Goal: Download file/media

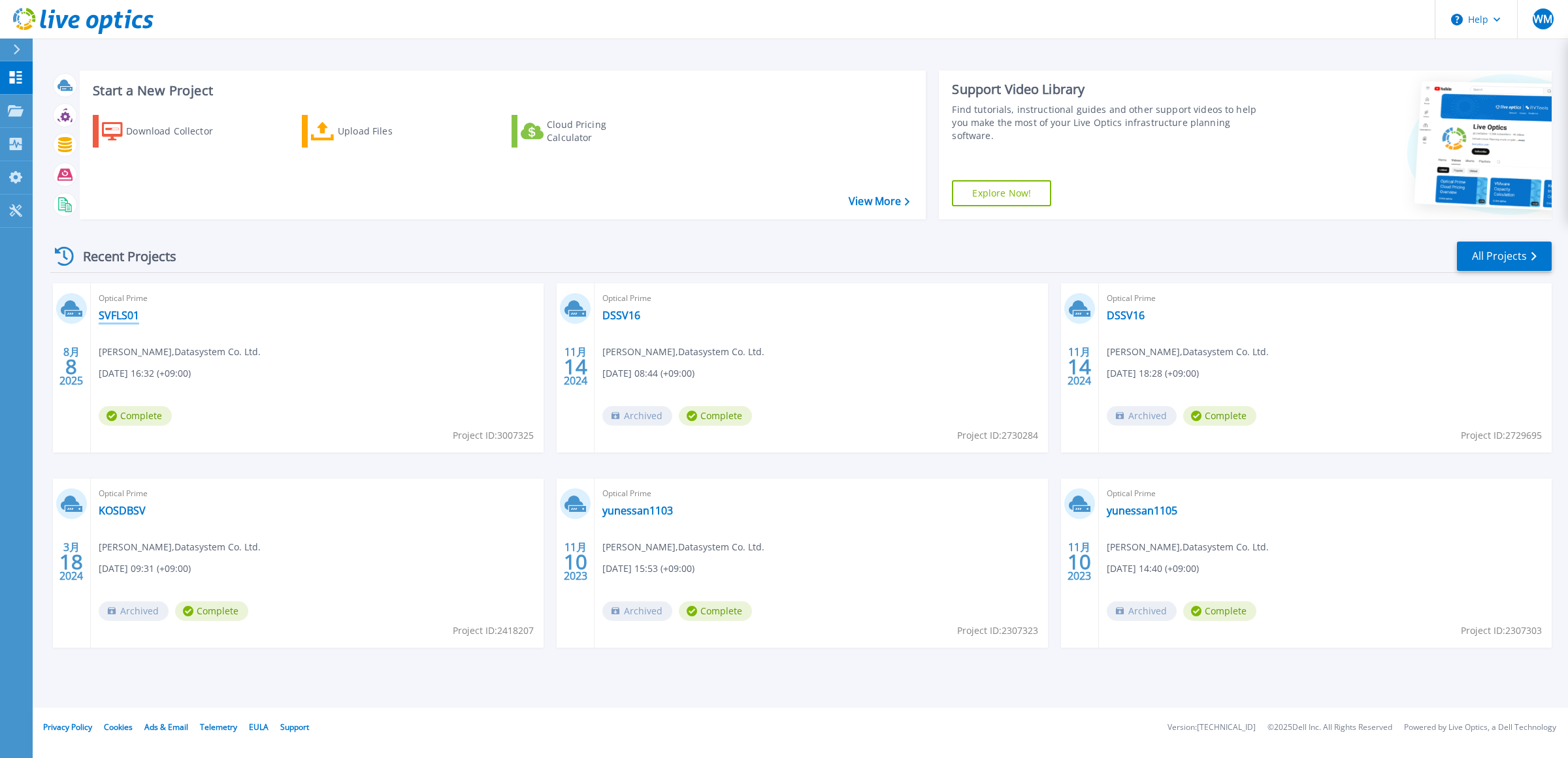
click at [114, 318] on link "SVFLS01" at bounding box center [119, 315] width 41 height 13
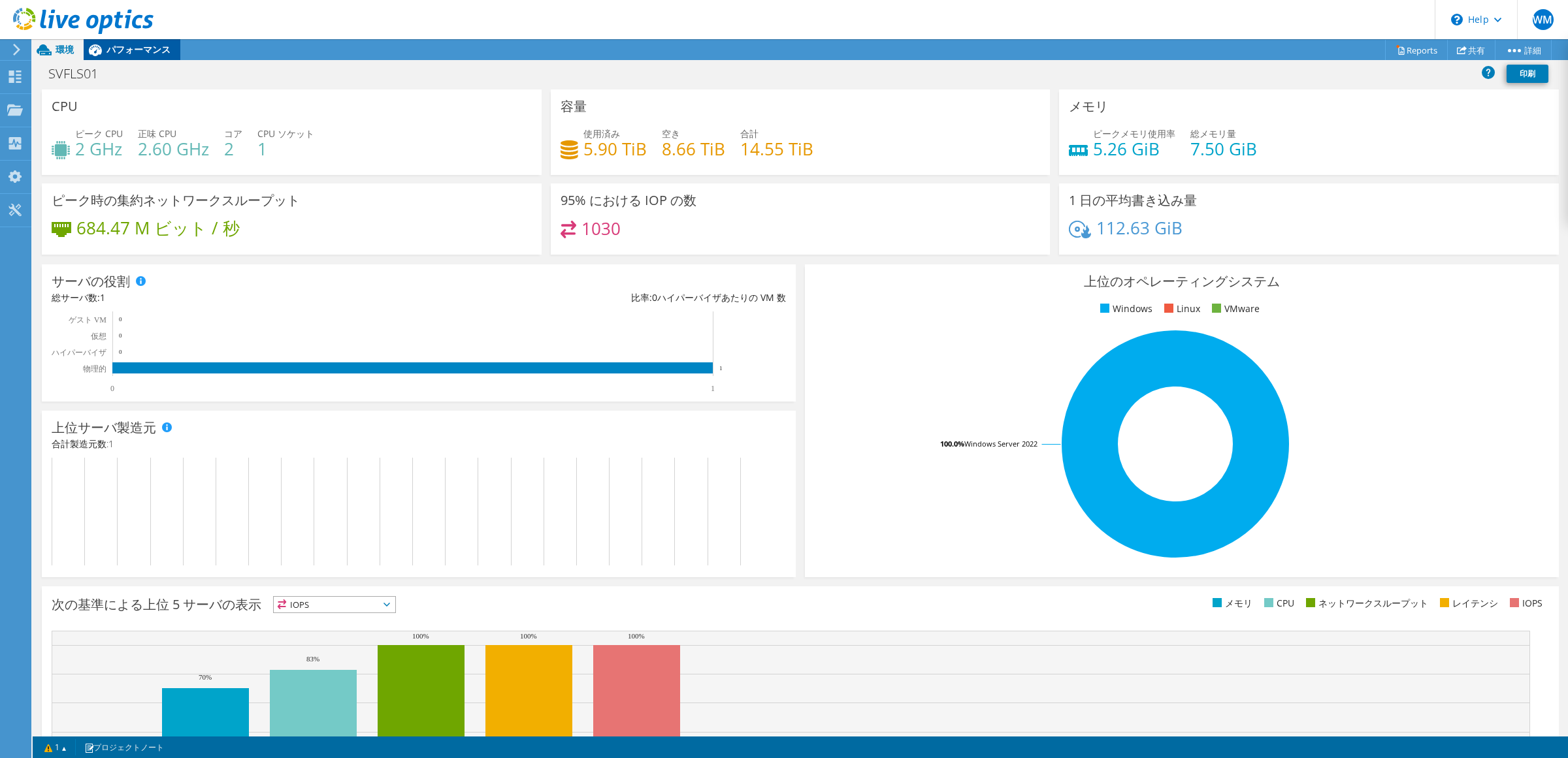
click at [142, 48] on span "パフォーマンス" at bounding box center [138, 50] width 64 height 12
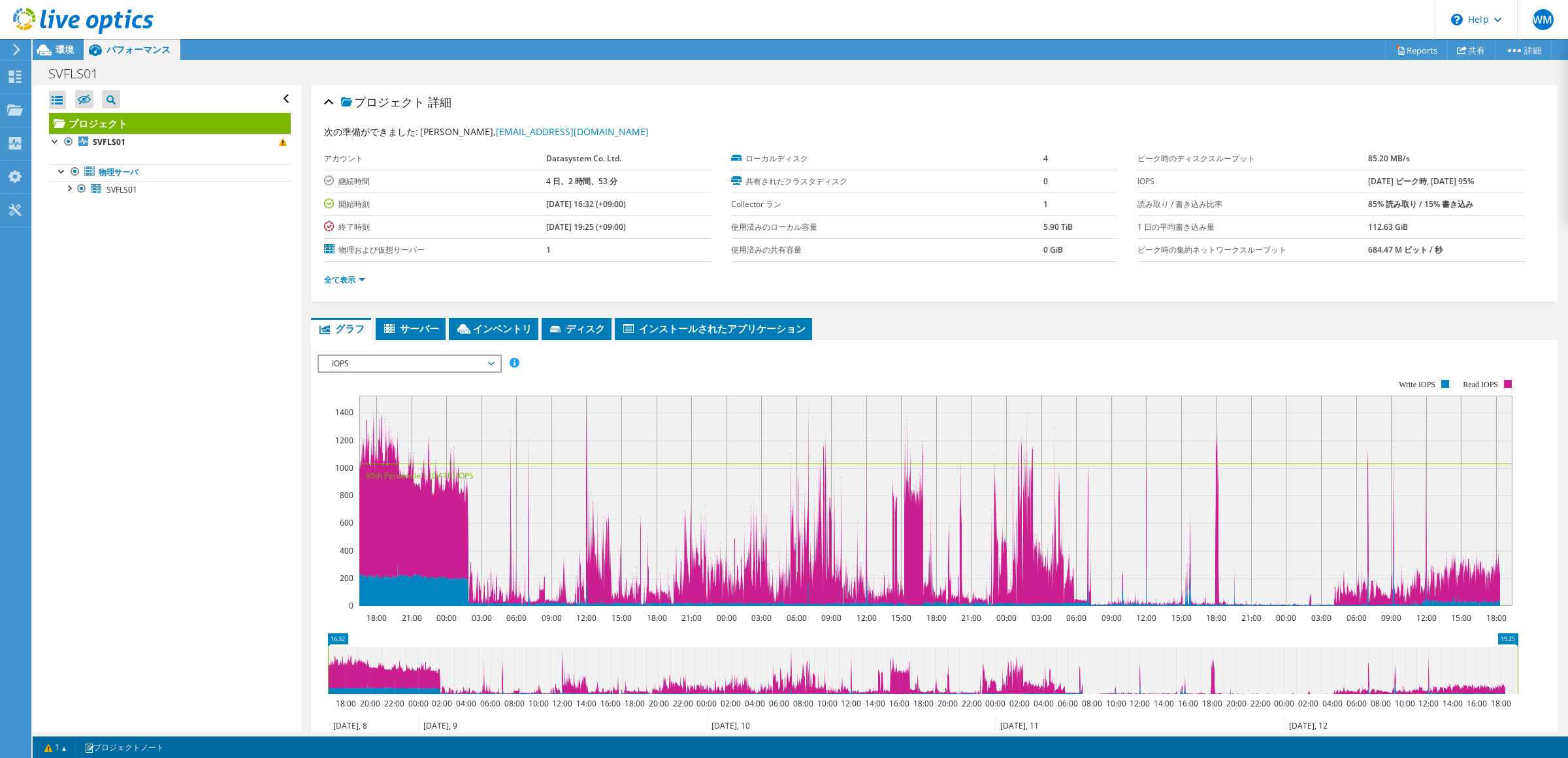
click at [444, 371] on div "IOPS IOPS ディスクスループット IO サイズ レイテンシ キュー深度 CPU の割合 メモリ ページフォールト 参加 ネットワークスループット 上位…" at bounding box center [410, 364] width 184 height 19
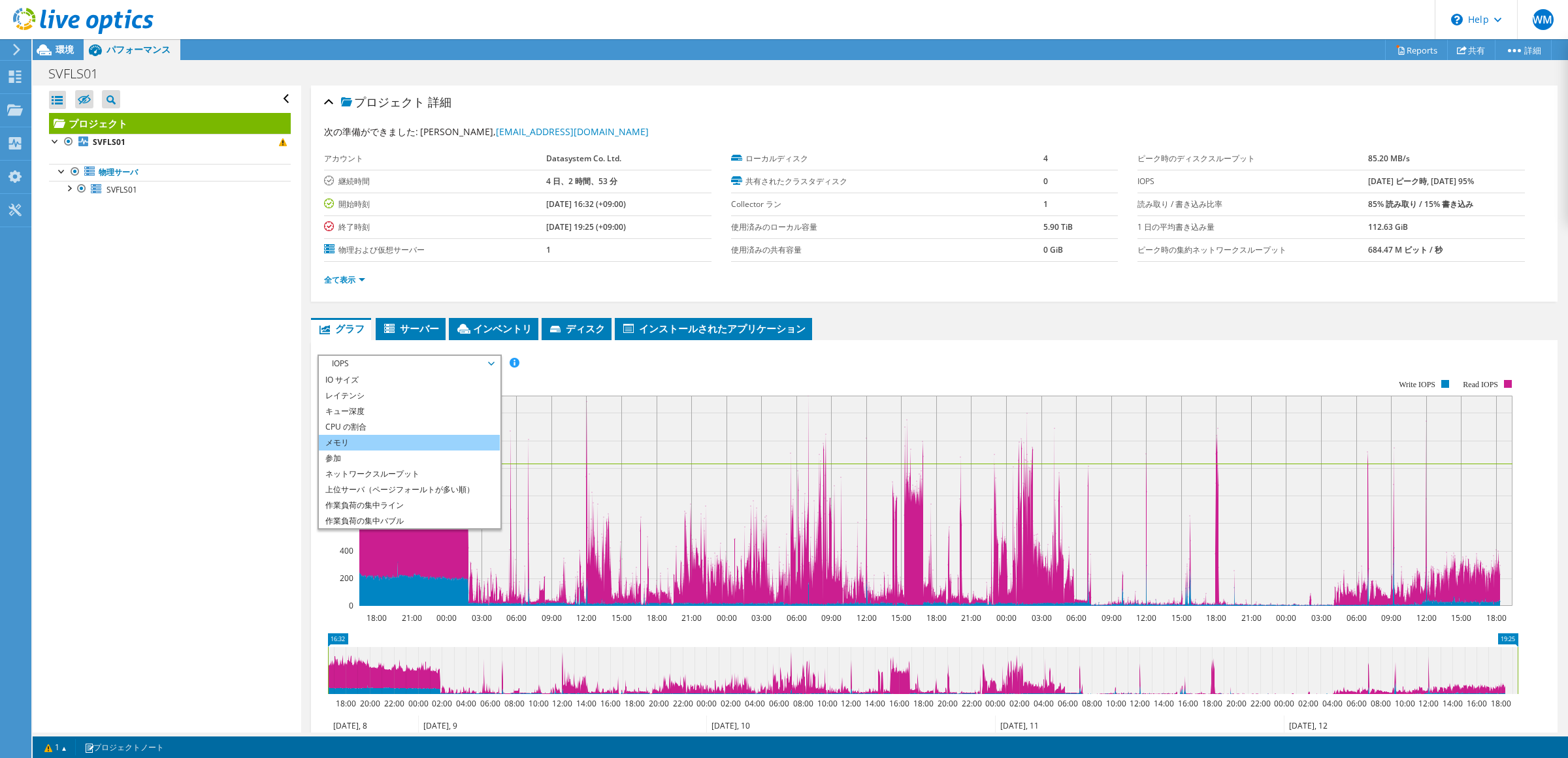
scroll to position [47, 0]
click at [418, 459] on li "ネットワークスループット" at bounding box center [409, 458] width 181 height 16
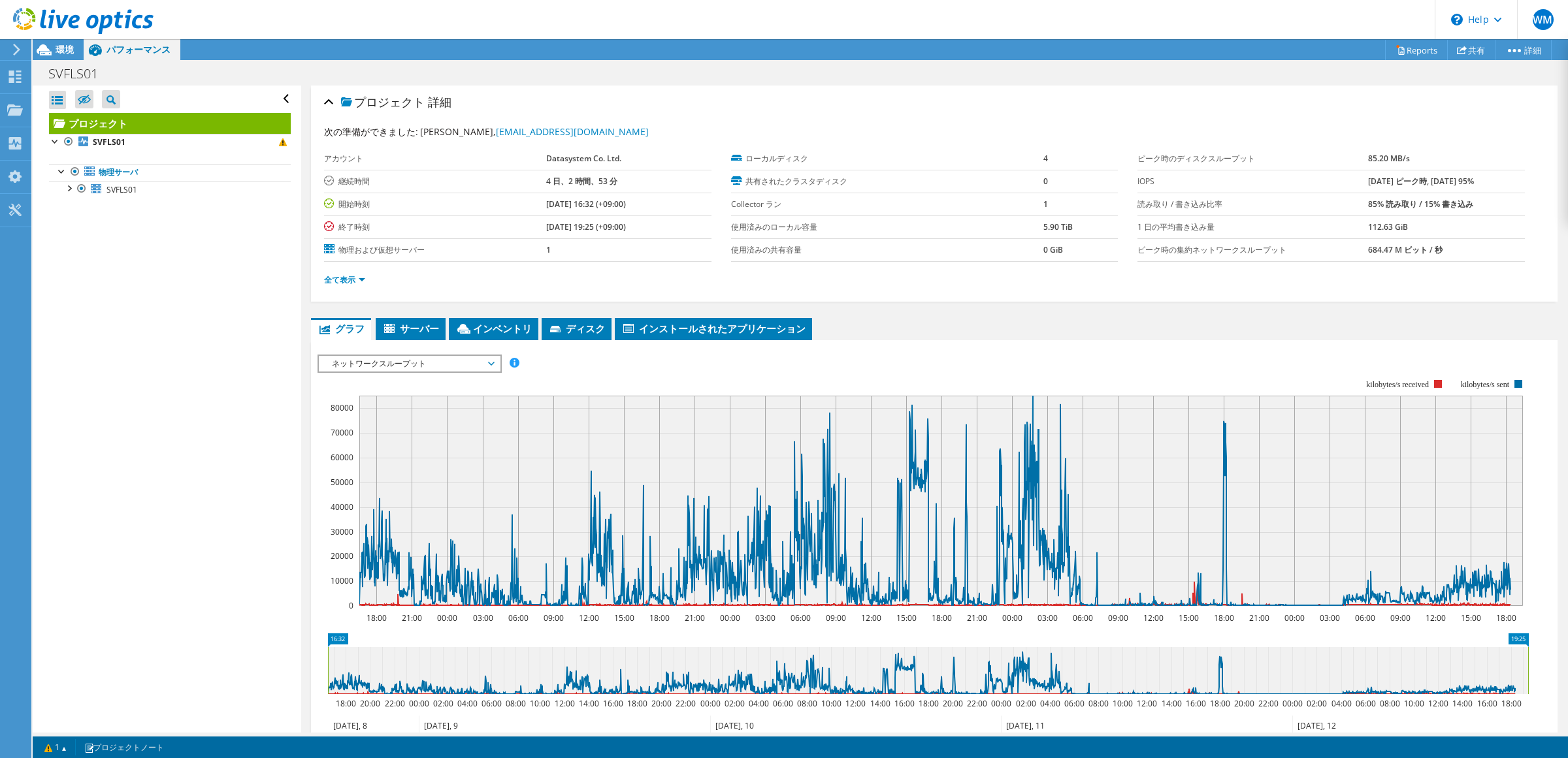
click at [425, 364] on span "ネットワークスループット" at bounding box center [410, 364] width 168 height 16
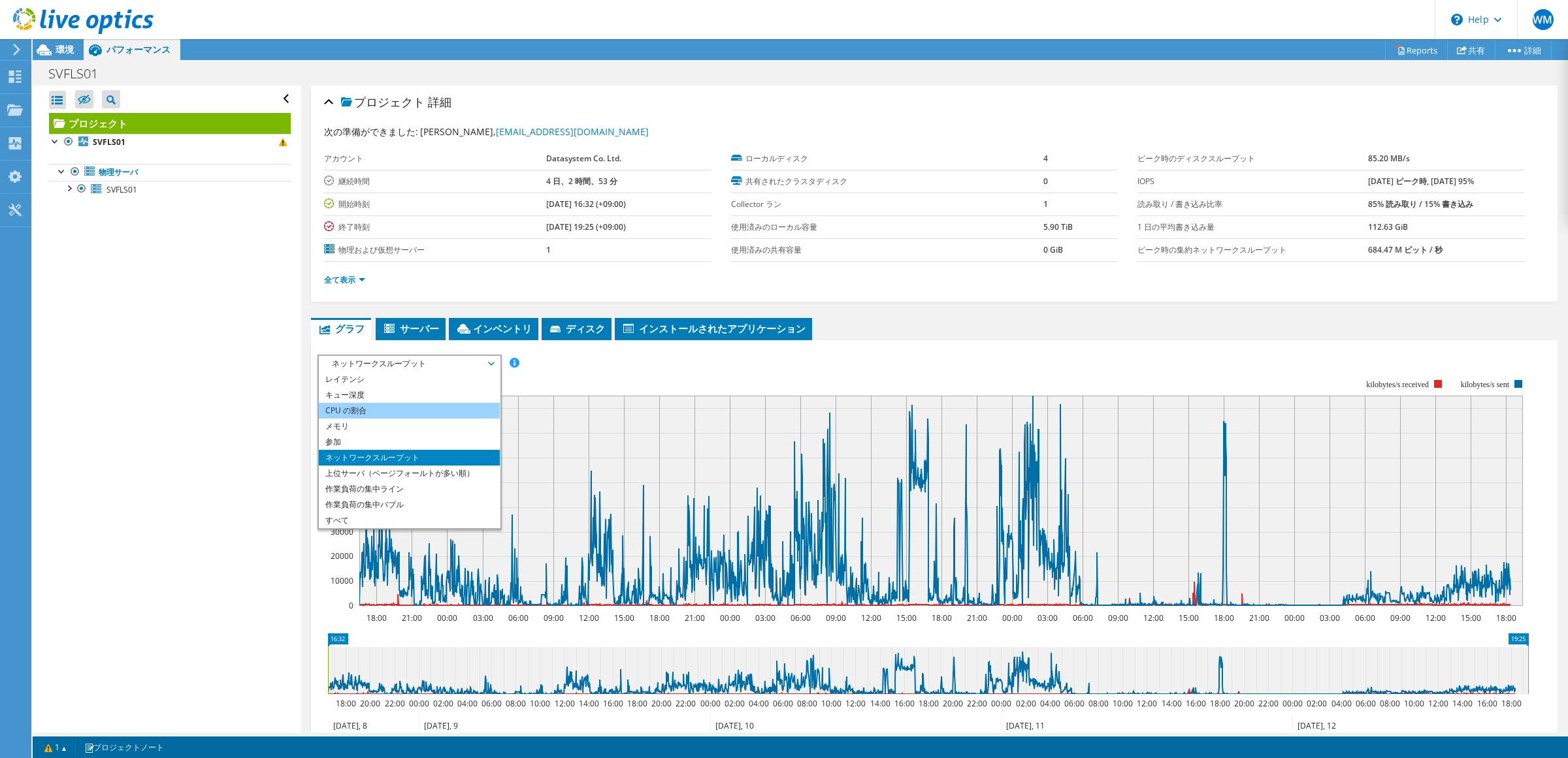
click at [426, 413] on li "CPU の割合" at bounding box center [409, 410] width 181 height 16
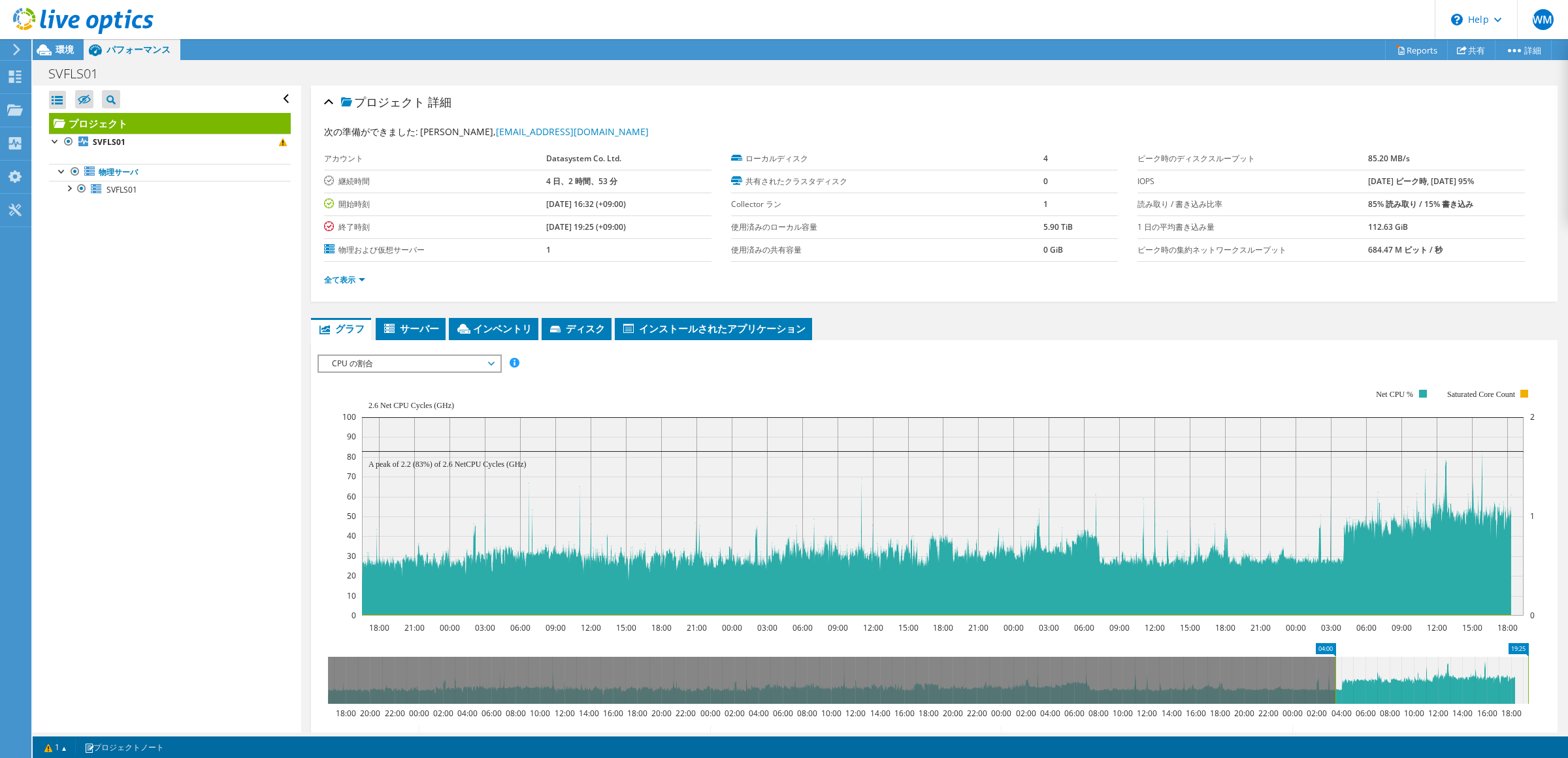
drag, startPoint x: 327, startPoint y: 664, endPoint x: 1334, endPoint y: 710, distance: 1008.1
click at [1334, 710] on icon "19:25 04:00 18:00 20:00 22:00 00:00 02:00 04:00 06:00 08:00 10:00 12:00 14:00 1…" at bounding box center [928, 695] width 1221 height 104
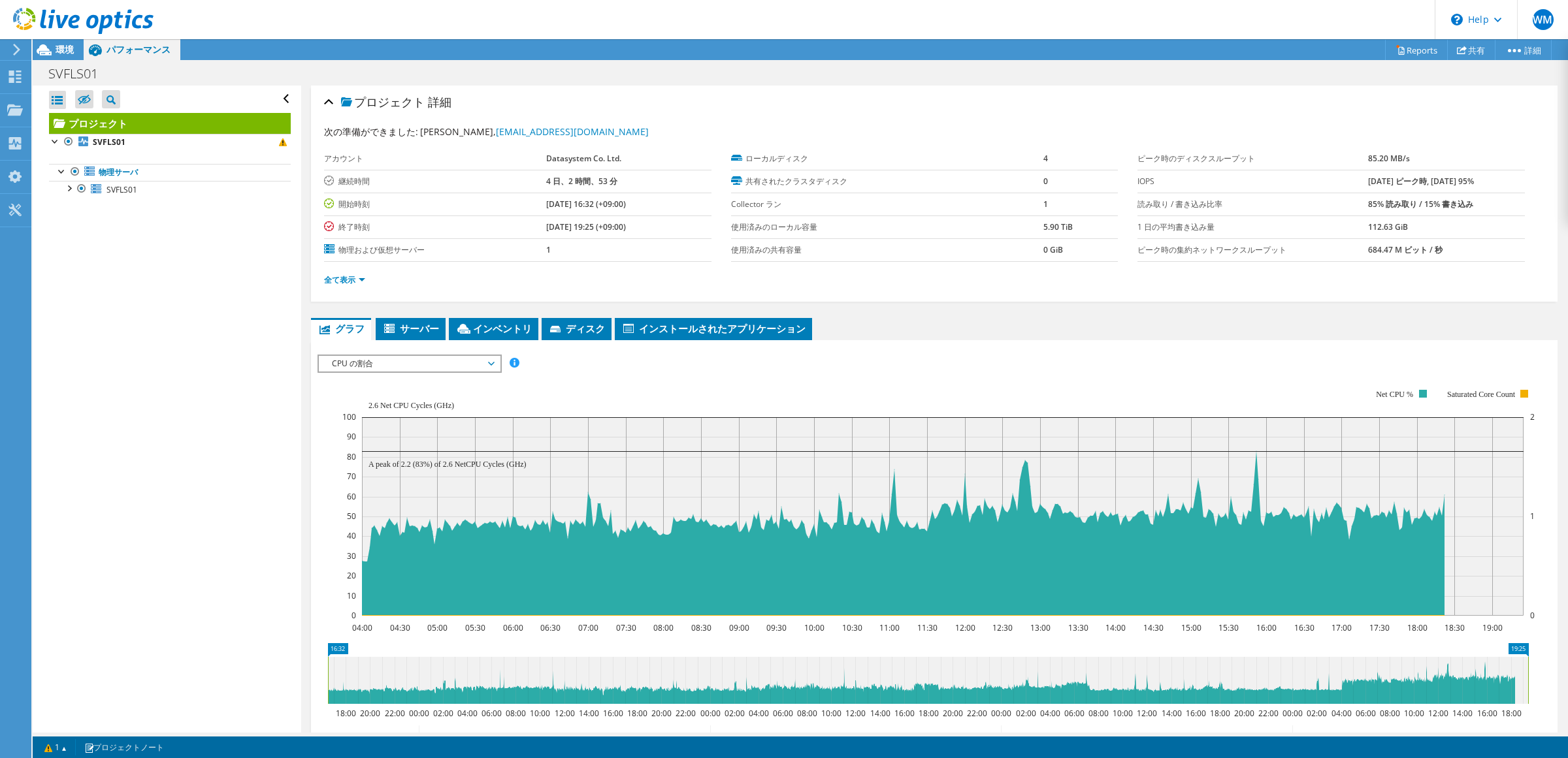
drag, startPoint x: 1339, startPoint y: 673, endPoint x: 281, endPoint y: 627, distance: 1059.0
click at [281, 627] on div "すべて開く すべて閉じる 除外されたノードを非表示 プロジェクトツリーフィルタ" at bounding box center [800, 410] width 1535 height 647
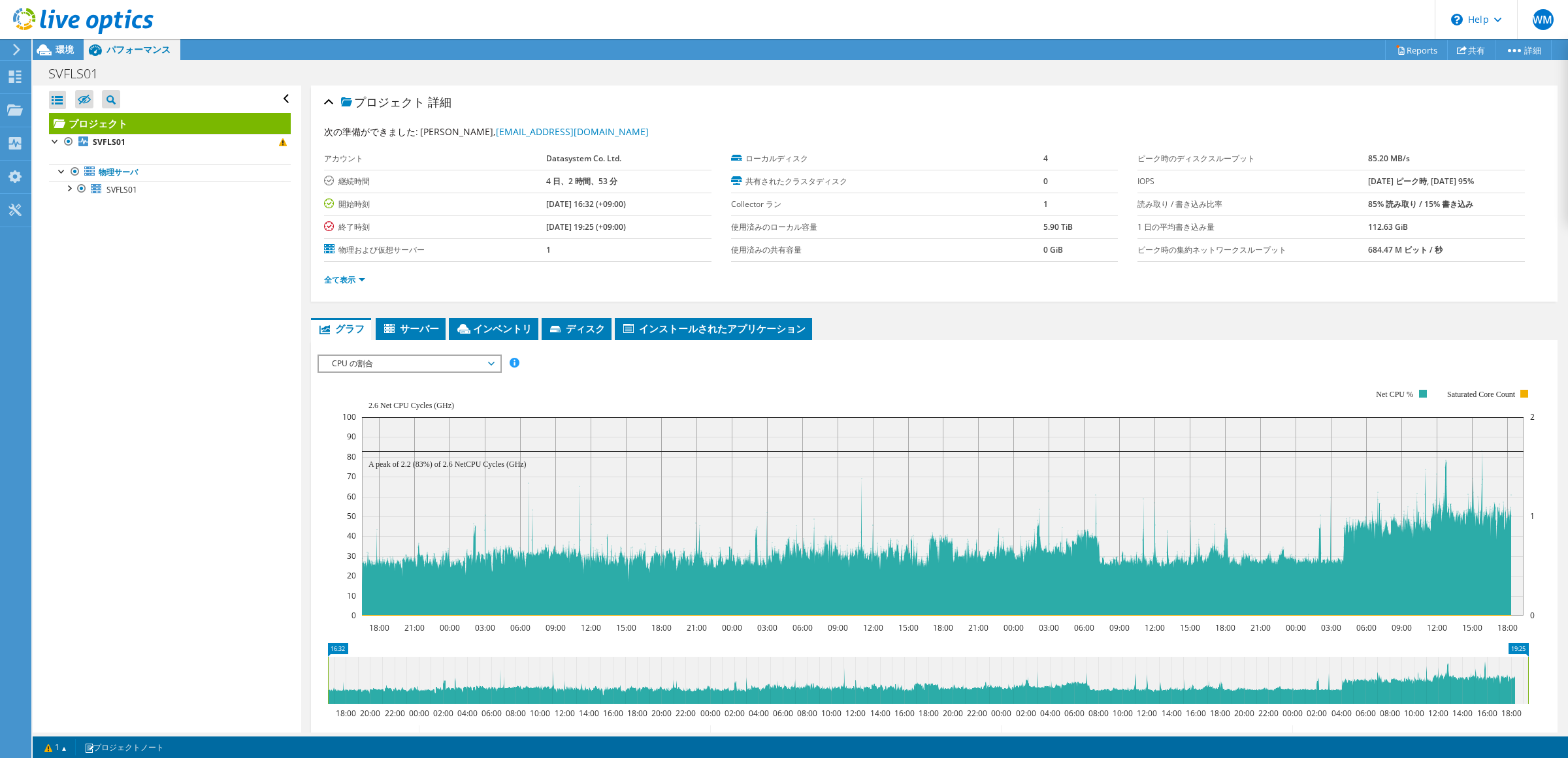
click at [458, 356] on span "CPU の割合" at bounding box center [410, 364] width 168 height 16
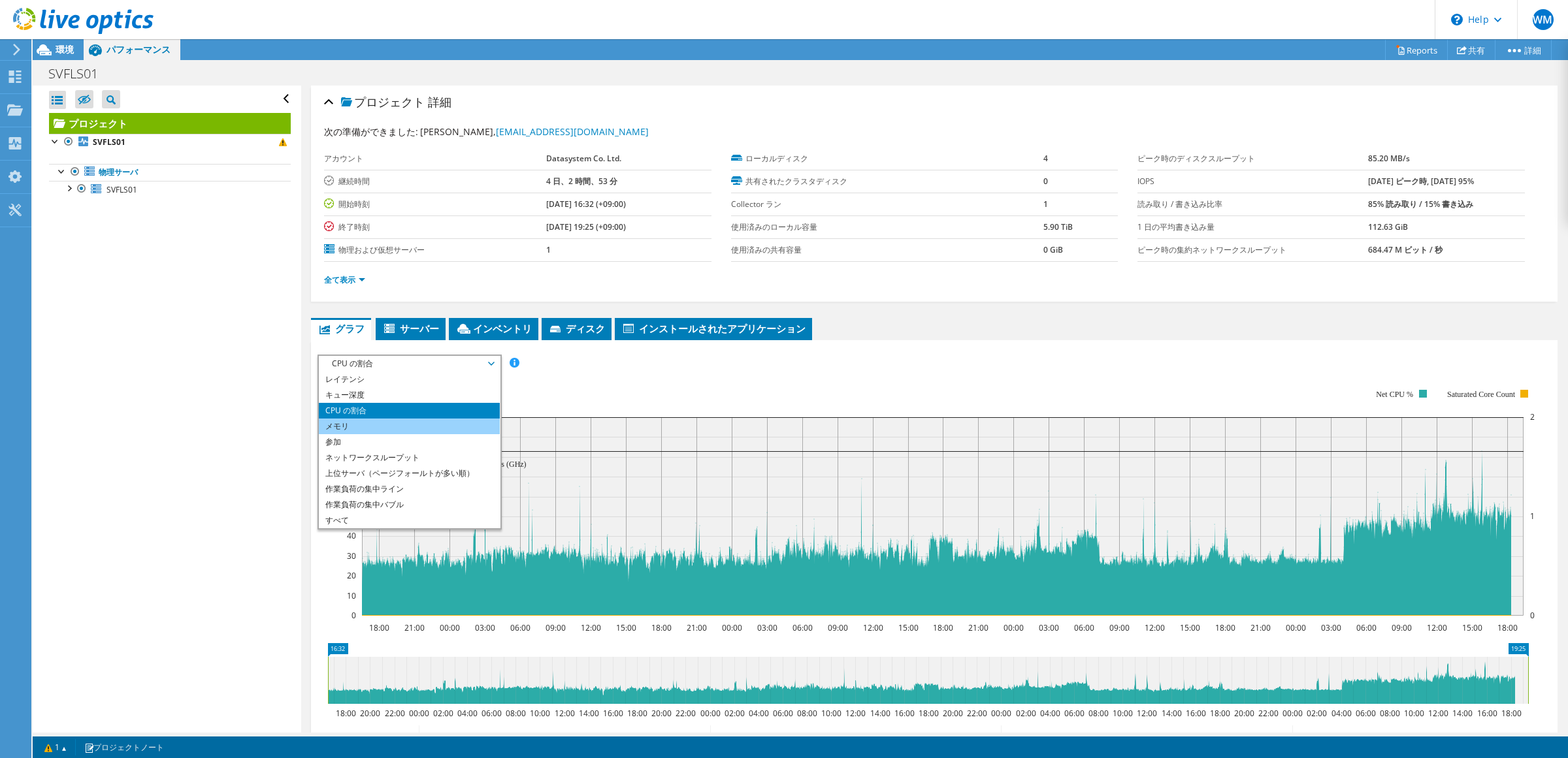
click at [428, 418] on li "メモリ" at bounding box center [409, 426] width 181 height 16
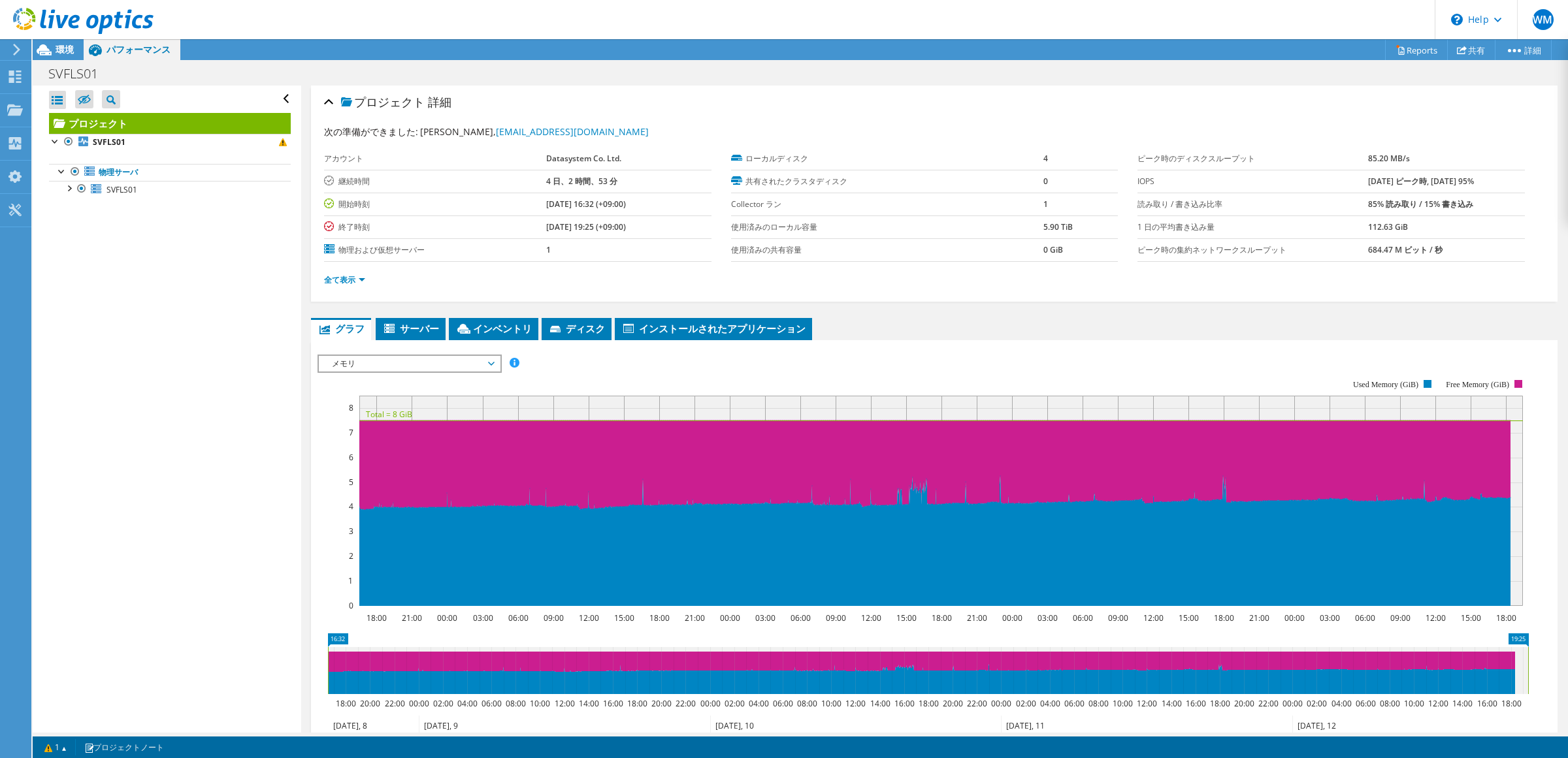
click at [478, 364] on span "メモリ" at bounding box center [410, 364] width 168 height 16
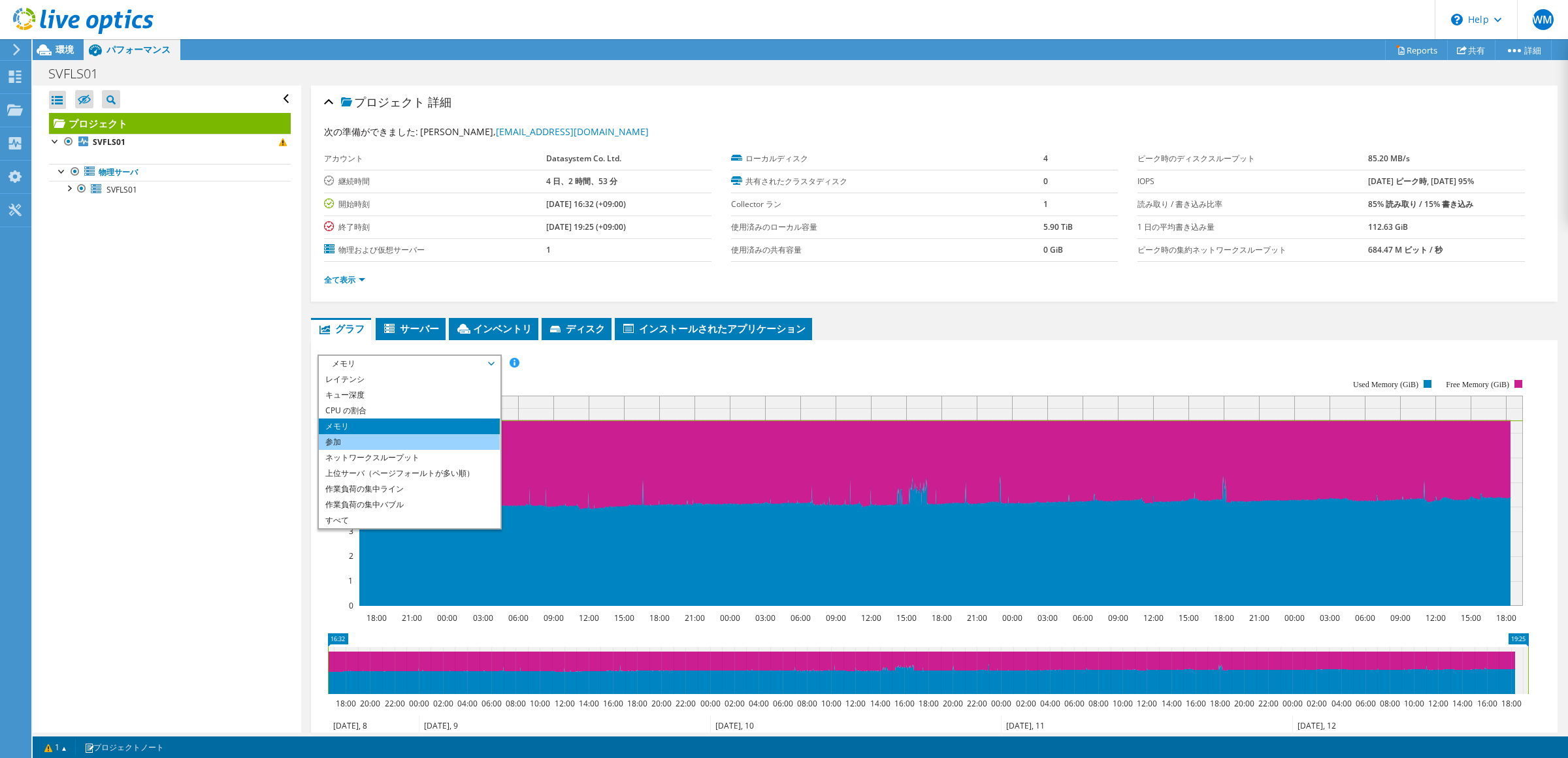
click at [426, 442] on li "参加" at bounding box center [409, 442] width 181 height 16
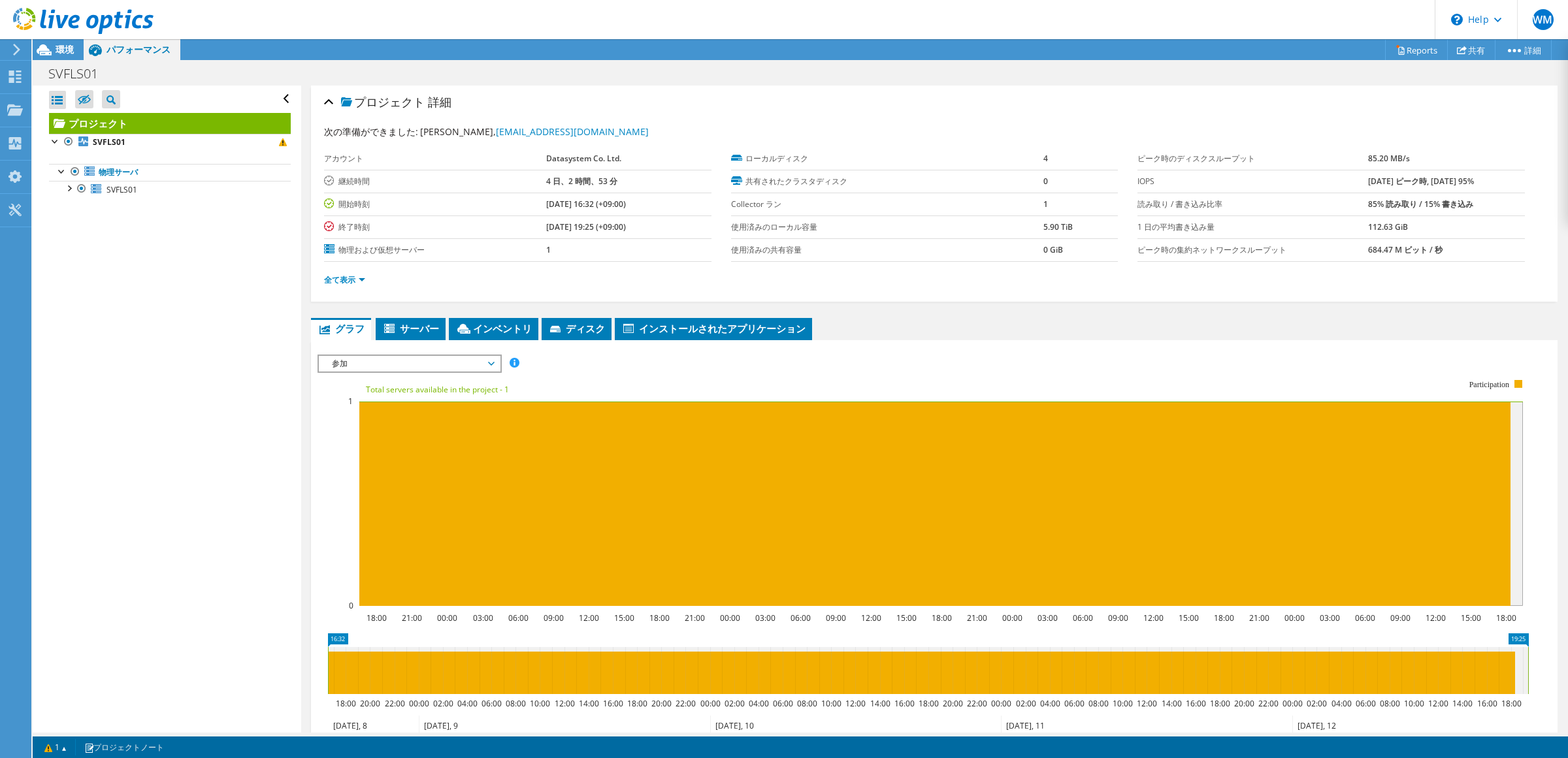
click at [460, 370] on span "参加" at bounding box center [410, 364] width 168 height 16
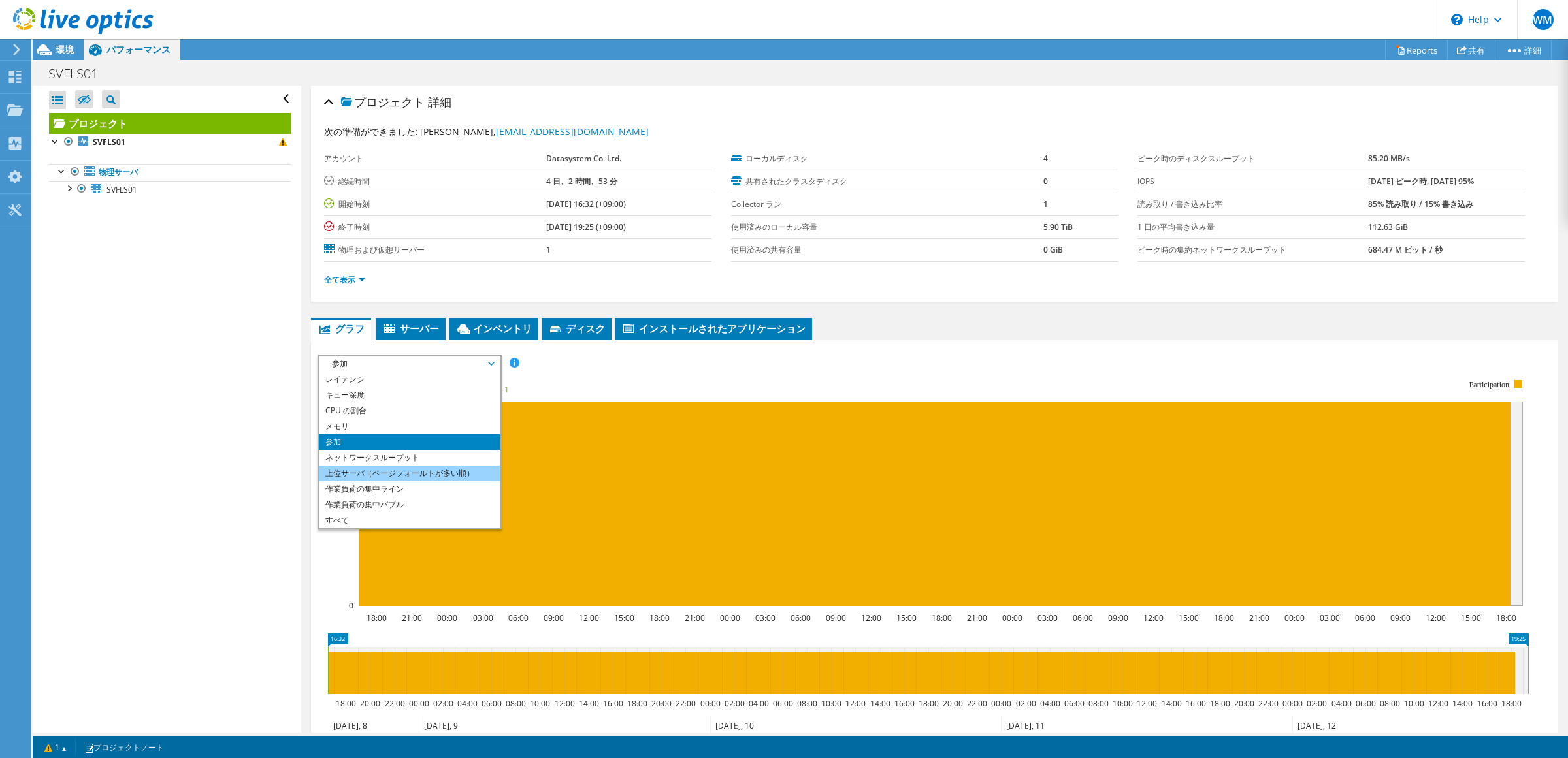
click at [439, 478] on li "上位サーバ（ページフォールトが多い順）" at bounding box center [409, 473] width 181 height 16
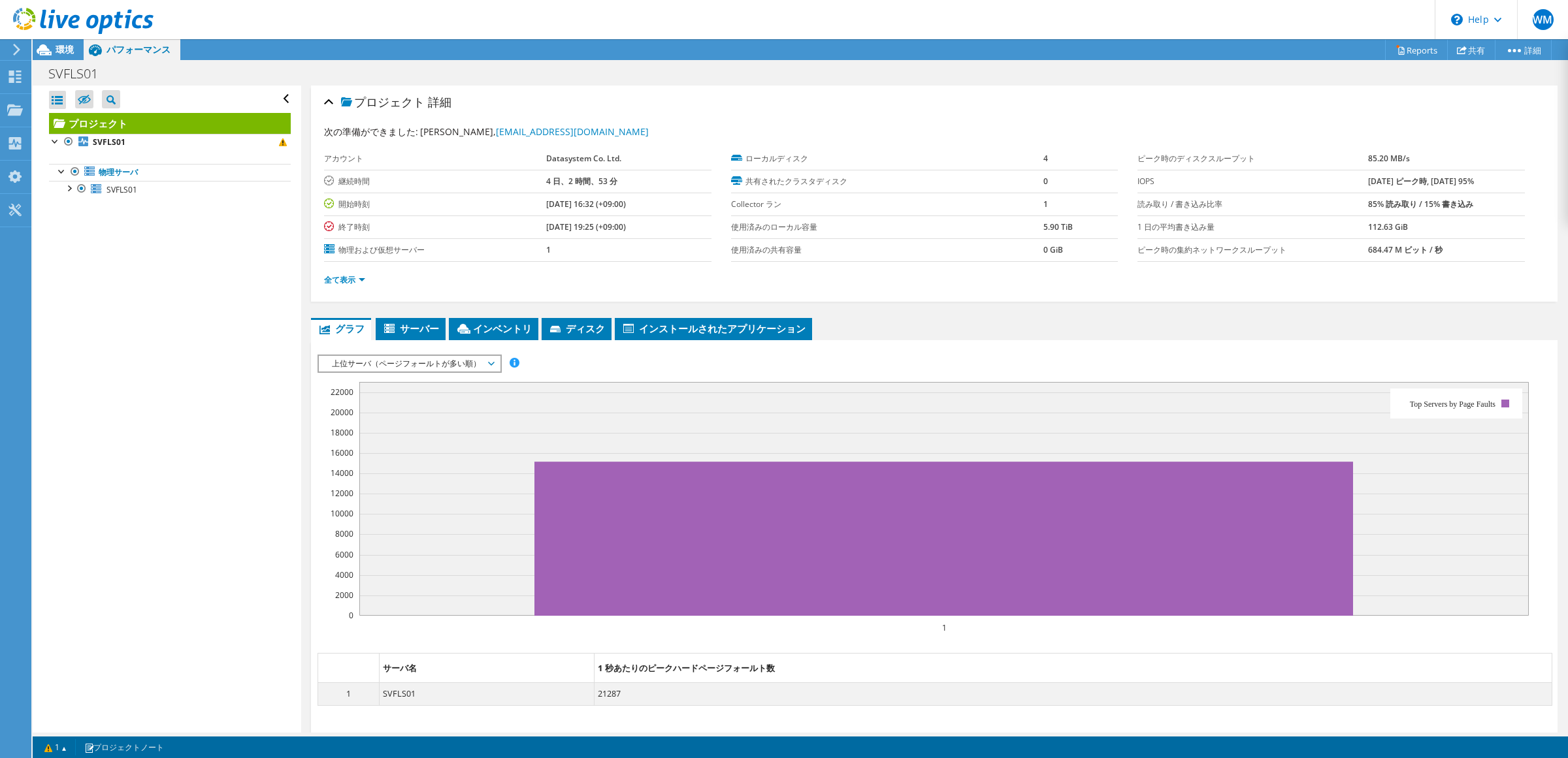
click at [470, 366] on span "上位サーバ（ページフォールトが多い順）" at bounding box center [410, 364] width 168 height 16
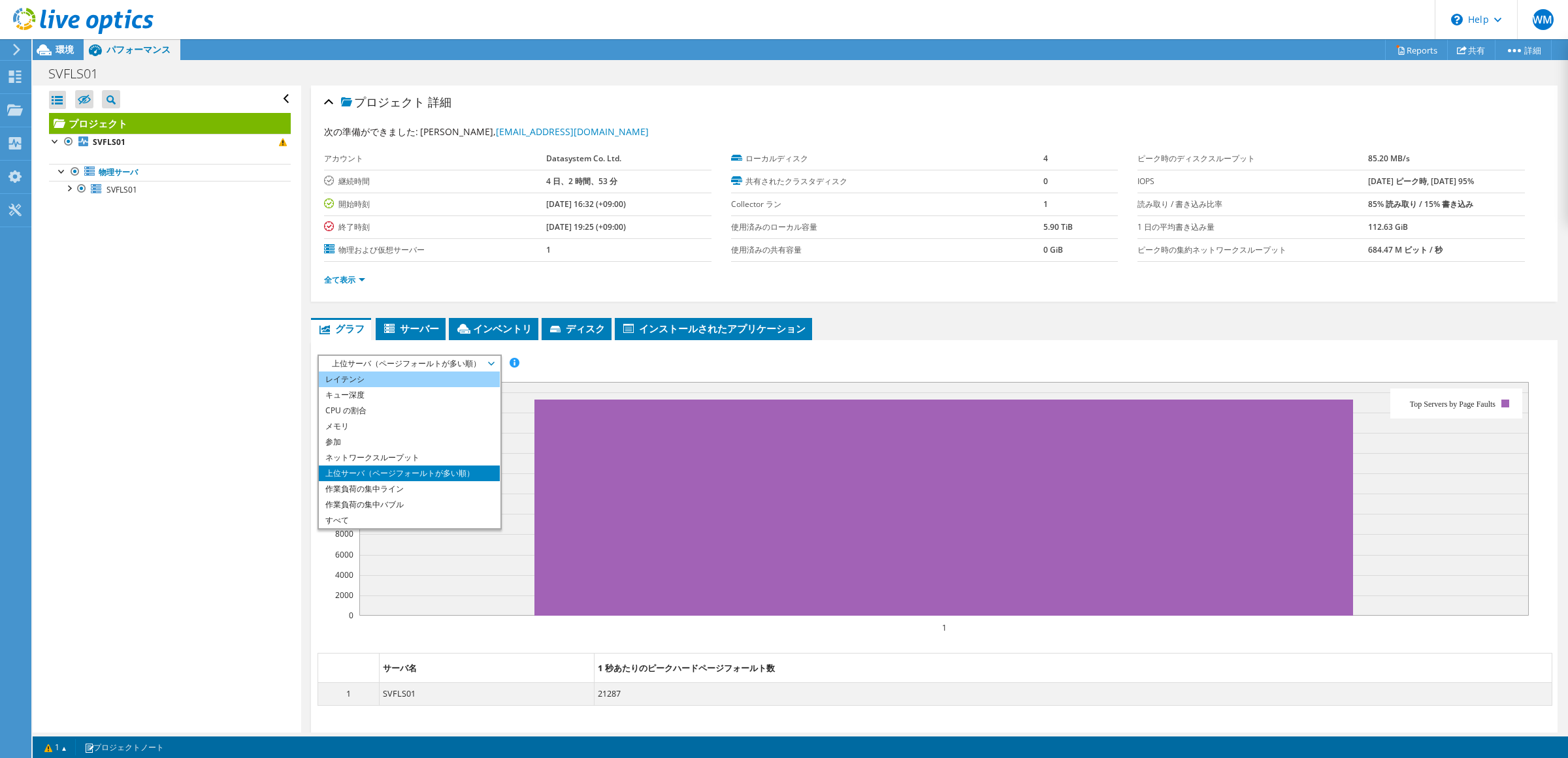
click at [448, 380] on li "レイテンシ" at bounding box center [409, 379] width 181 height 16
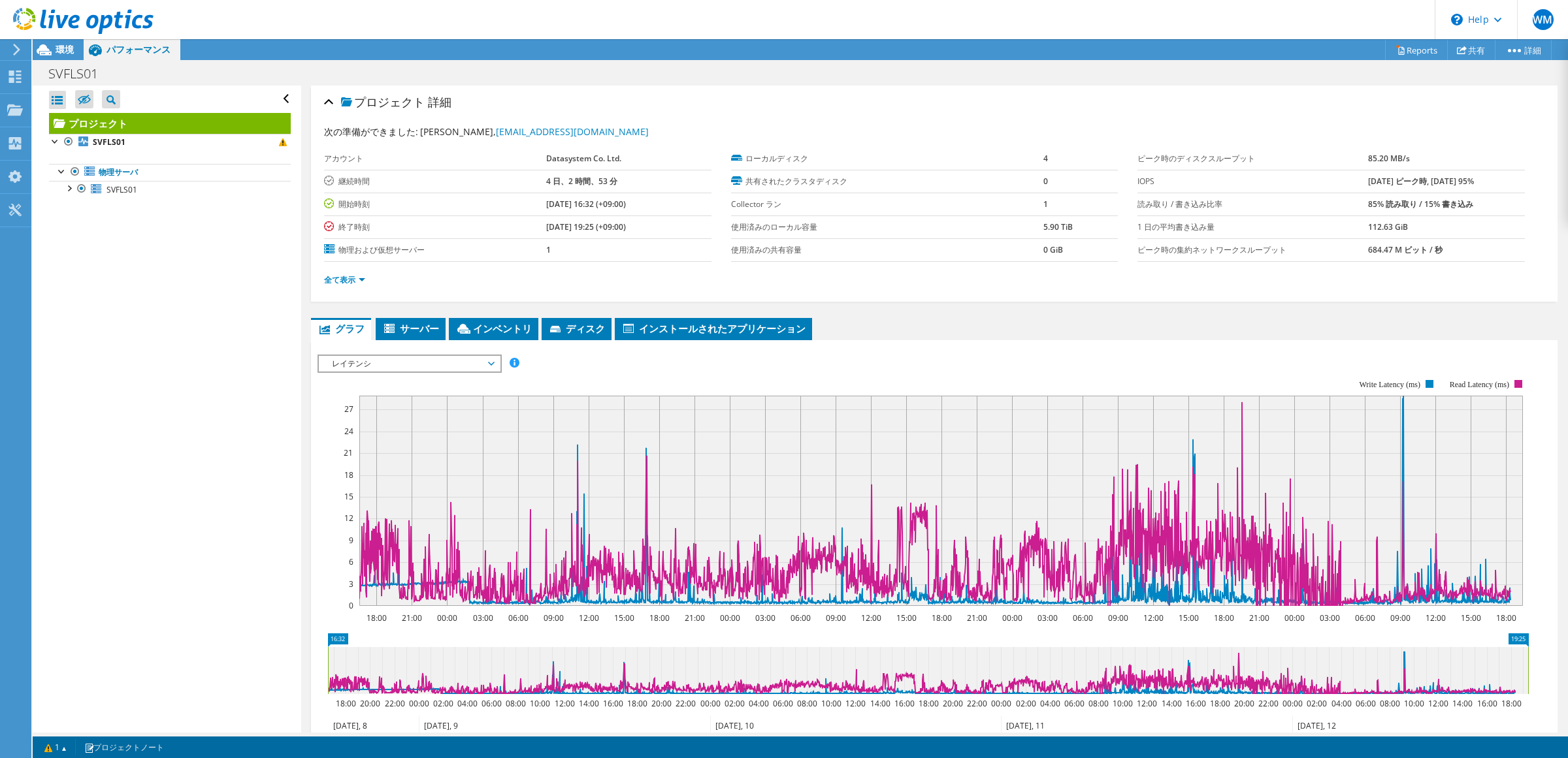
click at [487, 360] on span "レイテンシ" at bounding box center [410, 364] width 168 height 16
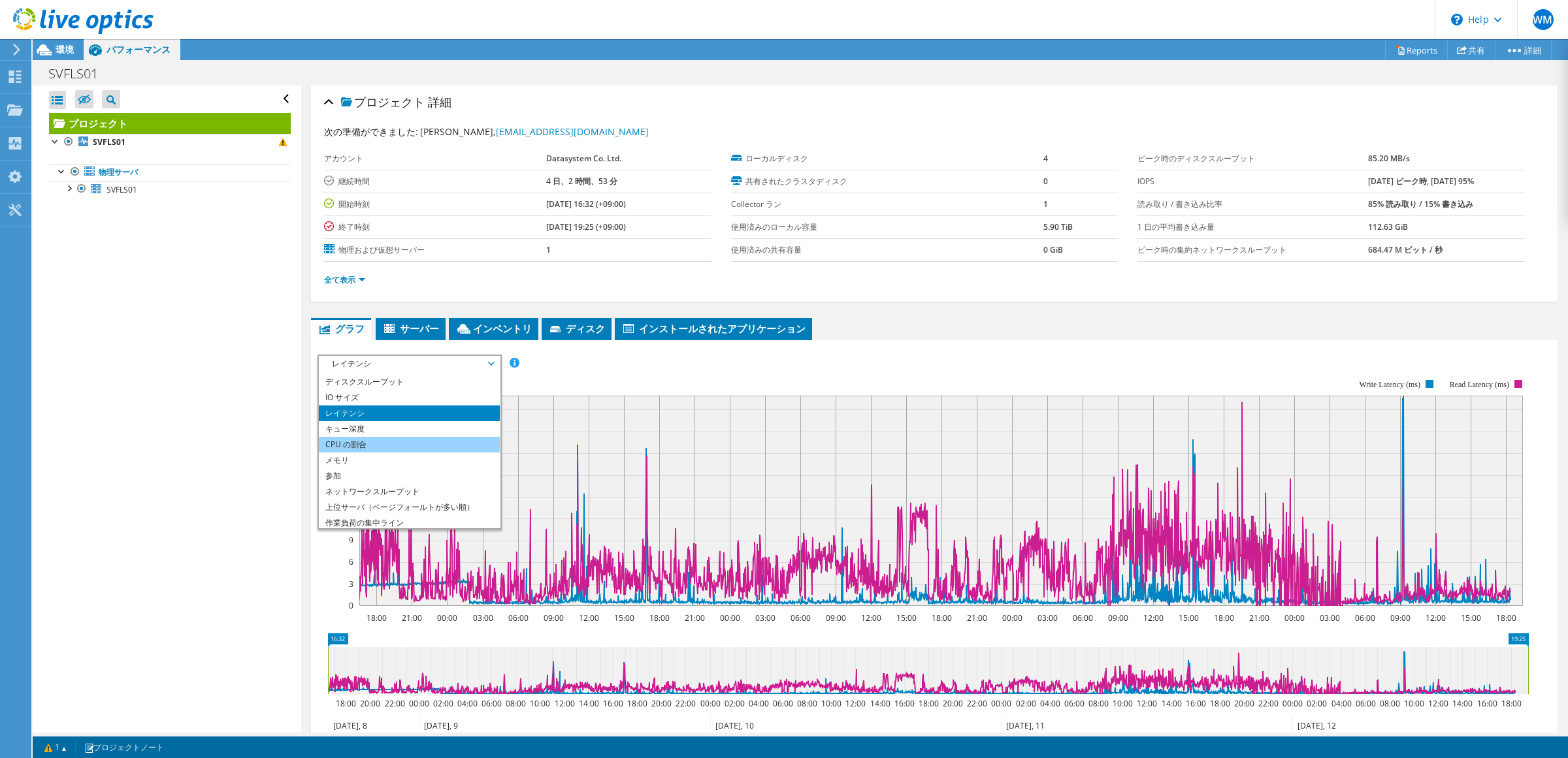
scroll to position [0, 0]
click at [413, 405] on li "IO サイズ" at bounding box center [409, 410] width 181 height 16
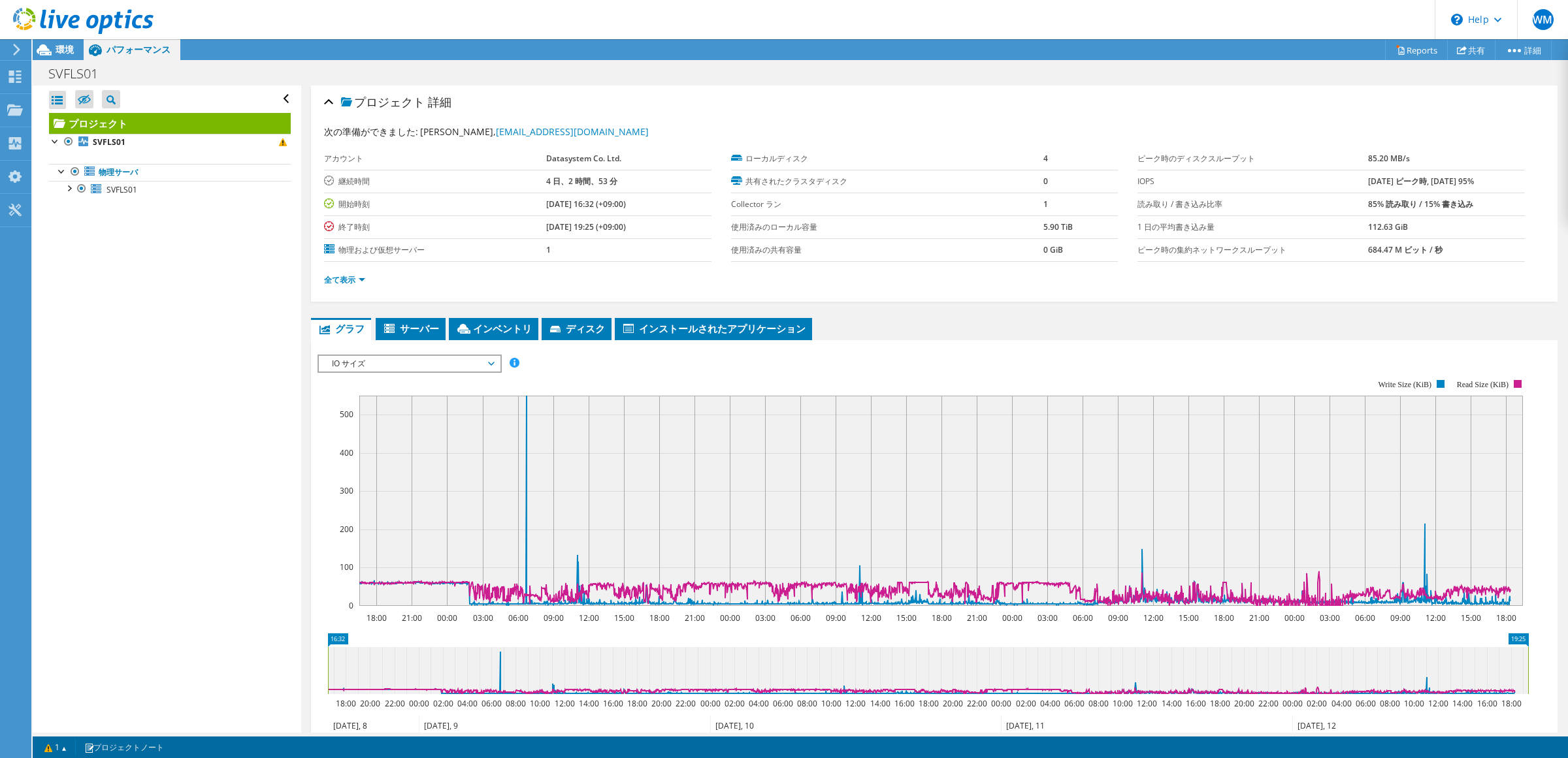
click at [457, 364] on span "IO サイズ" at bounding box center [410, 364] width 168 height 16
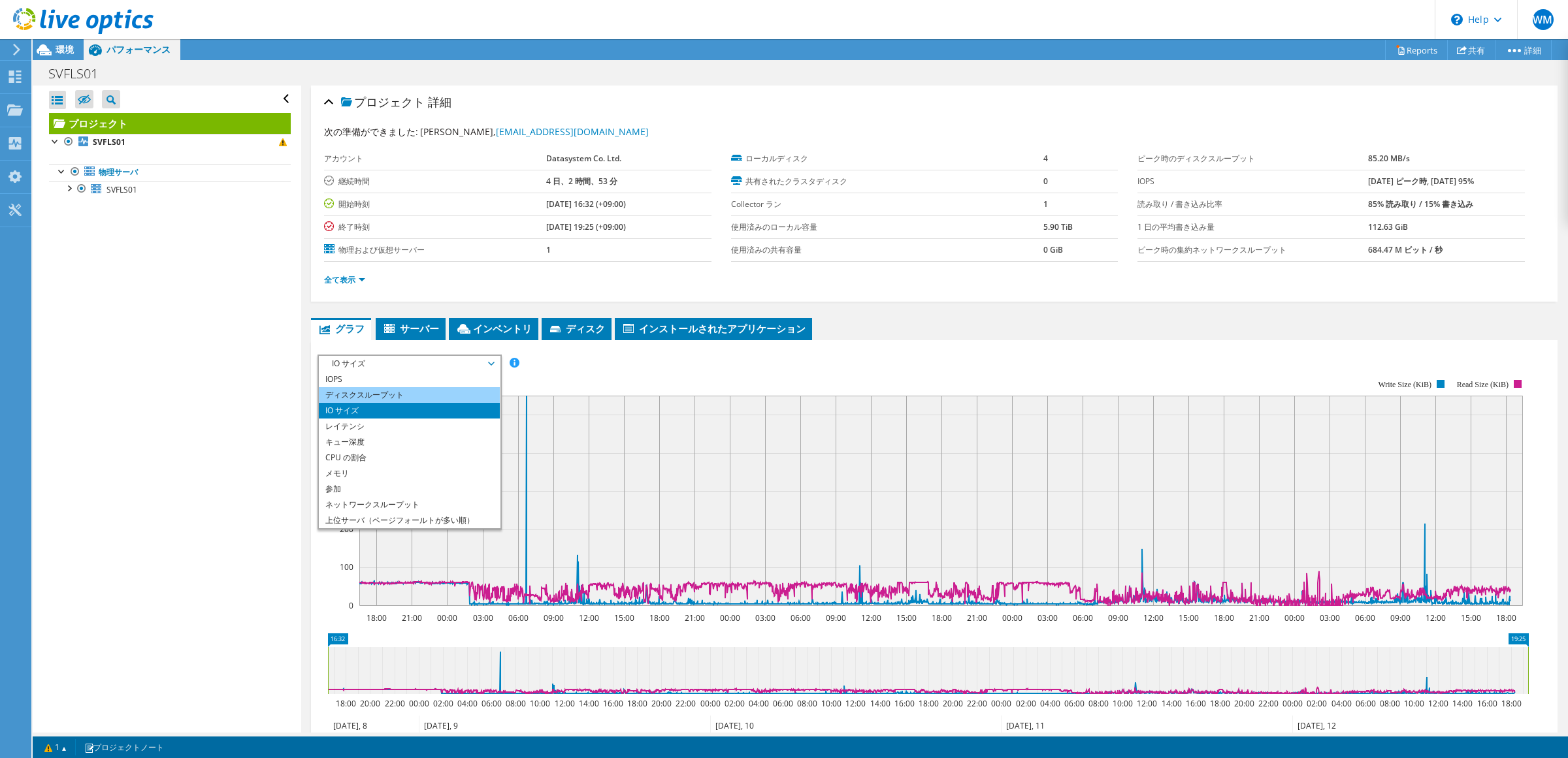
click at [449, 389] on li "ディスクスループット" at bounding box center [409, 395] width 181 height 16
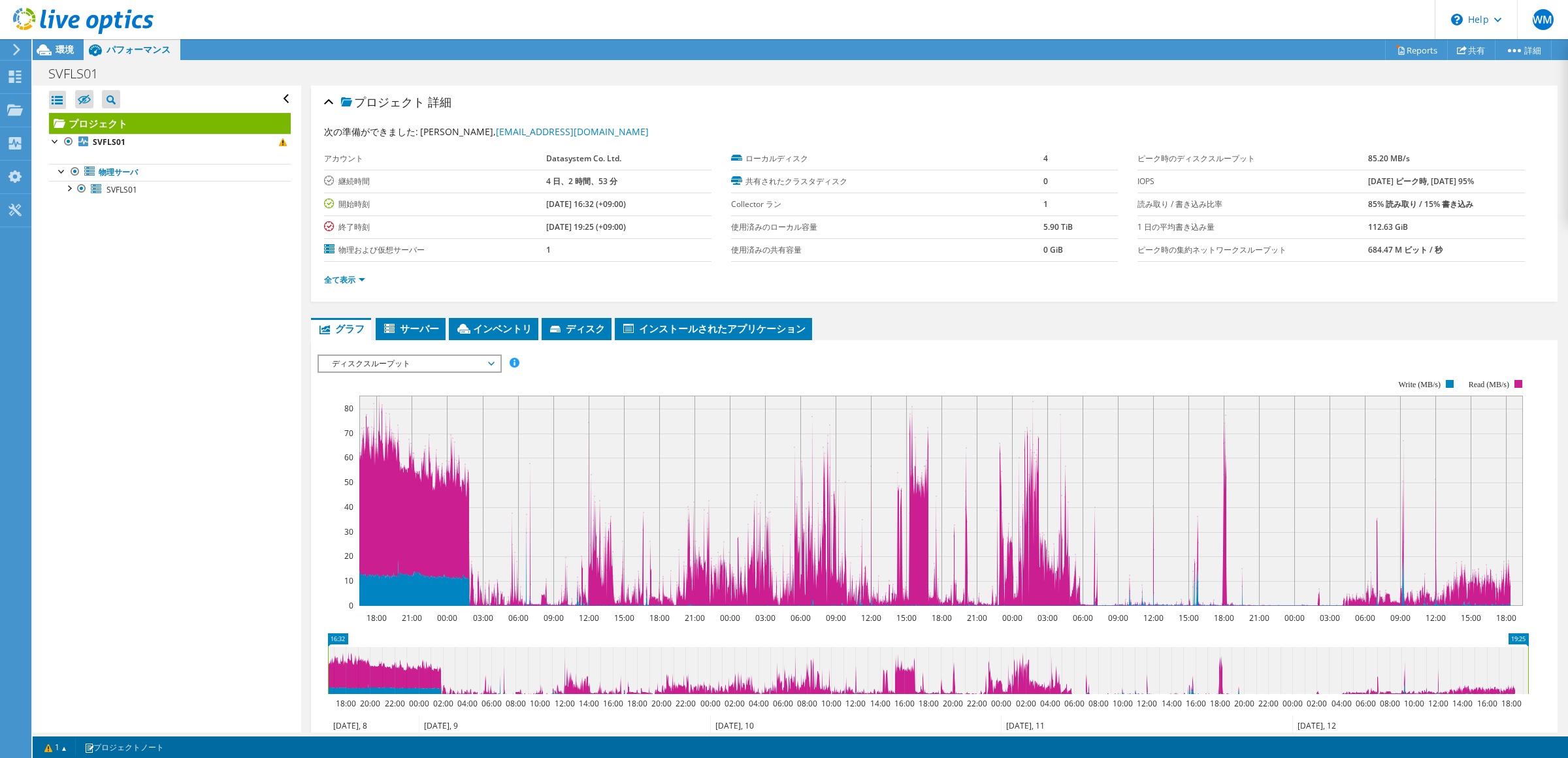
click at [464, 363] on span "ディスクスループット" at bounding box center [410, 364] width 168 height 16
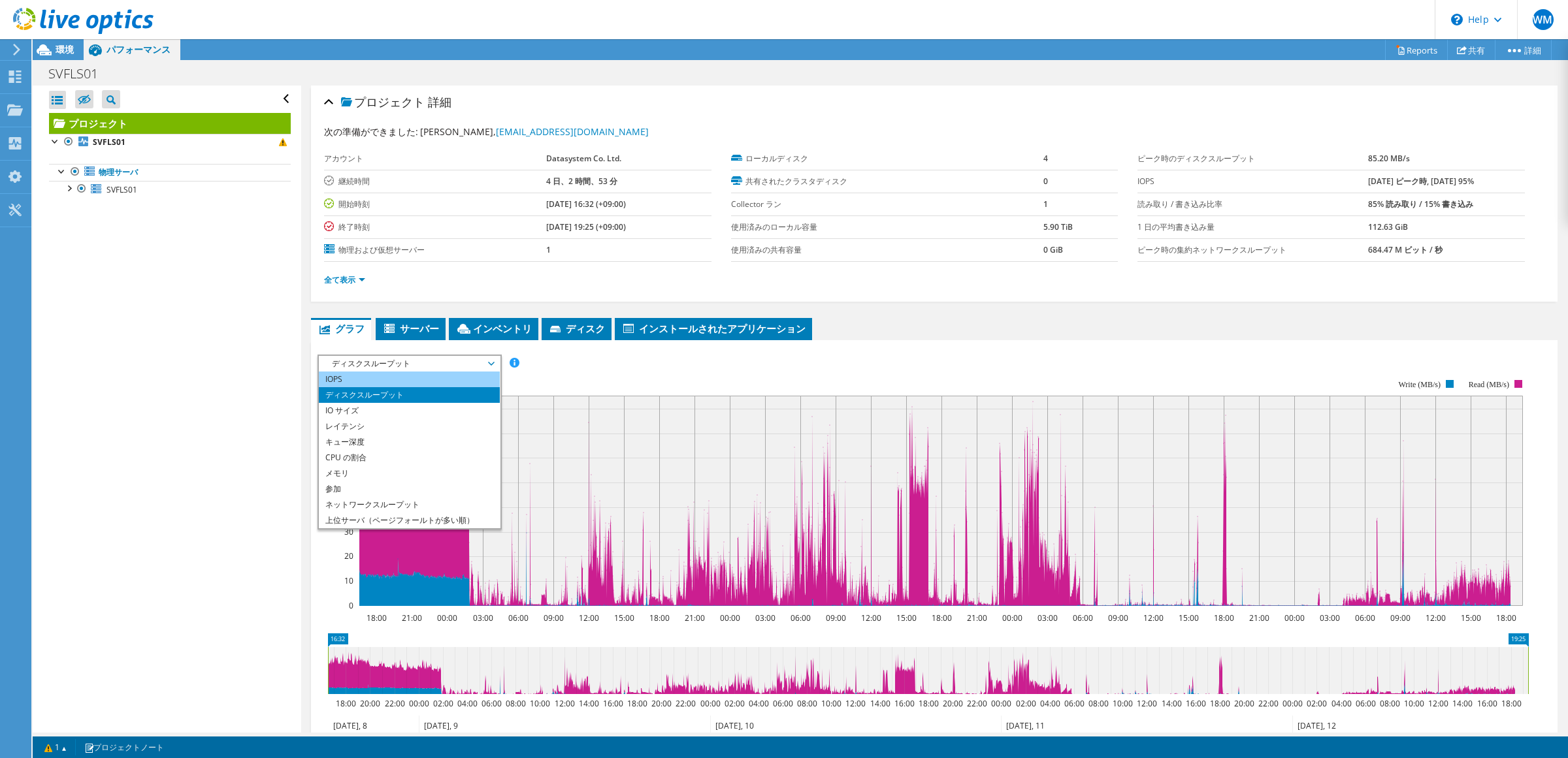
click at [410, 376] on li "IOPS" at bounding box center [409, 379] width 181 height 16
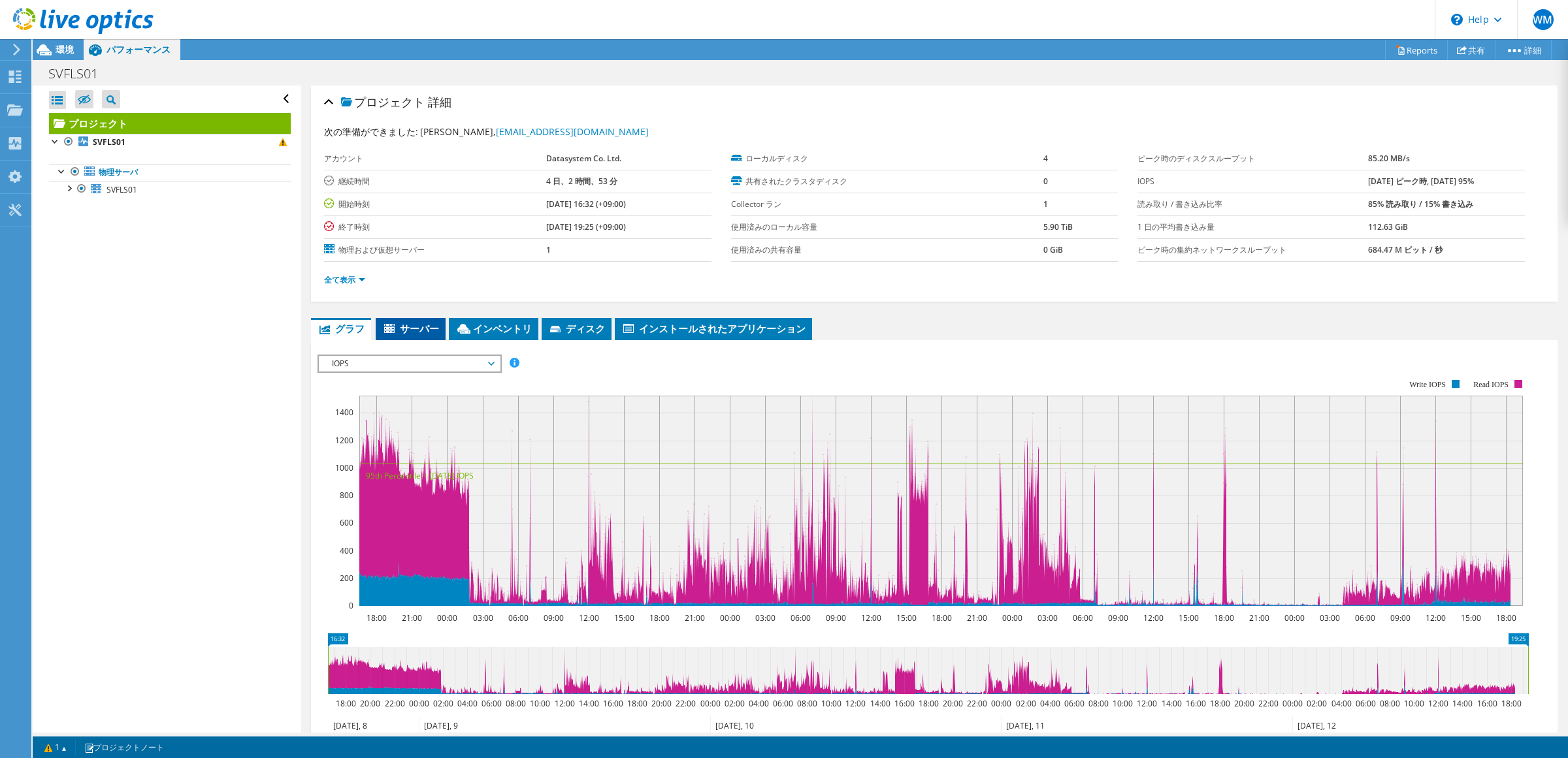
click at [421, 331] on span "サーバー" at bounding box center [411, 328] width 57 height 13
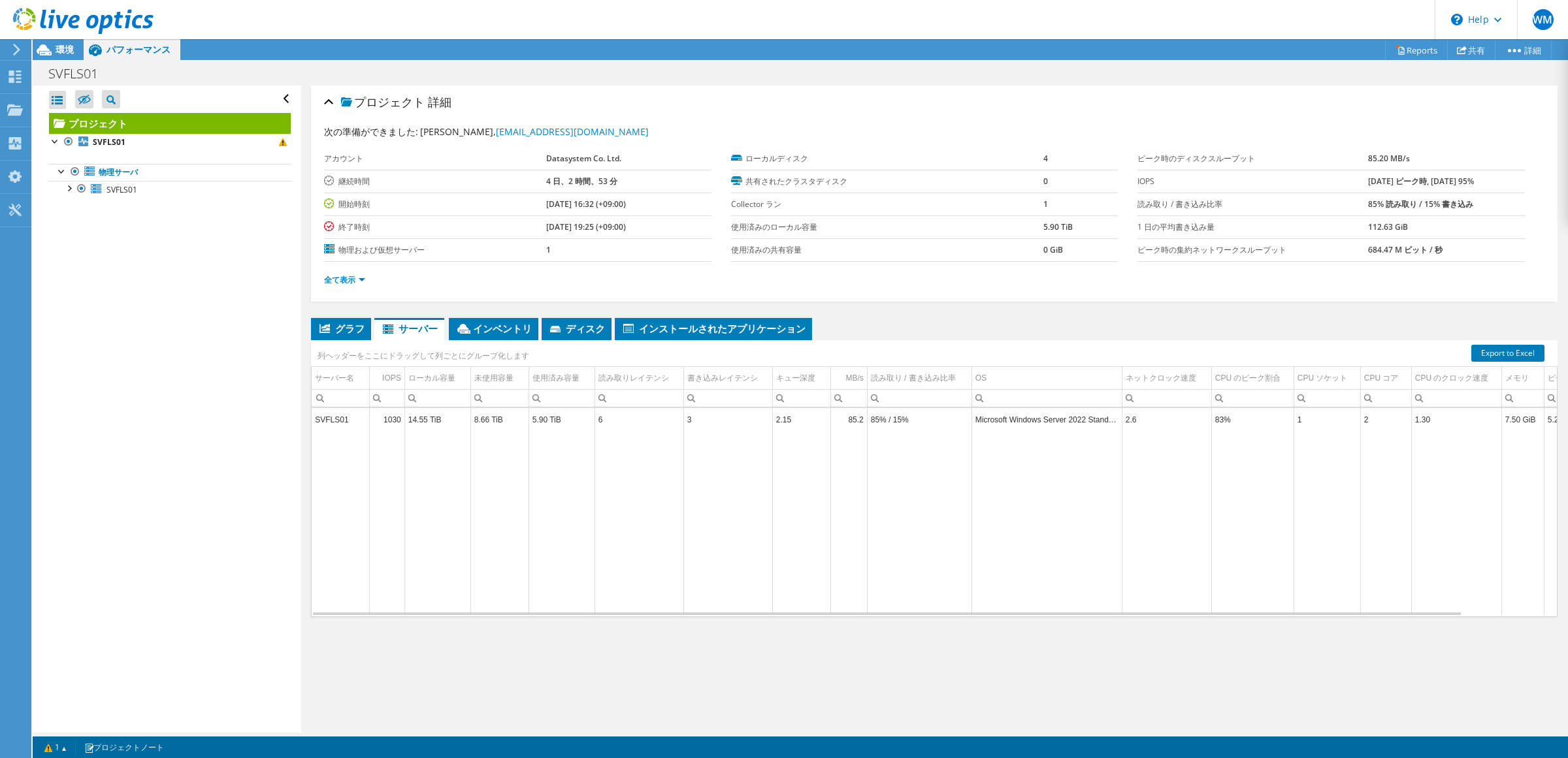
click at [850, 425] on td "85.2" at bounding box center [848, 419] width 36 height 23
drag, startPoint x: 483, startPoint y: 420, endPoint x: 487, endPoint y: 426, distance: 7.2
click at [487, 426] on td "8.66 TiB" at bounding box center [499, 419] width 58 height 23
click at [350, 337] on li "グラフ" at bounding box center [341, 328] width 60 height 22
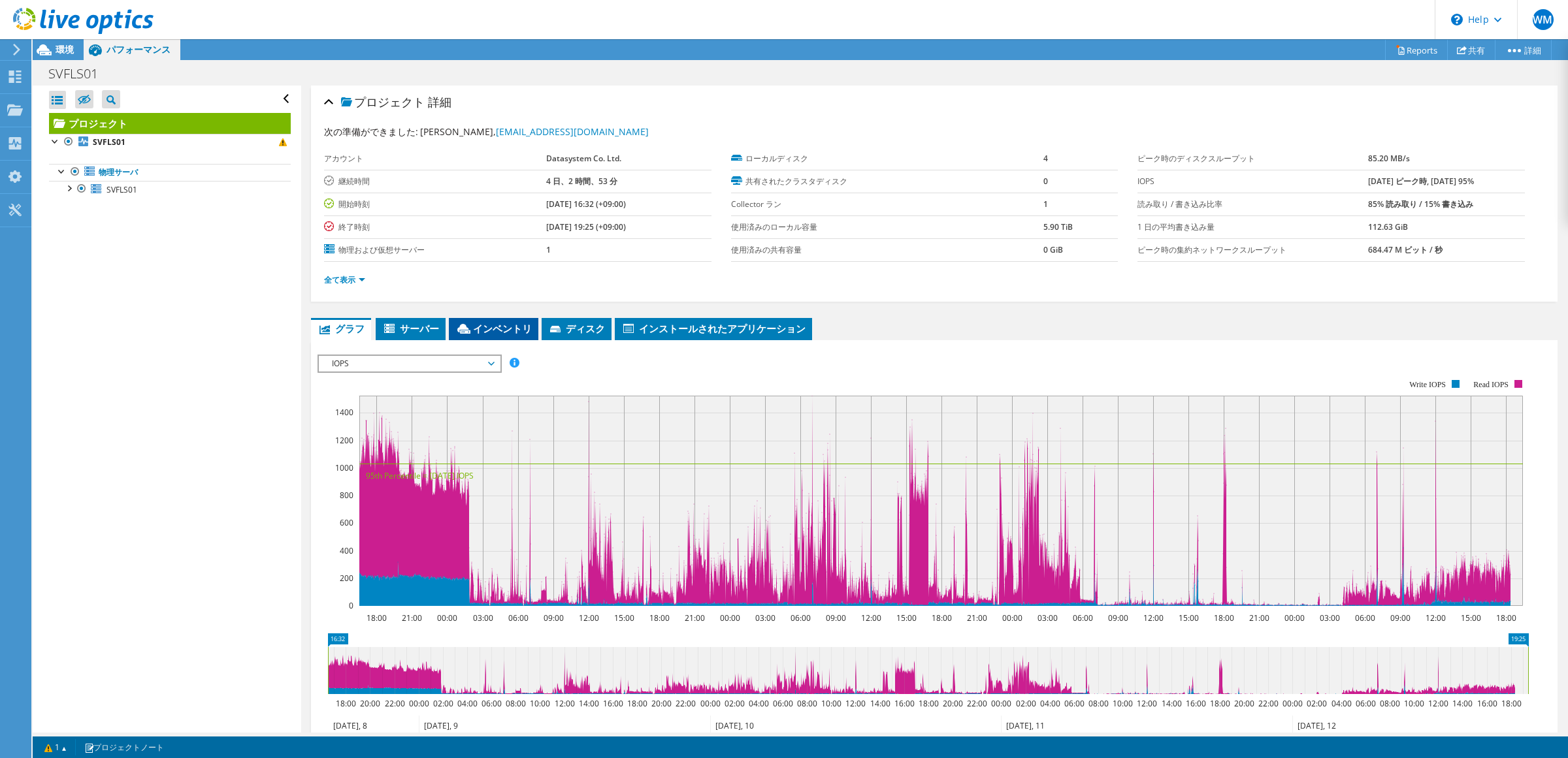
click at [487, 335] on span "インベントリ" at bounding box center [494, 328] width 76 height 13
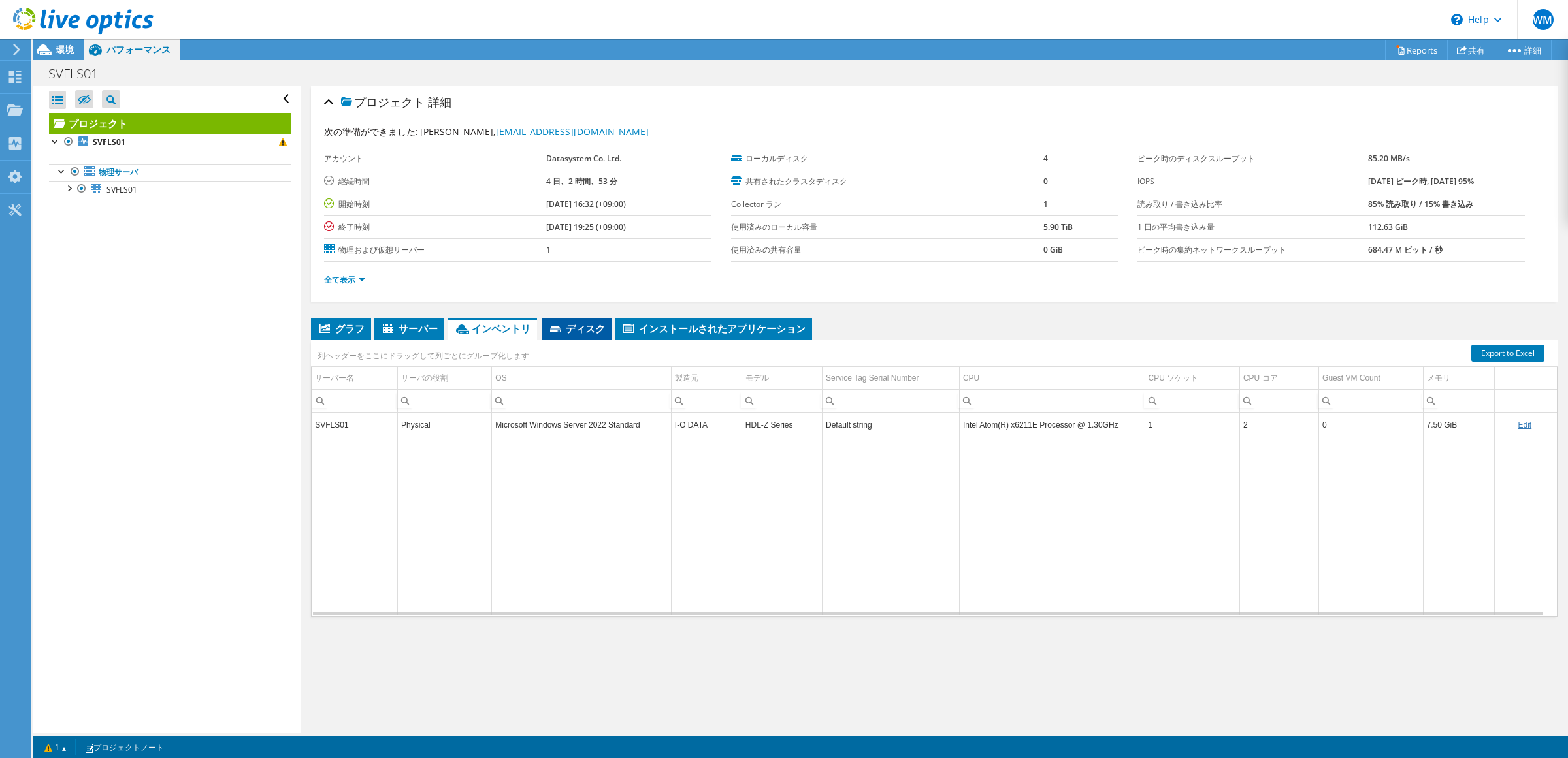
click at [573, 327] on span "ディスク" at bounding box center [576, 328] width 57 height 13
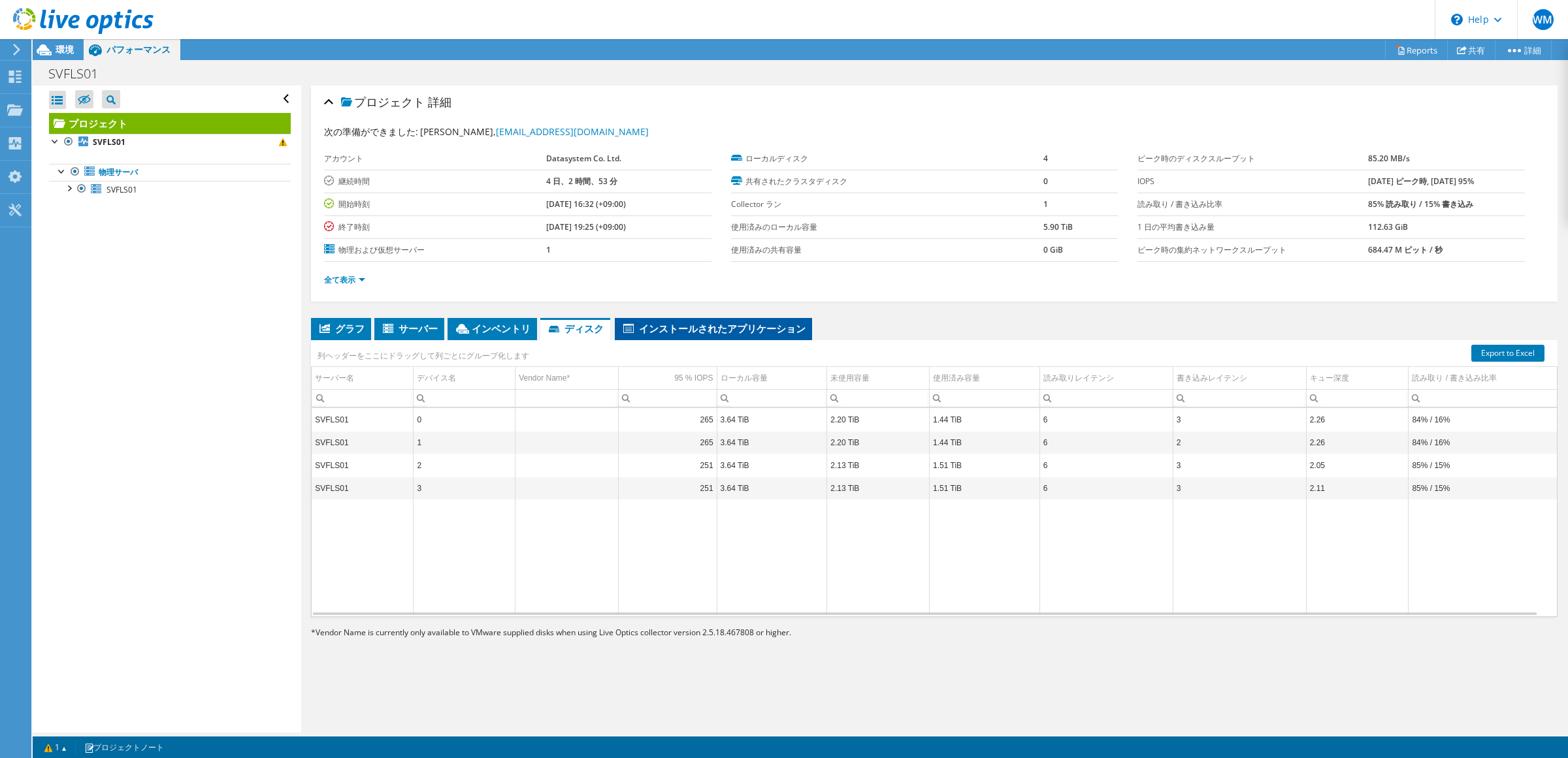
click at [670, 327] on span "インストールされたアプリケーション" at bounding box center [713, 328] width 184 height 13
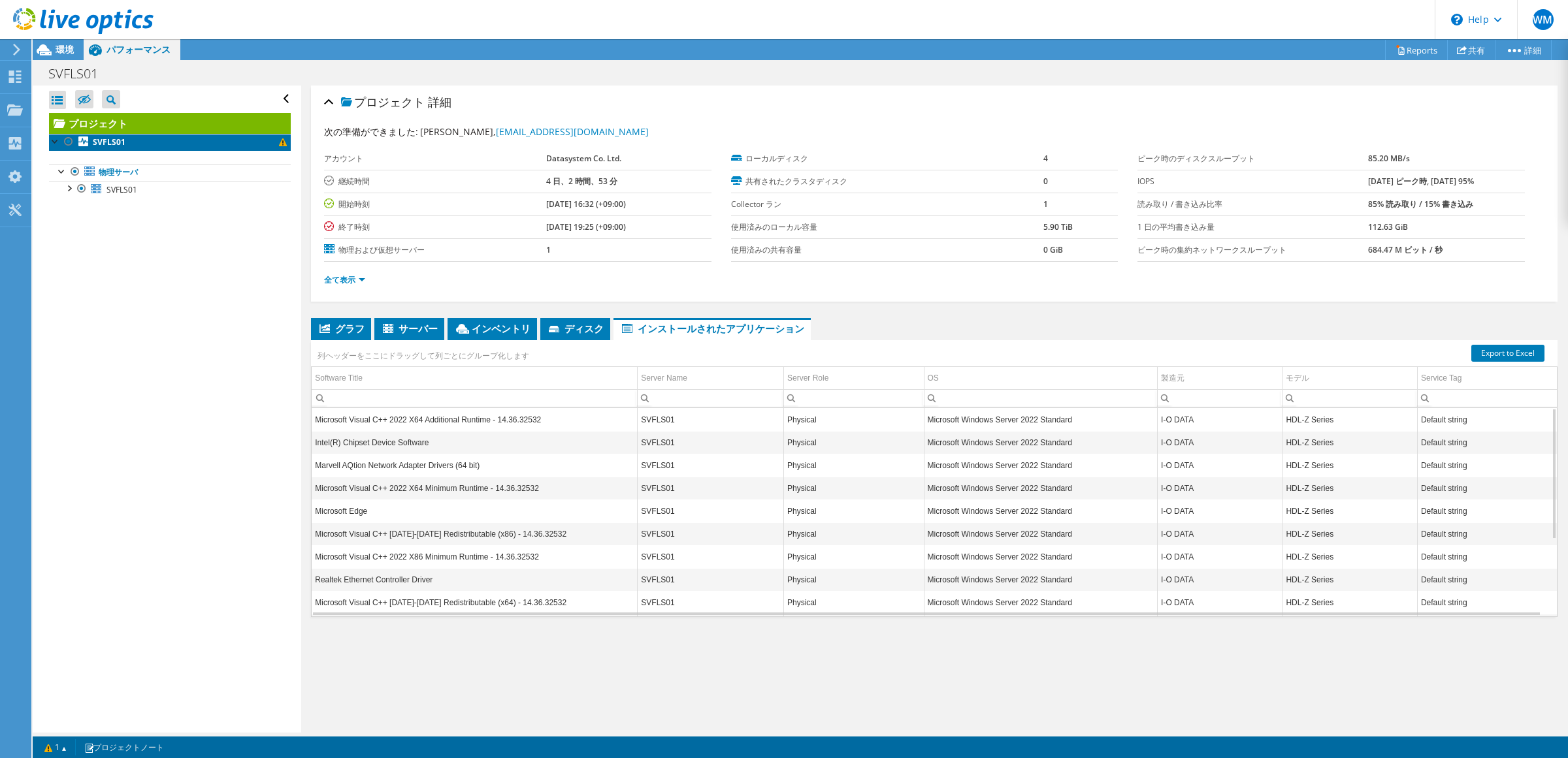
click at [178, 151] on link "SVFLS01" at bounding box center [169, 142] width 242 height 17
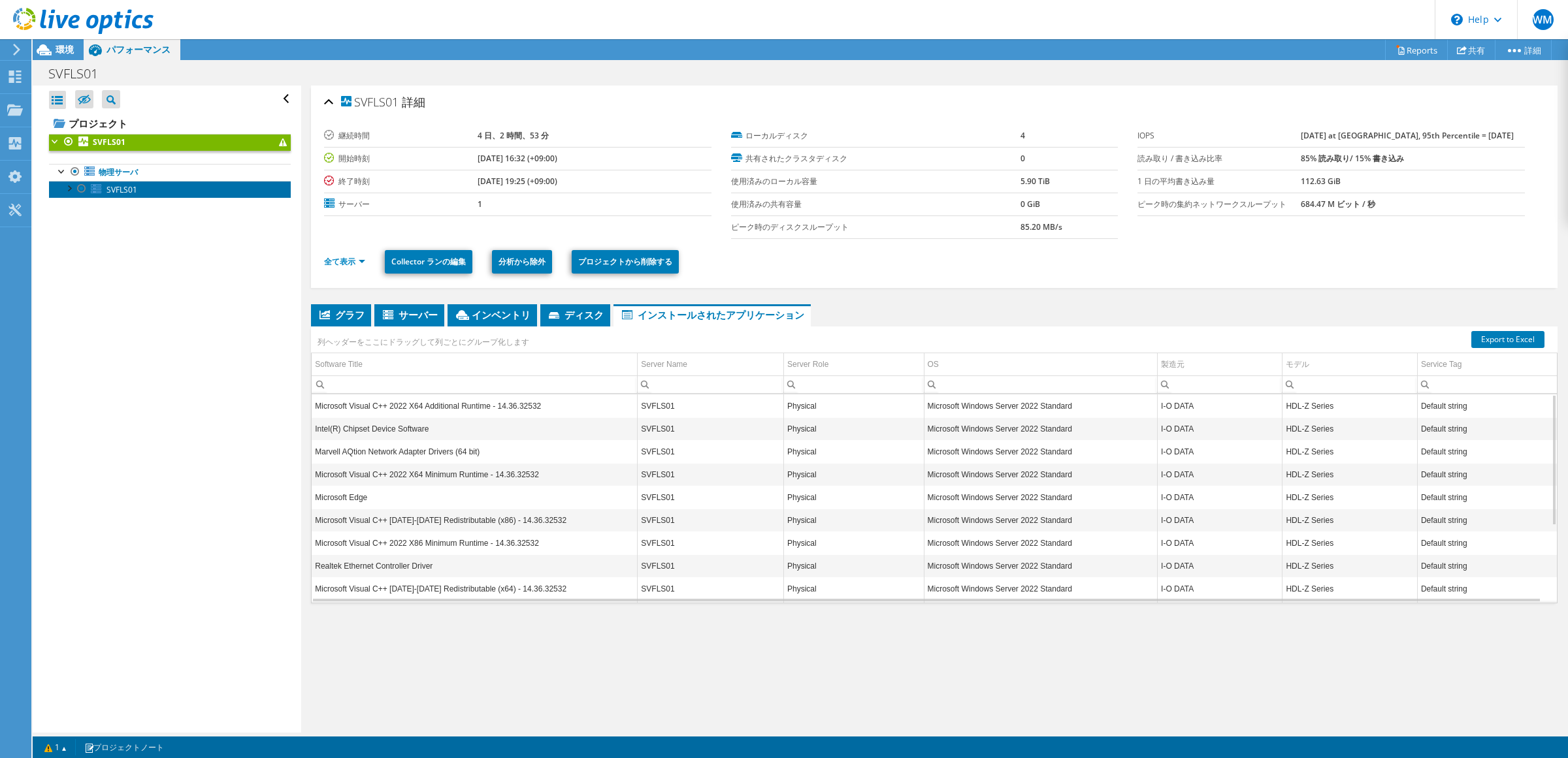
click at [166, 188] on link "SVFLS01" at bounding box center [169, 188] width 242 height 17
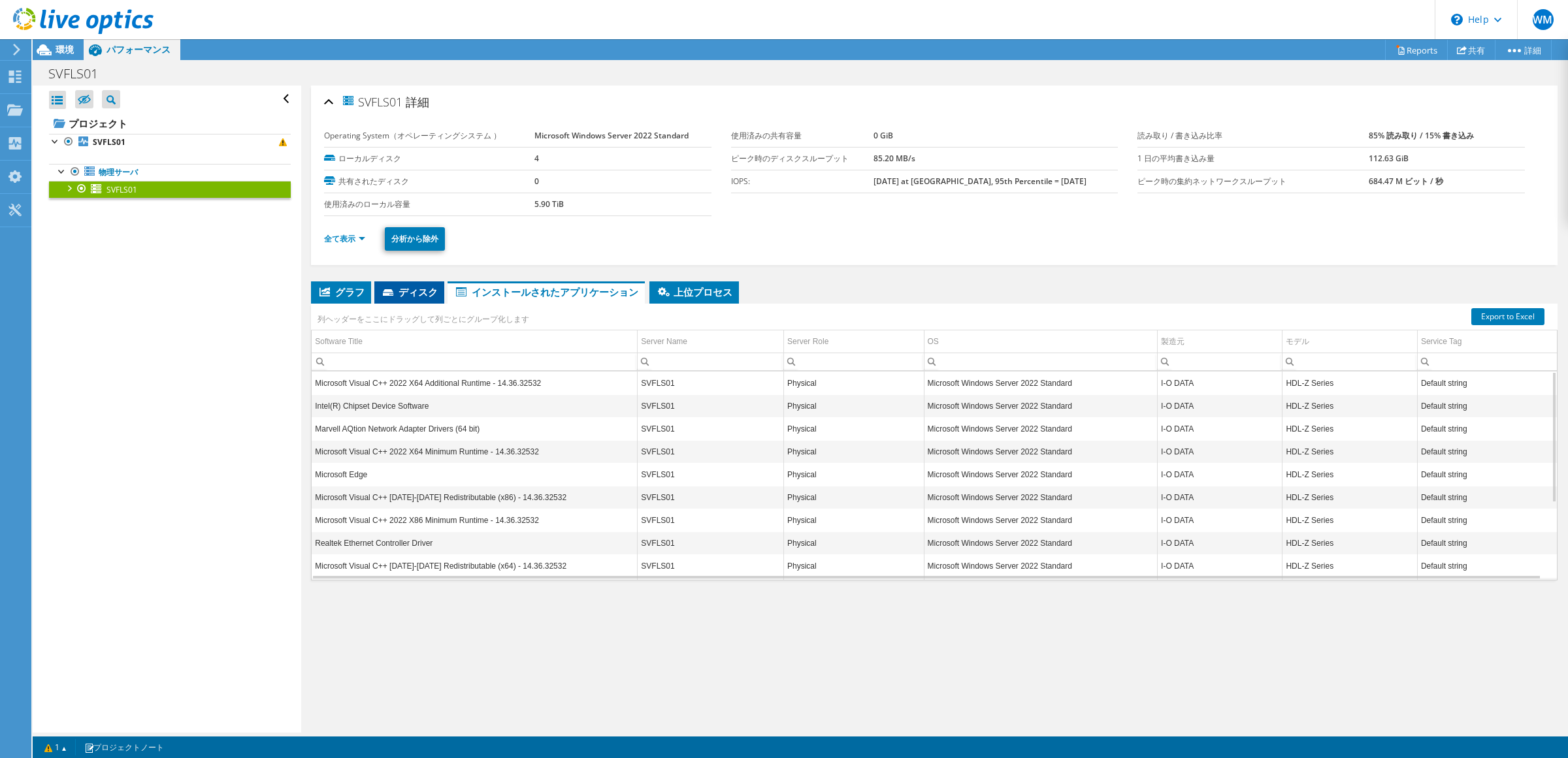
click at [393, 291] on icon at bounding box center [389, 294] width 13 height 9
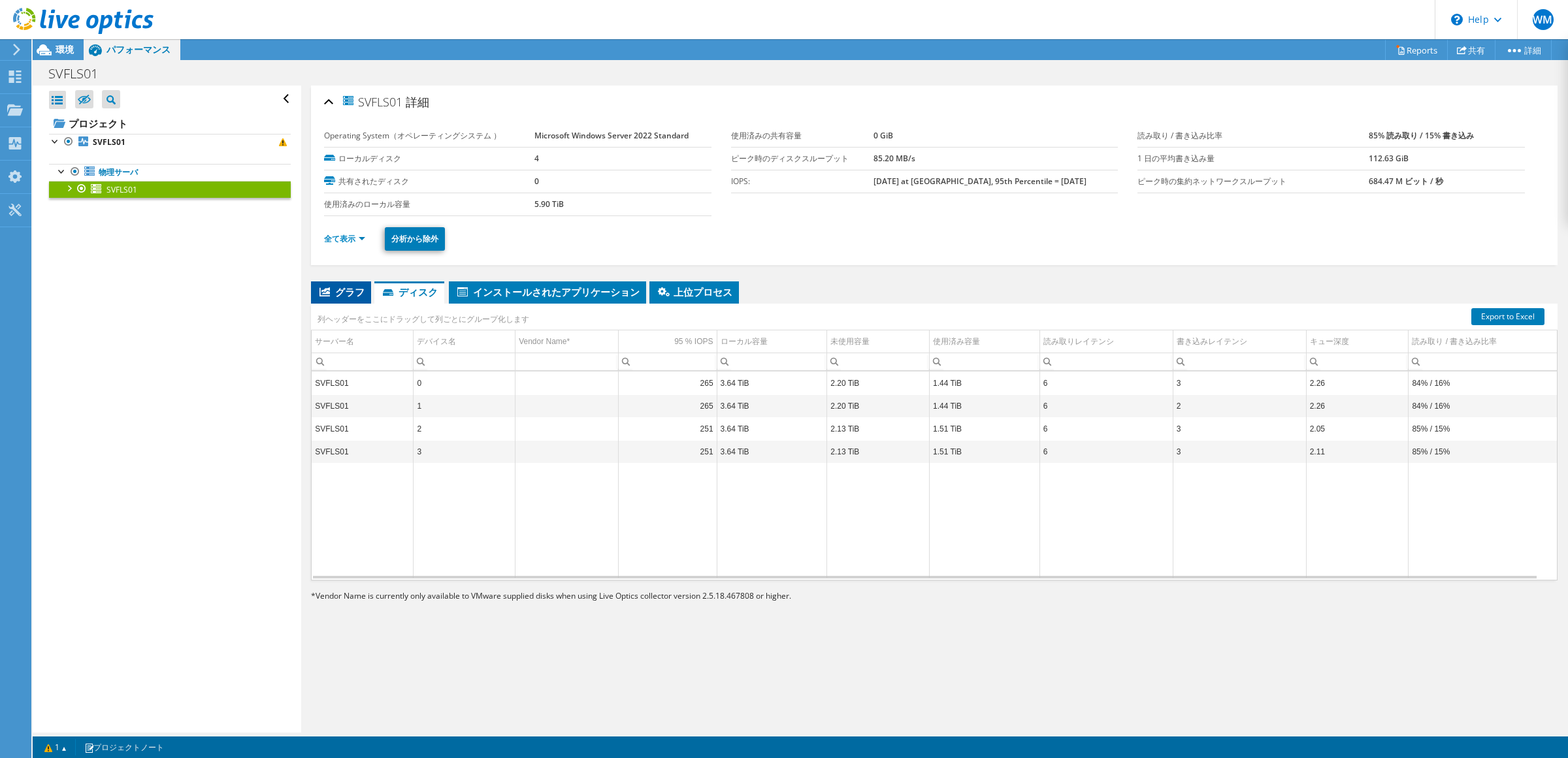
click at [340, 295] on span "グラフ" at bounding box center [341, 292] width 47 height 13
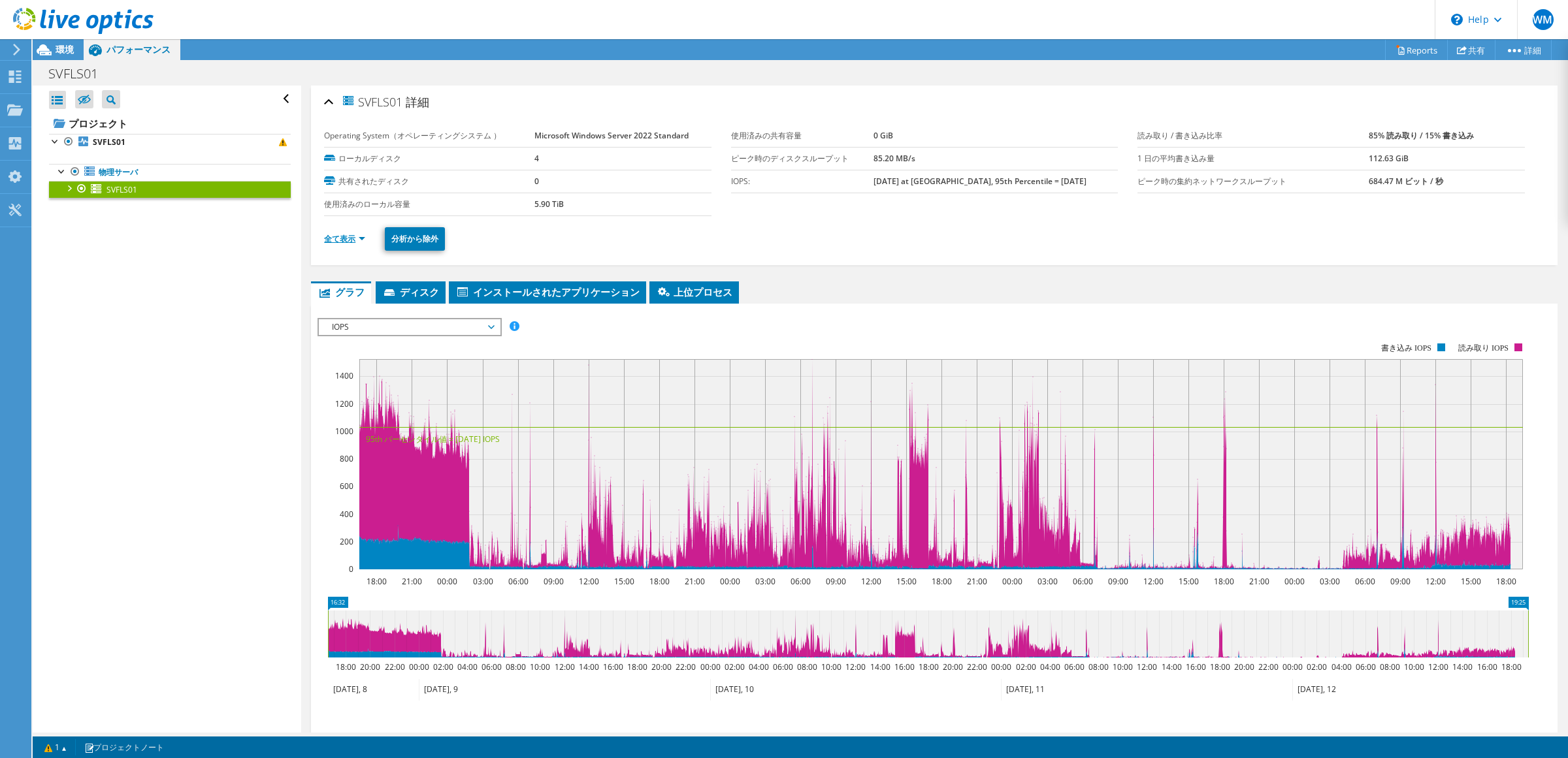
click at [348, 243] on link "全て表示" at bounding box center [344, 239] width 42 height 11
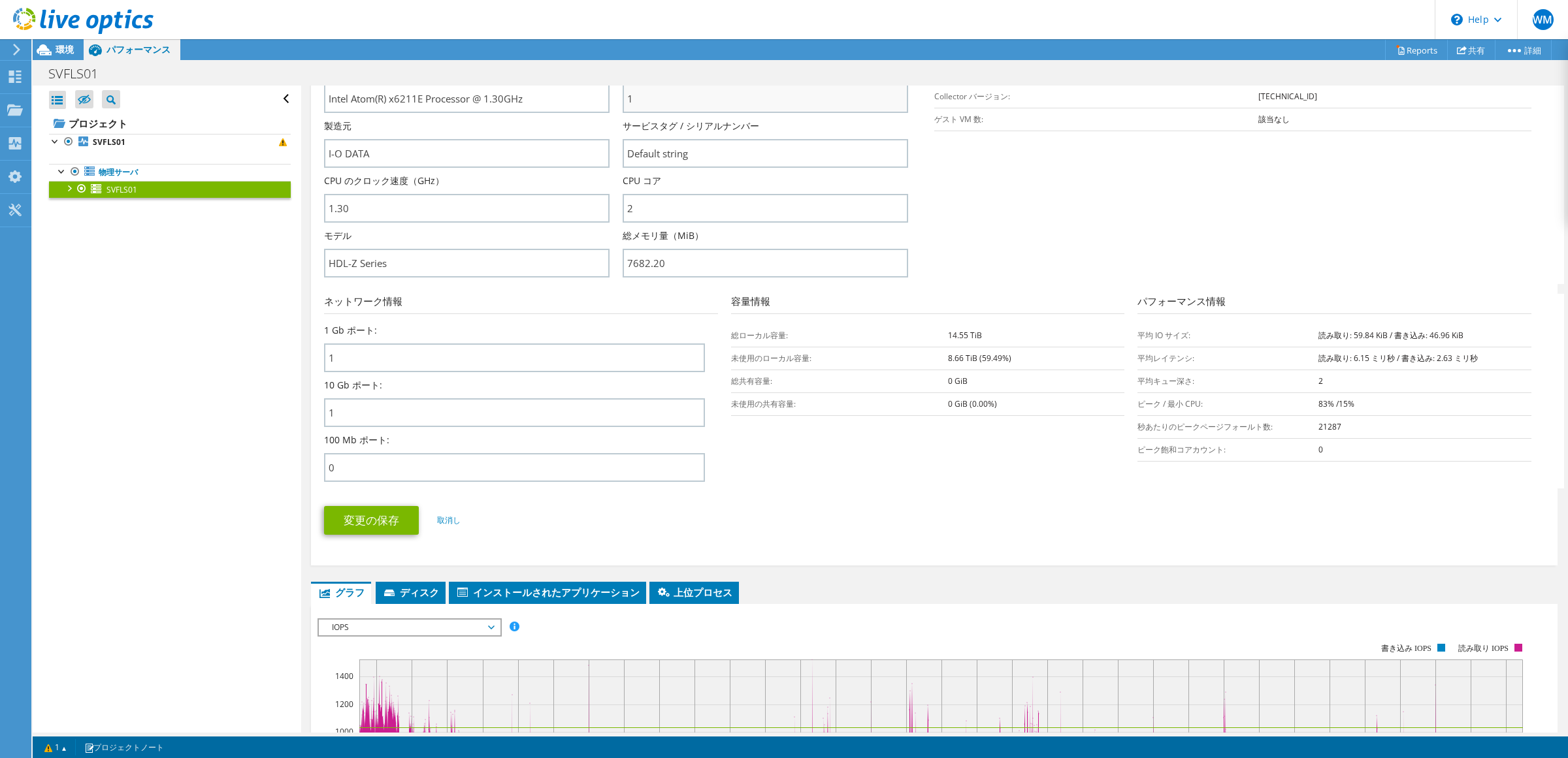
scroll to position [326, 0]
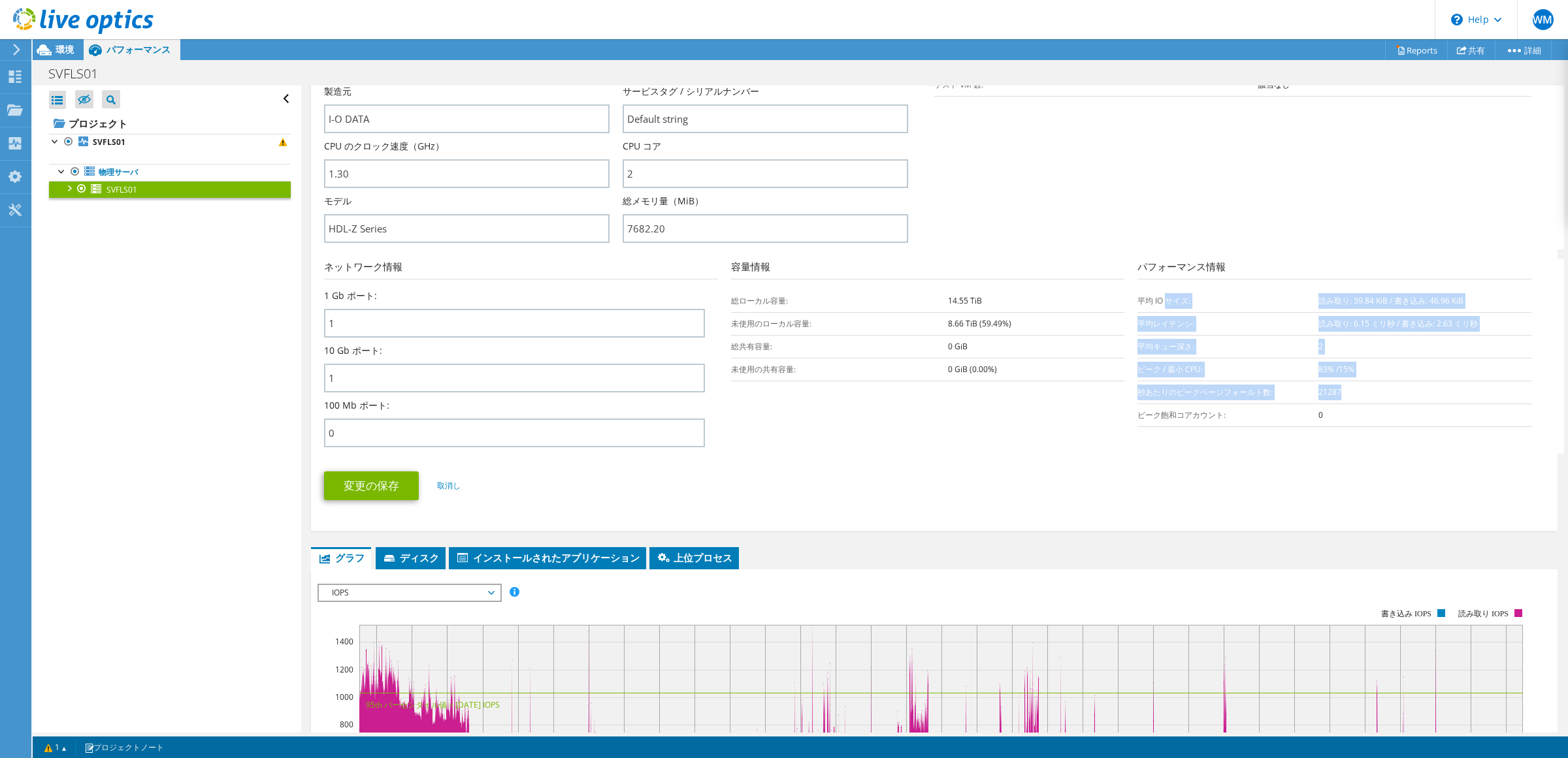
drag, startPoint x: 1159, startPoint y: 299, endPoint x: 1373, endPoint y: 394, distance: 234.1
click at [1370, 387] on tbody "平均 IO サイズ: 読み取り: 59.84 KiB / 書き込み: 46.96 KiB 平均レイテンシ: 読み取り: 6.15 ミリ秒 / 書き込み: 2.…" at bounding box center [1334, 357] width 394 height 137
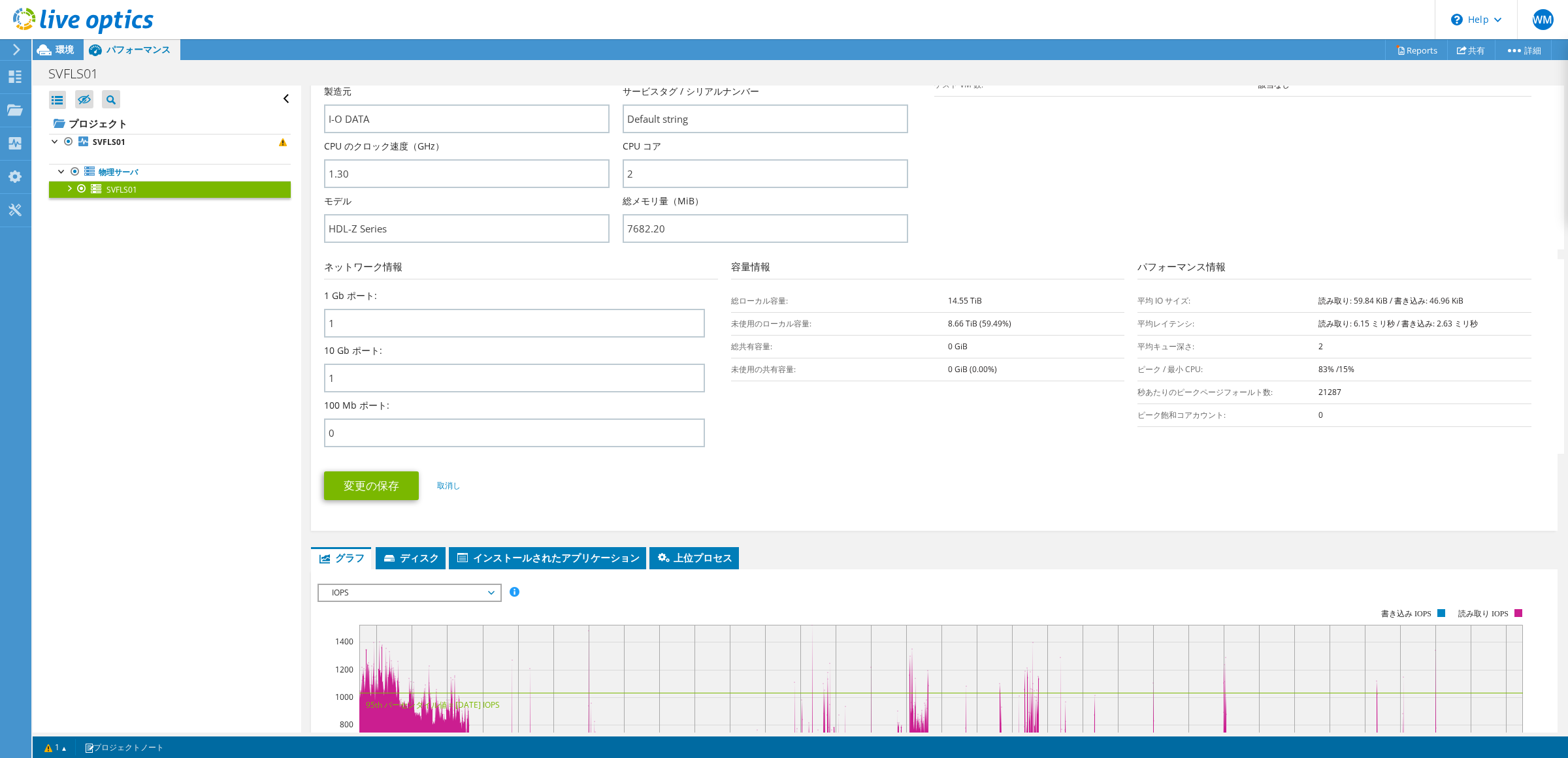
click at [1388, 423] on td "0" at bounding box center [1425, 415] width 213 height 23
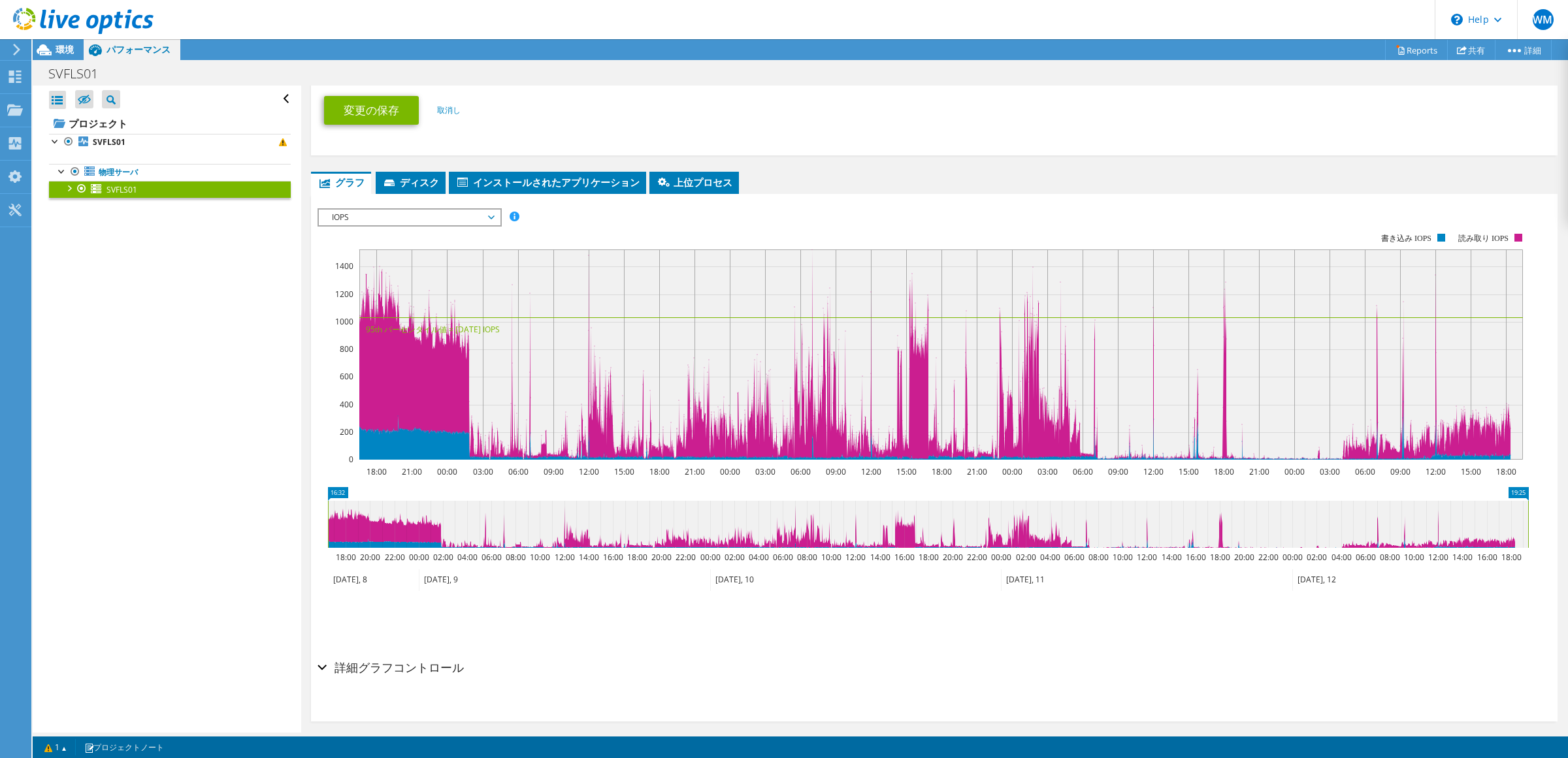
scroll to position [712, 0]
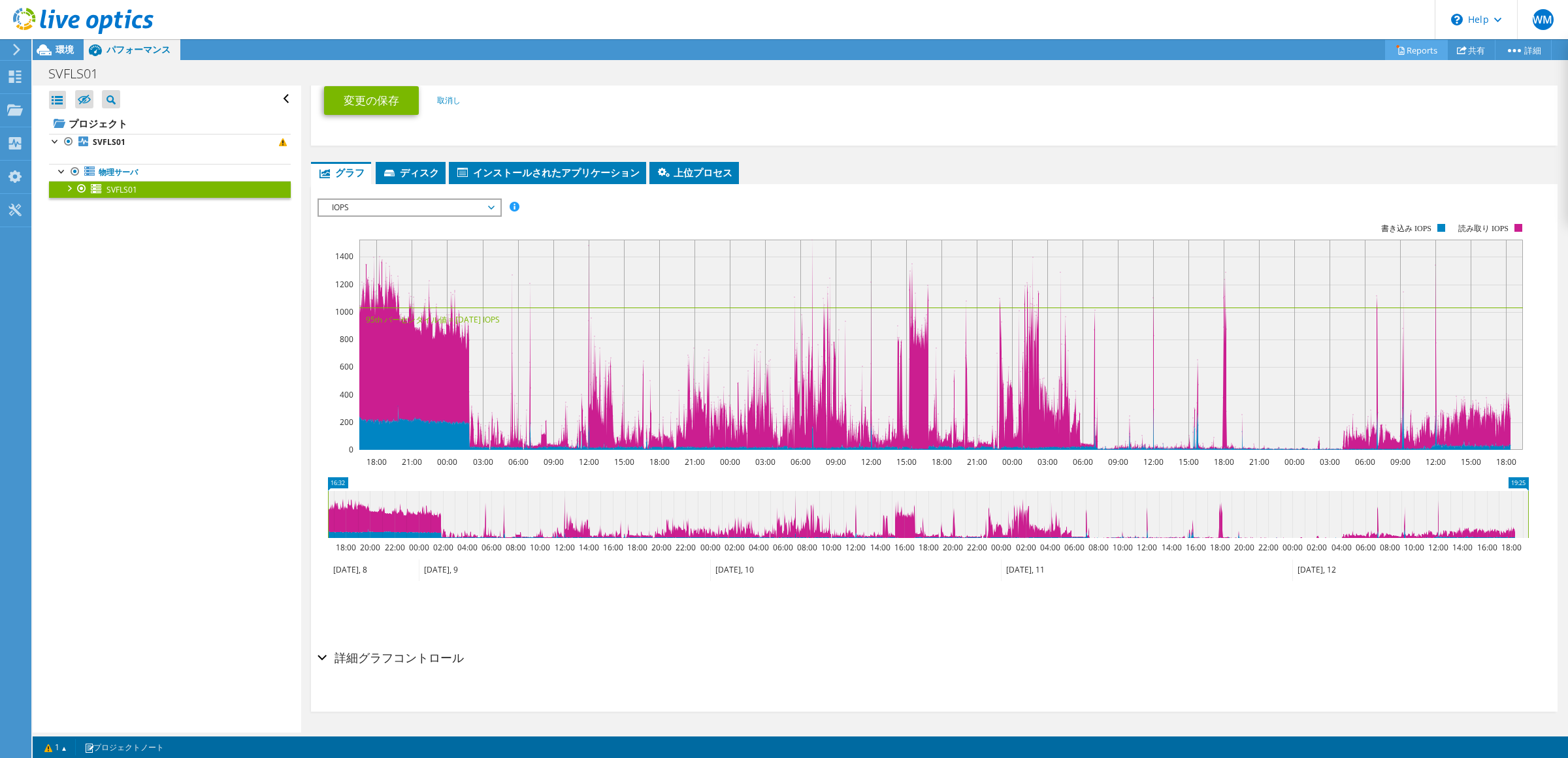
click at [1406, 48] on link "Reports" at bounding box center [1416, 50] width 63 height 20
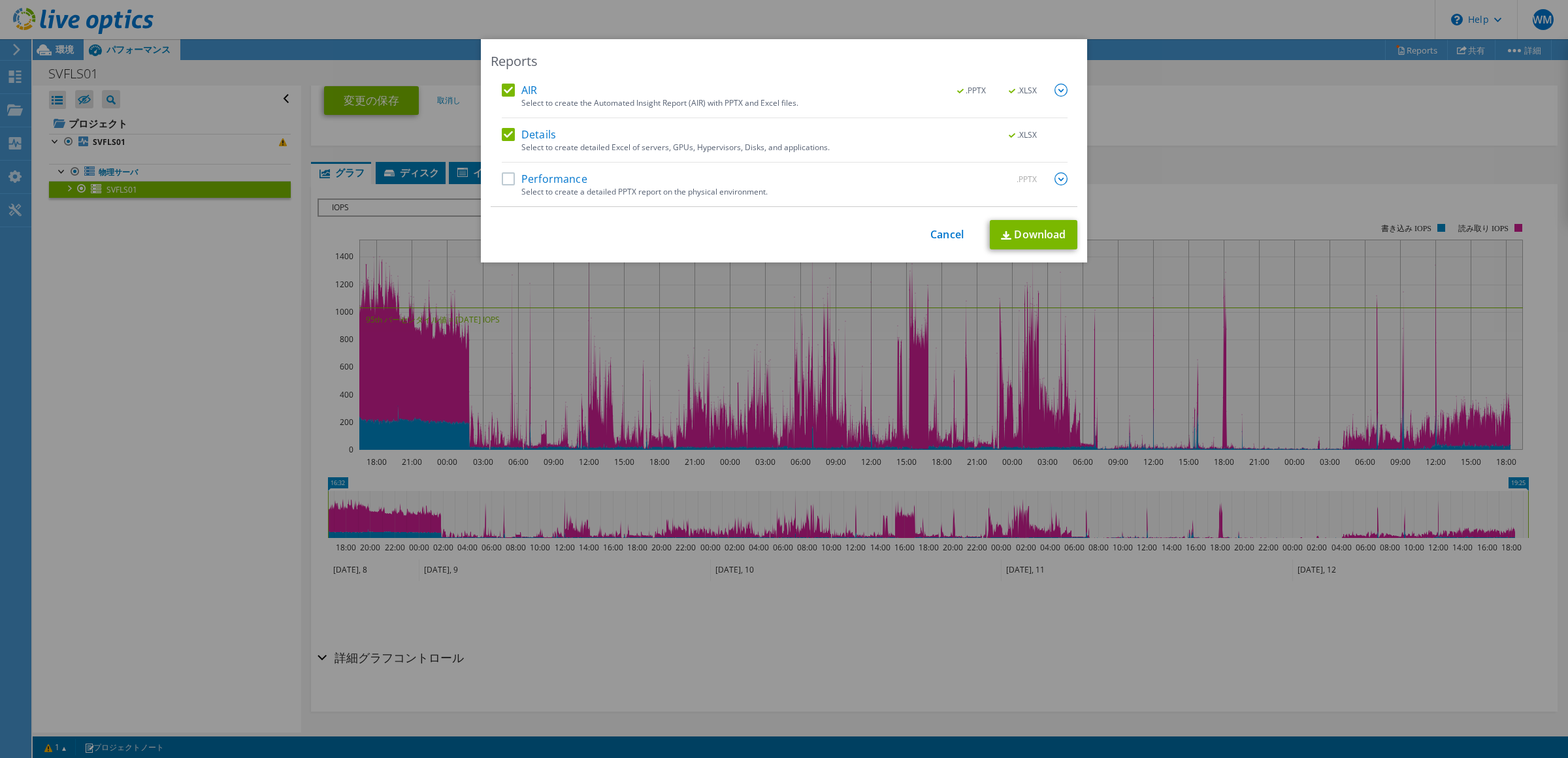
click at [502, 180] on label "Performance" at bounding box center [544, 179] width 86 height 13
click at [0, 0] on input "Performance" at bounding box center [0, 0] width 0 height 0
click at [1006, 231] on link "Download" at bounding box center [1033, 234] width 88 height 29
click at [1249, 194] on div "Reports AIR .PPTX .XLSX Select to create the Automated Insight Report (AIR) wit…" at bounding box center [784, 379] width 1568 height 679
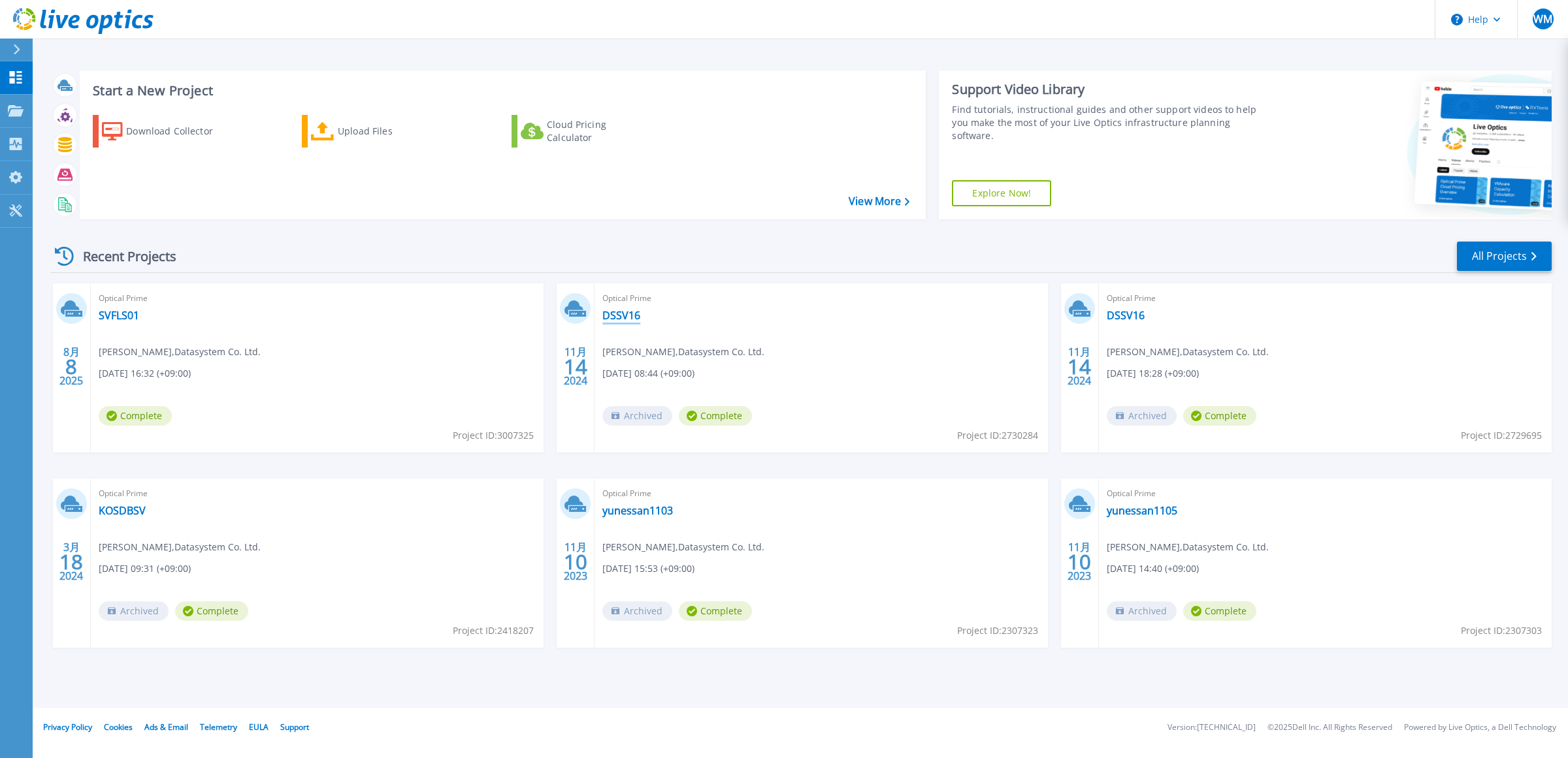
click at [634, 314] on link "DSSV16" at bounding box center [621, 315] width 38 height 13
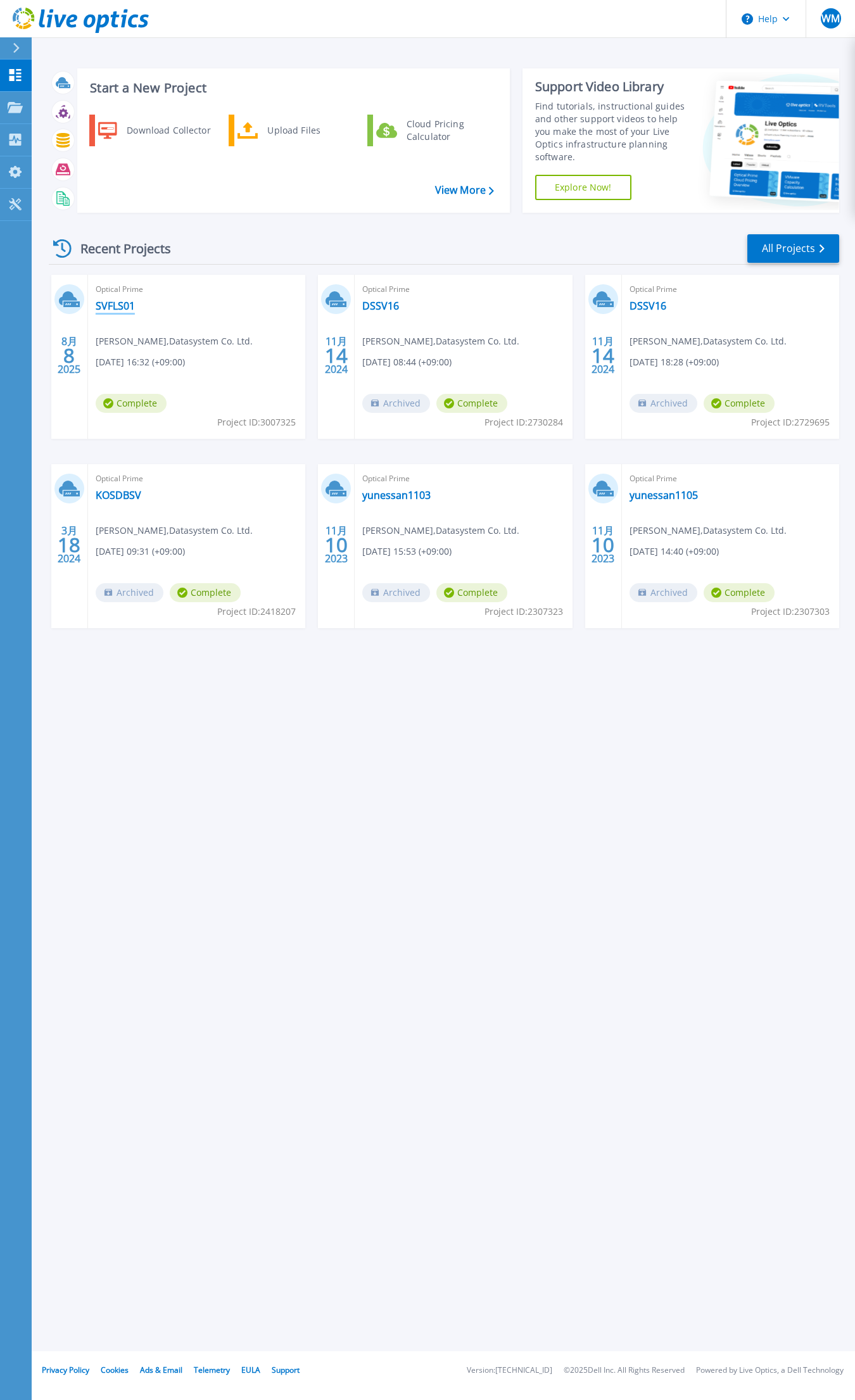
click at [112, 306] on link "SVFLS01" at bounding box center [115, 305] width 39 height 13
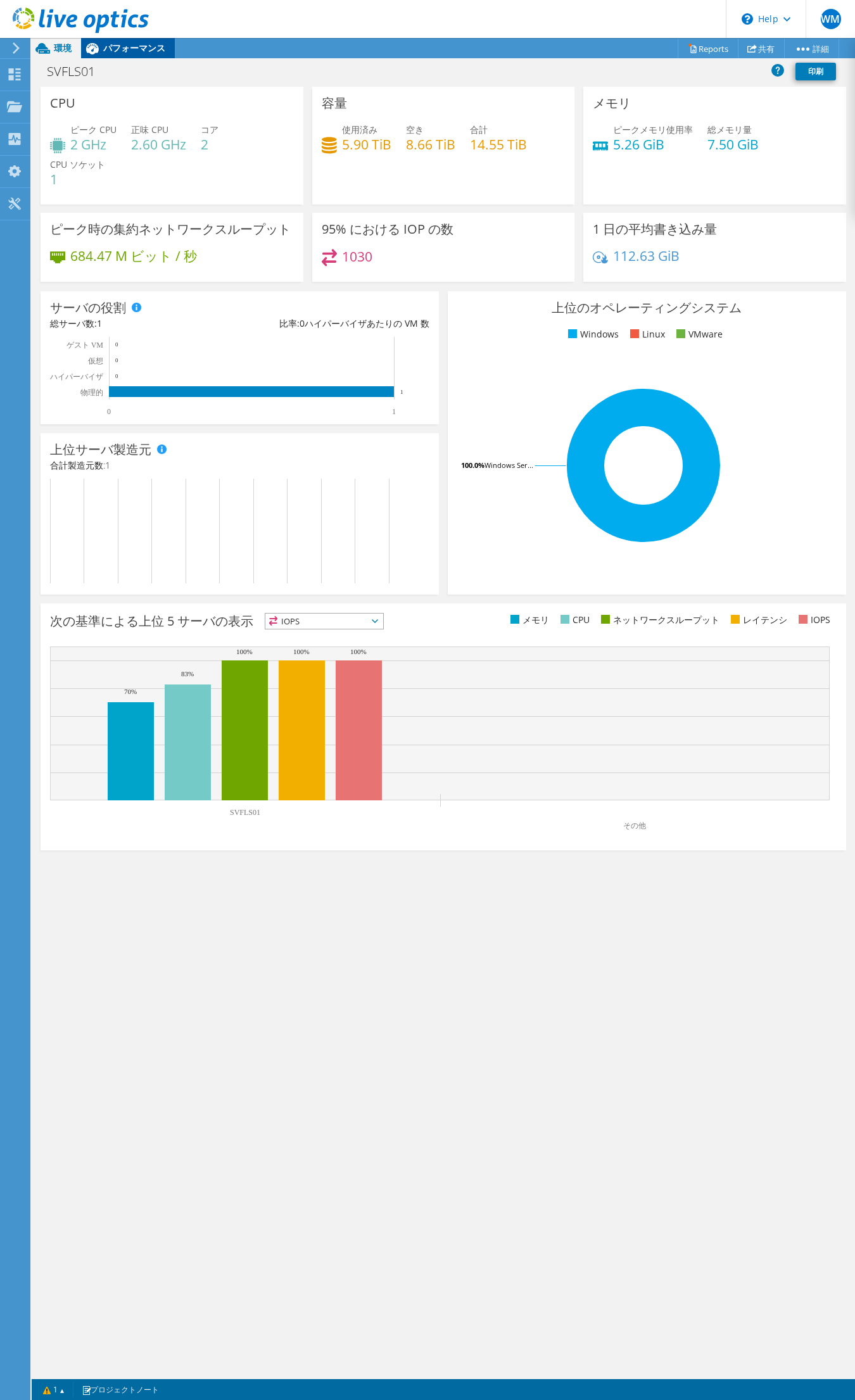
click at [136, 54] on div "パフォーマンス" at bounding box center [127, 48] width 93 height 21
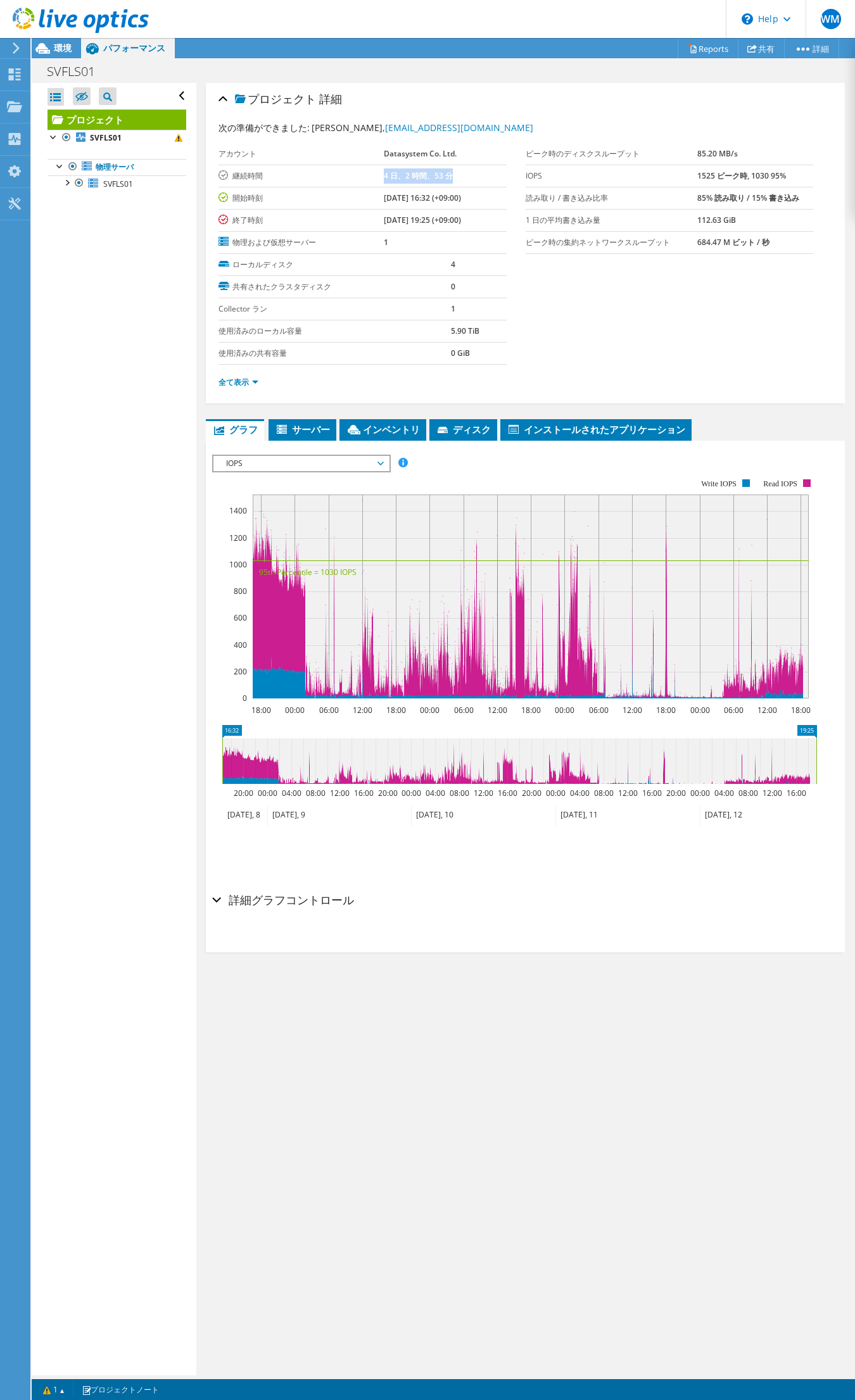
drag, startPoint x: 458, startPoint y: 172, endPoint x: 358, endPoint y: 179, distance: 100.2
click at [358, 179] on tr "継続時間 4 日、2 時間、53 分" at bounding box center [363, 176] width 288 height 22
click at [358, 179] on label "継続時間" at bounding box center [301, 176] width 166 height 13
drag, startPoint x: 344, startPoint y: 181, endPoint x: 437, endPoint y: 184, distance: 93.0
click at [437, 184] on tr "継続時間 4 日、2 時間、53 分" at bounding box center [363, 176] width 288 height 22
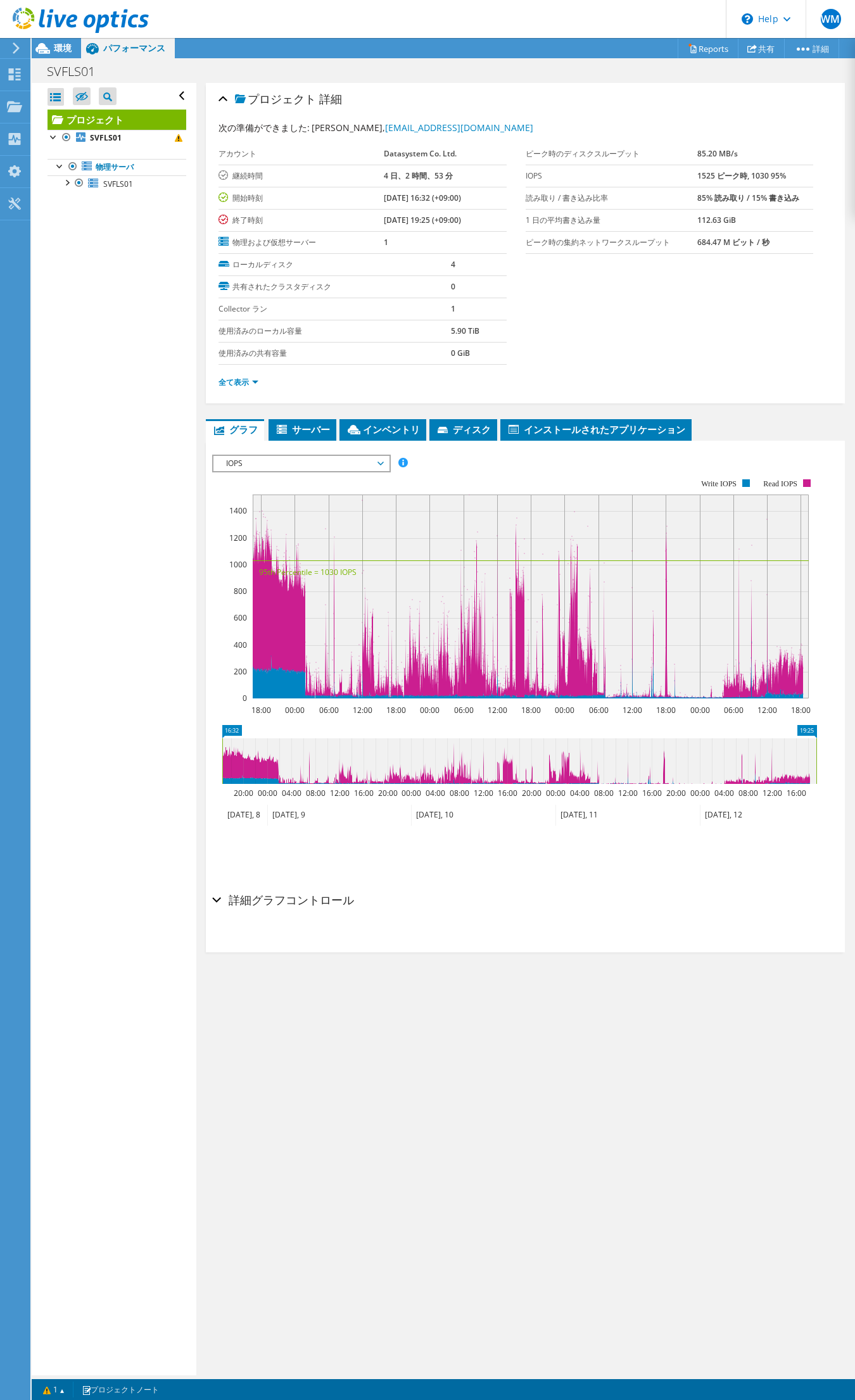
click at [431, 213] on td "08/12/2025, 19:25 (+09:00)" at bounding box center [444, 220] width 123 height 22
click at [688, 48] on icon at bounding box center [692, 48] width 9 height 9
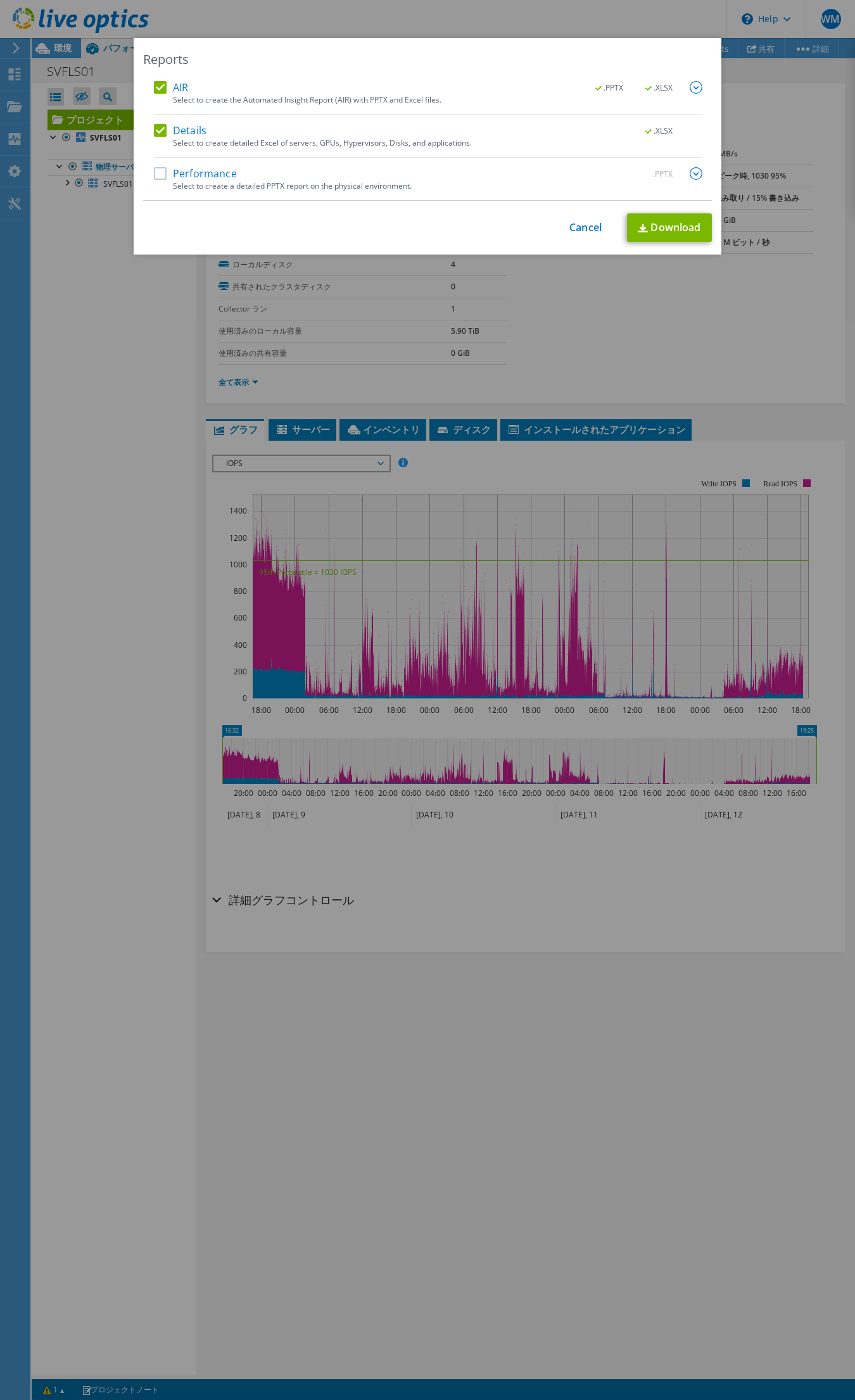
click at [154, 173] on label "Performance" at bounding box center [195, 173] width 83 height 13
click at [0, 0] on input "Performance" at bounding box center [0, 0] width 0 height 0
click at [689, 93] on img at bounding box center [695, 87] width 13 height 13
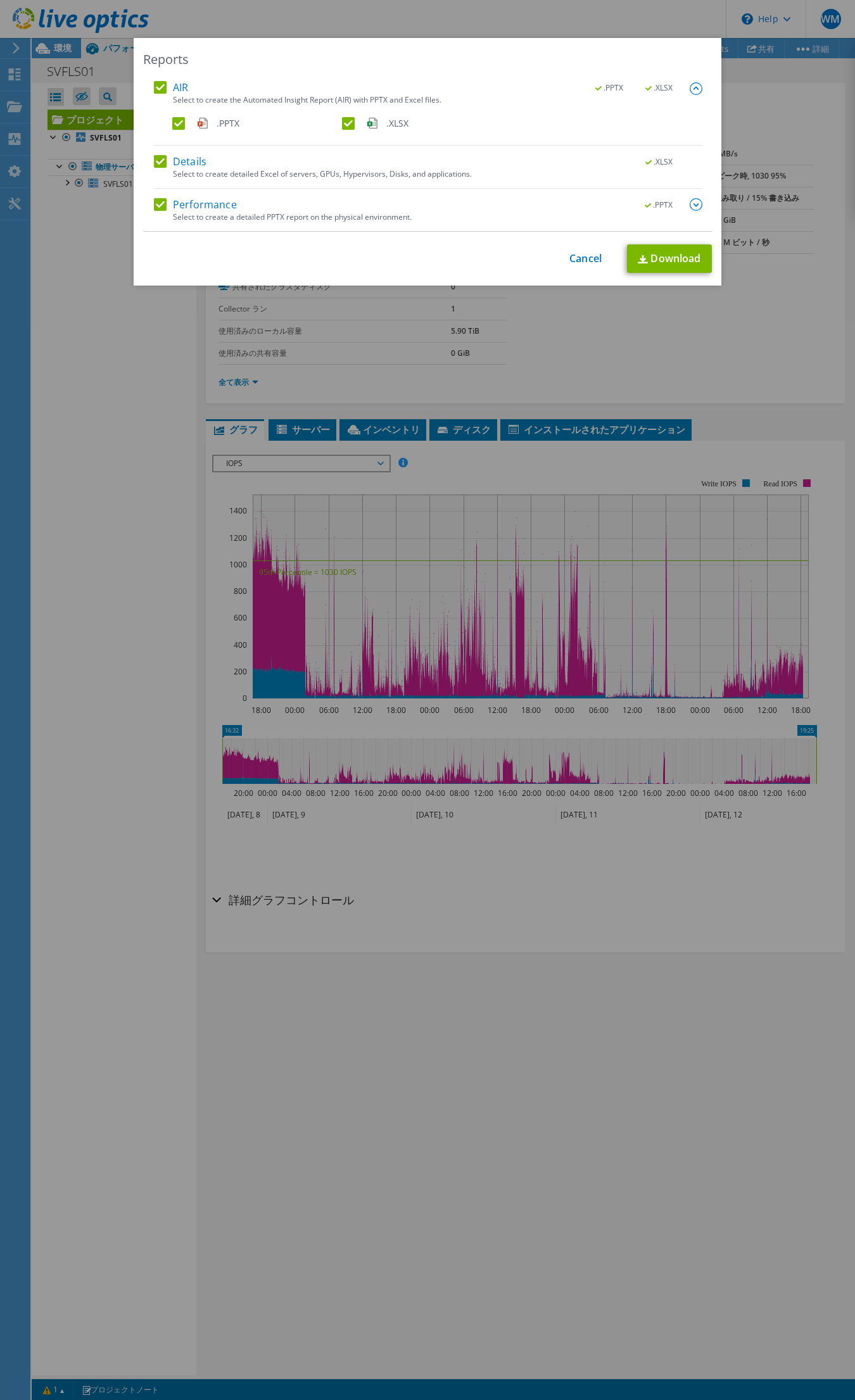
click at [689, 211] on img at bounding box center [695, 204] width 13 height 13
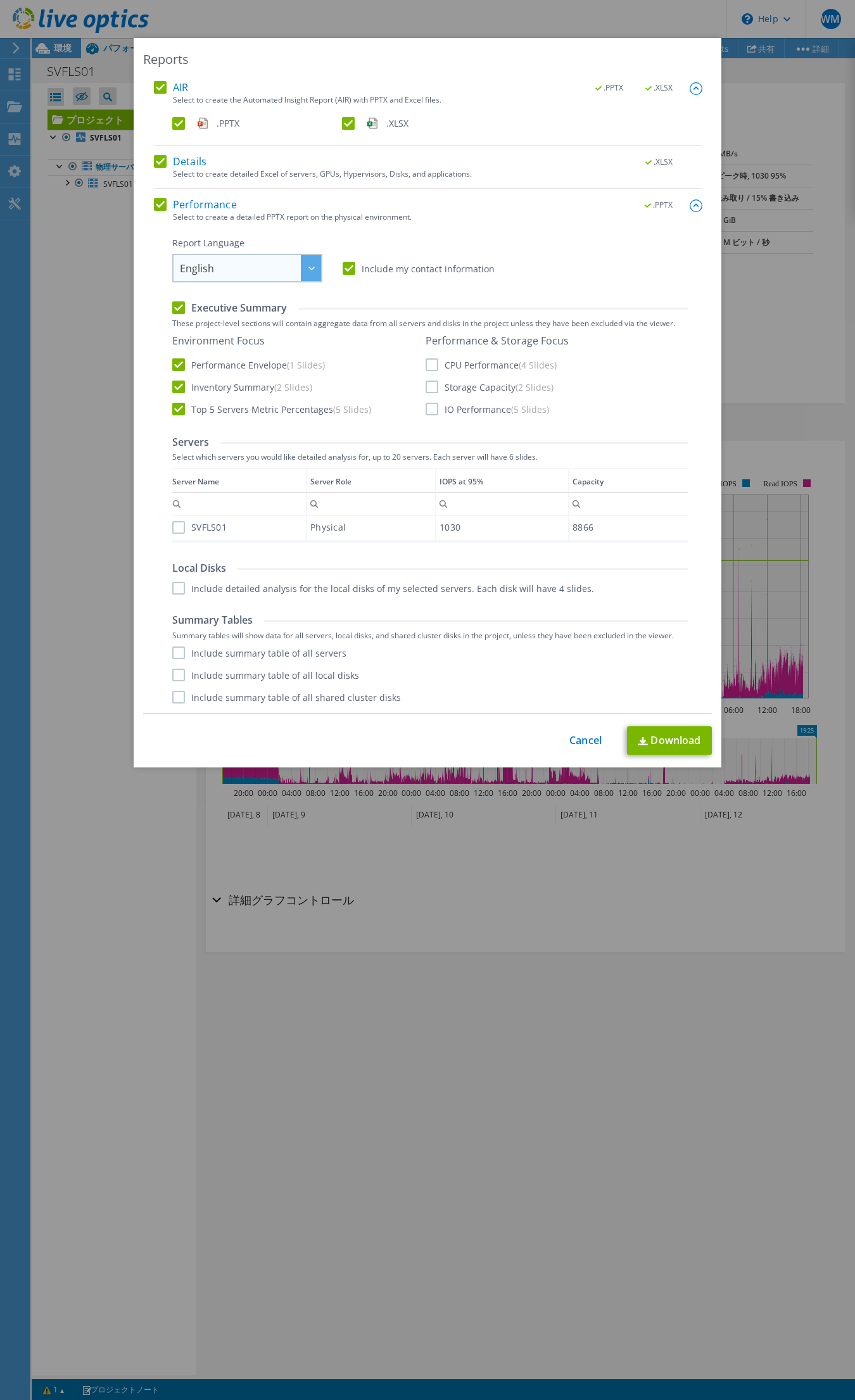
click at [282, 265] on span "English" at bounding box center [250, 268] width 141 height 26
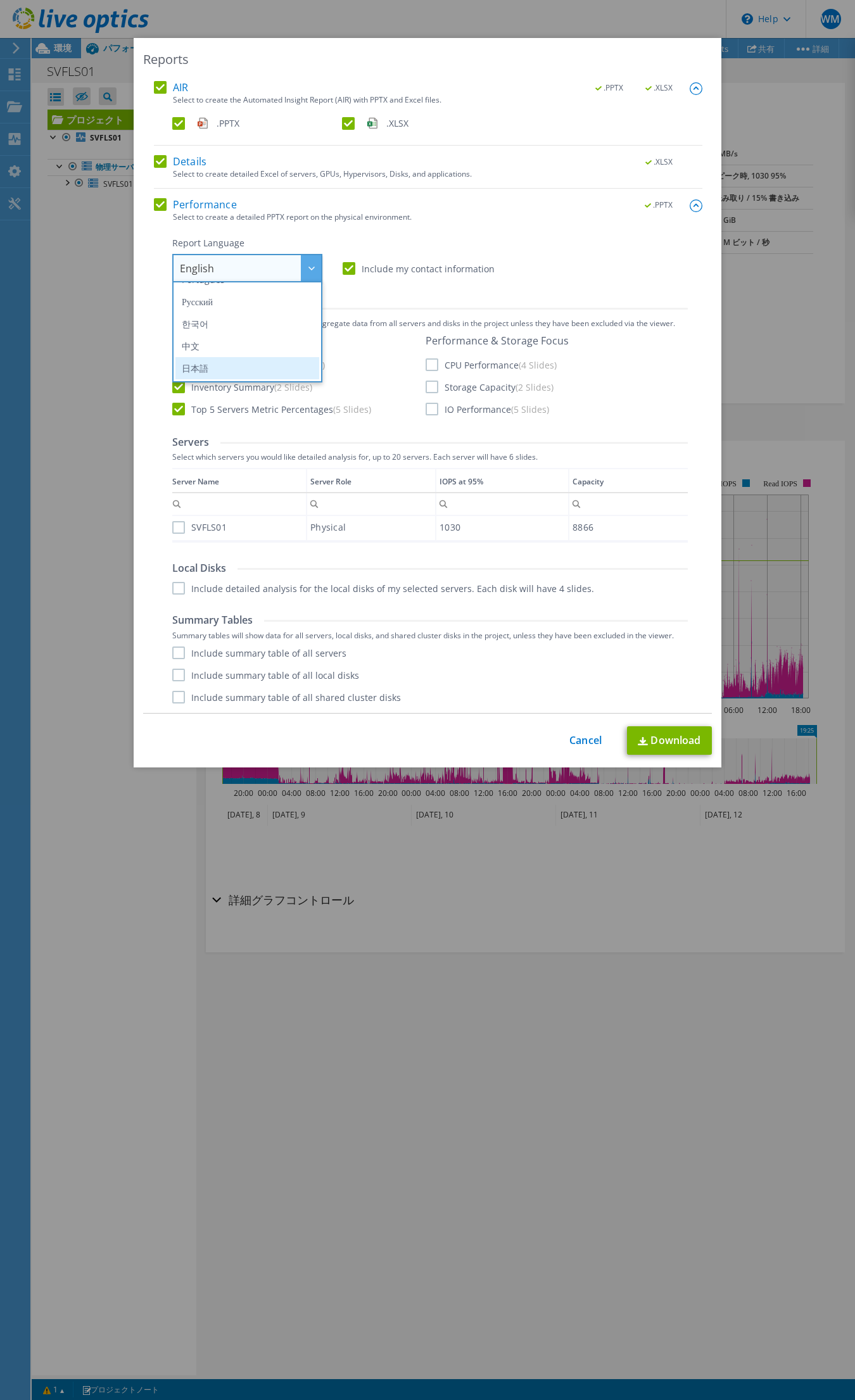
click at [252, 359] on li "日本語" at bounding box center [247, 368] width 144 height 22
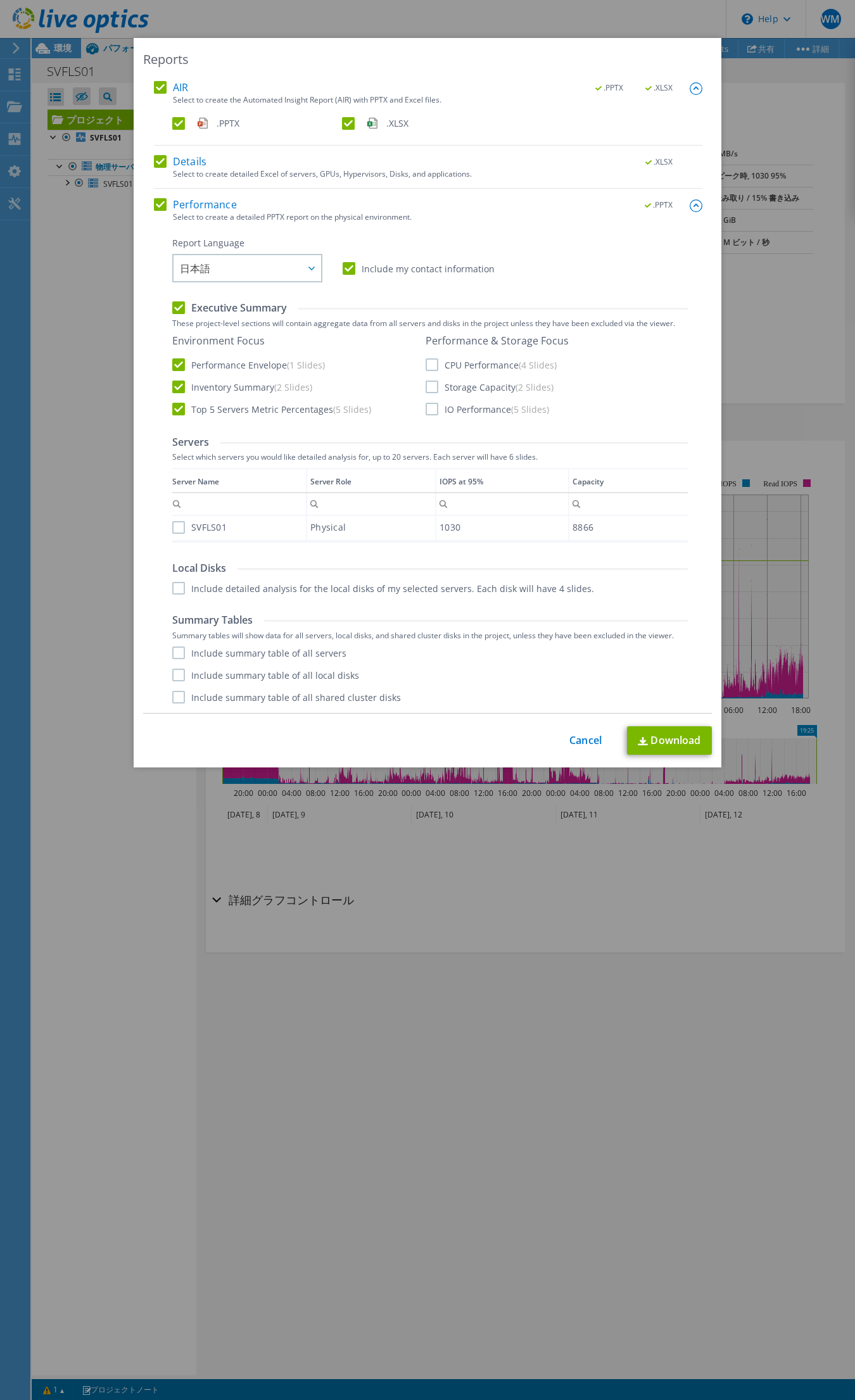
click at [431, 369] on label "CPU Performance (4 Slides)" at bounding box center [491, 365] width 131 height 13
click at [0, 0] on input "CPU Performance (4 Slides)" at bounding box center [0, 0] width 0 height 0
click at [426, 389] on label "Storage Capacity (2 Slides)" at bounding box center [489, 387] width 128 height 13
click at [0, 0] on input "Storage Capacity (2 Slides)" at bounding box center [0, 0] width 0 height 0
click at [426, 400] on div "Performance & Storage Focus CPU Performance (4 Slides) Storage Capacity (2 Slid…" at bounding box center [497, 375] width 143 height 81
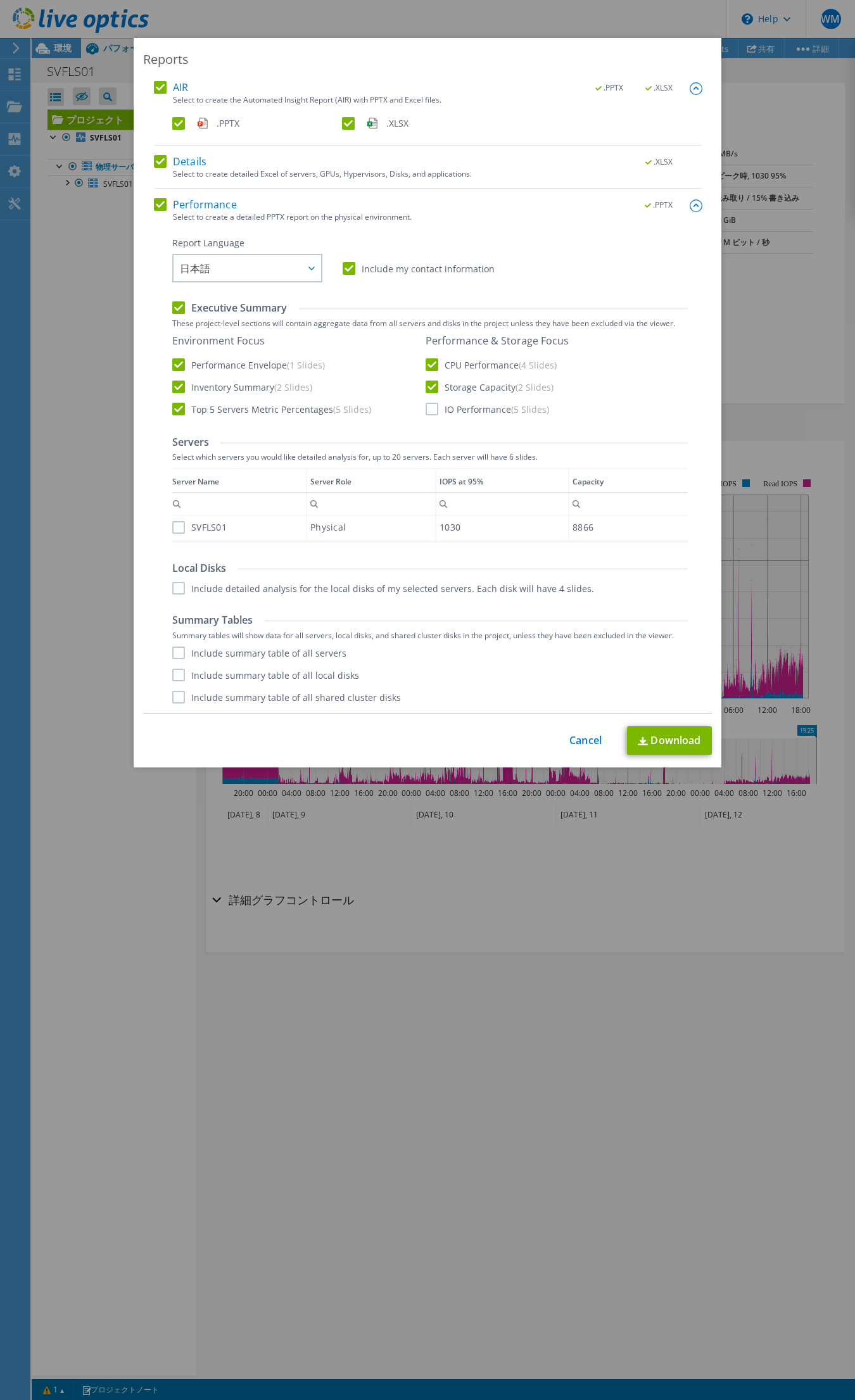
click at [426, 409] on label "IO Performance (5 Slides)" at bounding box center [487, 408] width 123 height 13
click at [0, 0] on input "IO Performance (5 Slides)" at bounding box center [0, 0] width 0 height 0
click at [175, 528] on label "SVFLS01" at bounding box center [199, 528] width 54 height 13
click at [0, 0] on input "SVFLS01" at bounding box center [0, 0] width 0 height 0
click at [175, 593] on label "Include detailed analysis for the local disks of my selected servers. Each disk…" at bounding box center [383, 588] width 422 height 13
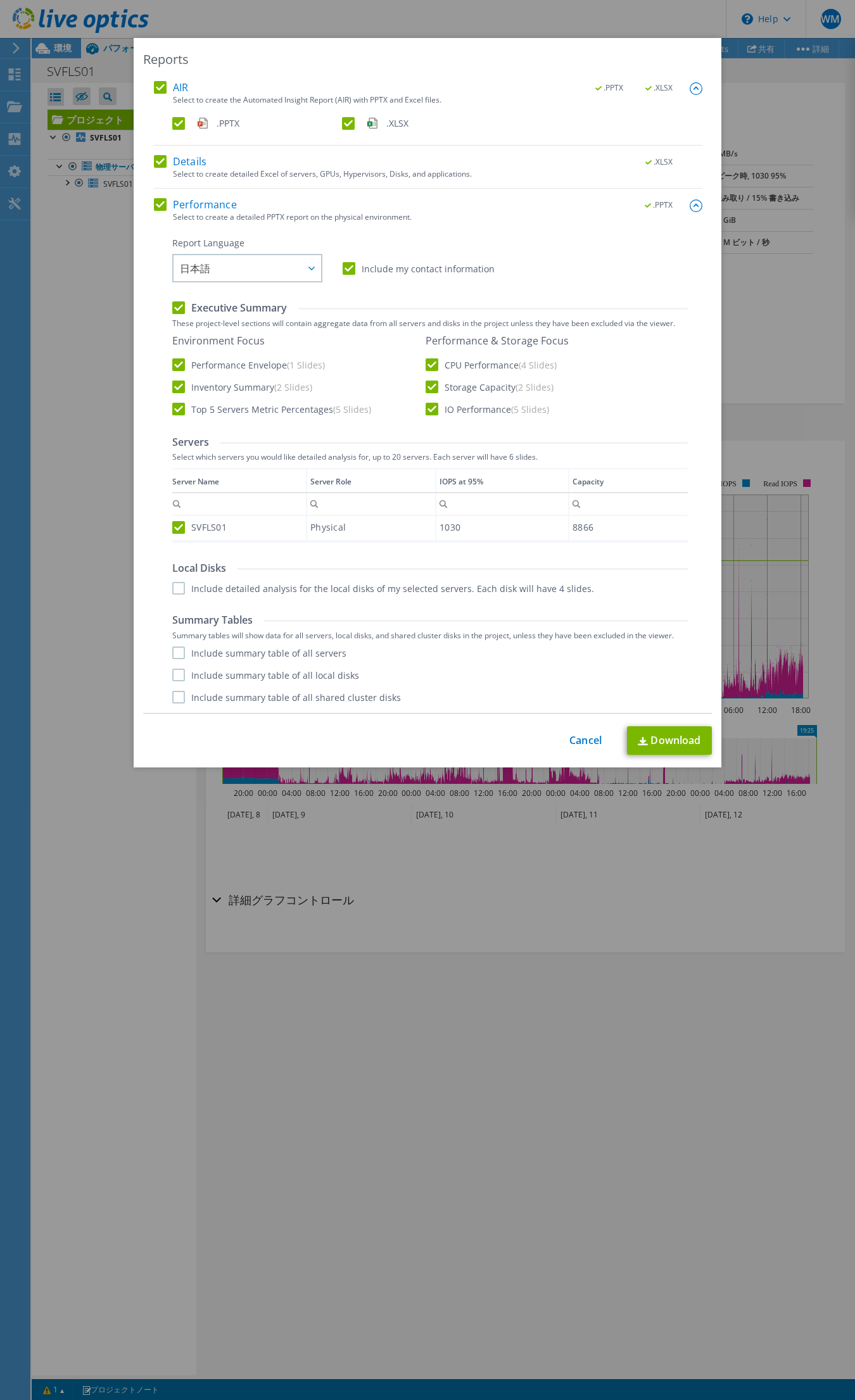
click at [0, 0] on input "Include detailed analysis for the local disks of my selected servers. Each disk…" at bounding box center [0, 0] width 0 height 0
click at [172, 655] on label "Include summary table of all servers" at bounding box center [259, 653] width 174 height 13
click at [0, 0] on input "Include summary table of all servers" at bounding box center [0, 0] width 0 height 0
click at [172, 679] on label "Include summary table of all local disks" at bounding box center [266, 675] width 187 height 13
click at [0, 0] on input "Include summary table of all local disks" at bounding box center [0, 0] width 0 height 0
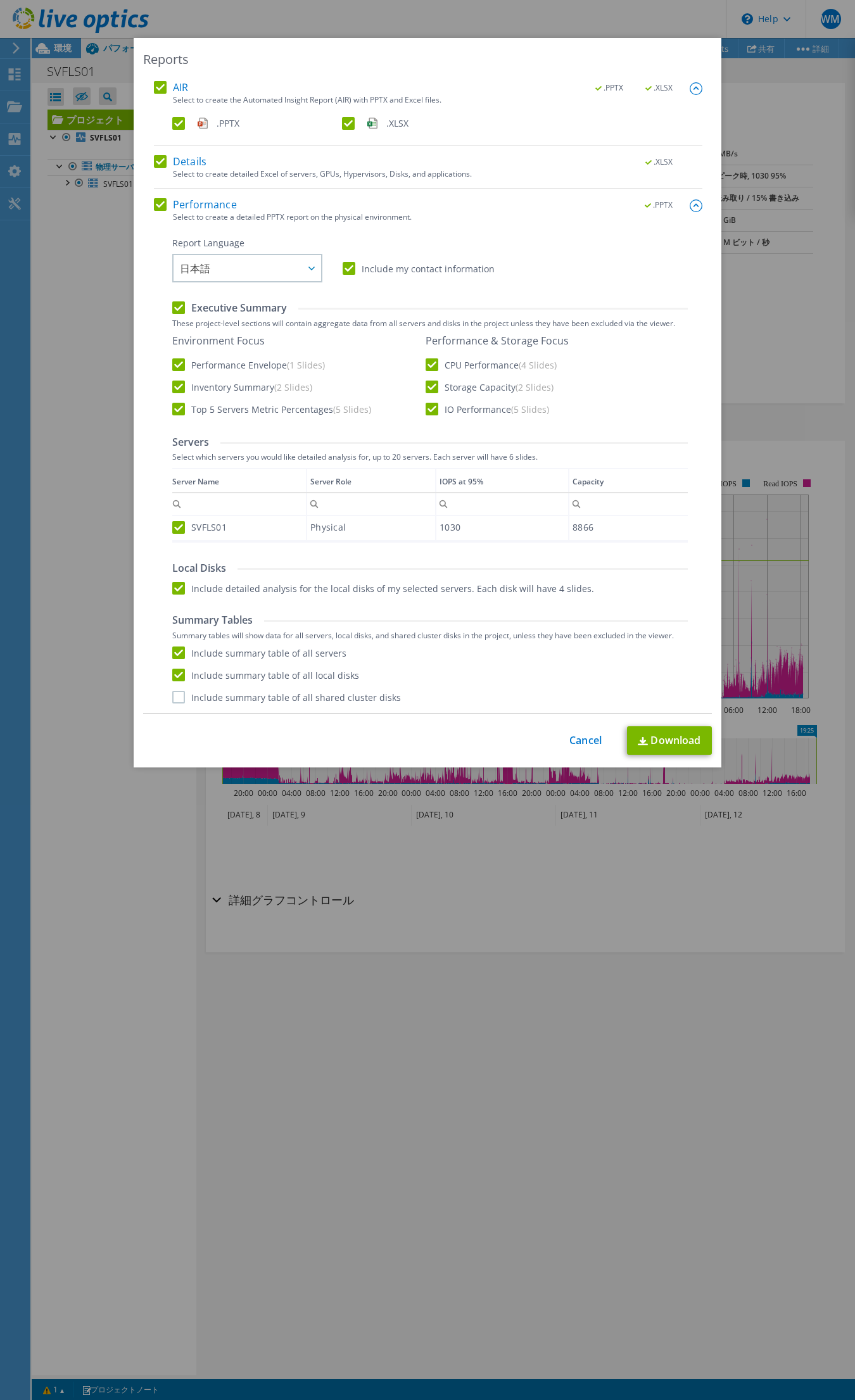
click at [172, 694] on label "Include summary table of all shared cluster disks" at bounding box center [286, 697] width 228 height 13
click at [0, 0] on input "Include summary table of all shared cluster disks" at bounding box center [0, 0] width 0 height 0
click at [649, 739] on link "Download" at bounding box center [669, 740] width 85 height 28
click at [550, 904] on div "Reports AIR .PPTX .XLSX Select to create the Automated Insight Report (AIR) wit…" at bounding box center [427, 700] width 855 height 1325
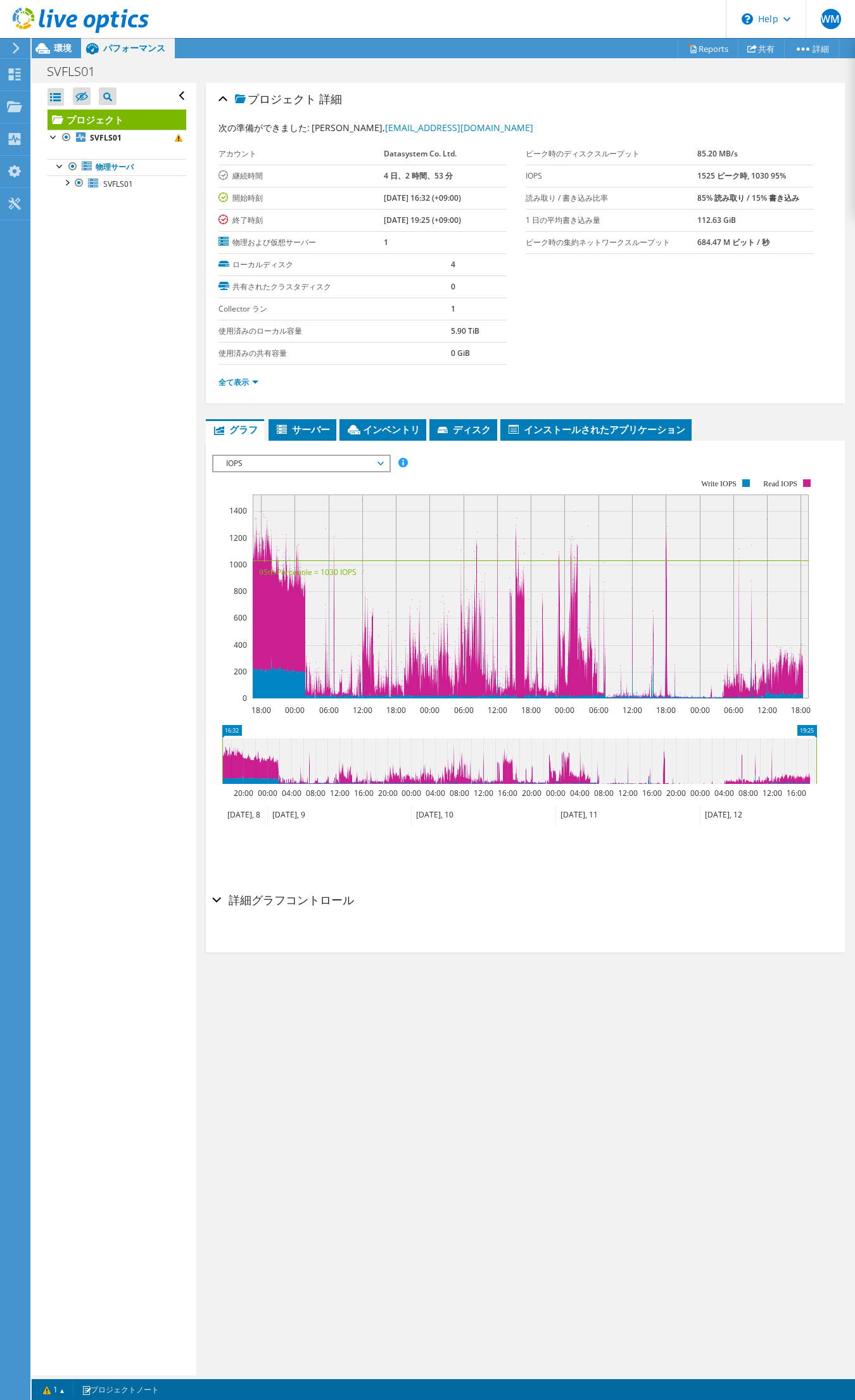
click at [125, 21] on icon at bounding box center [81, 21] width 136 height 26
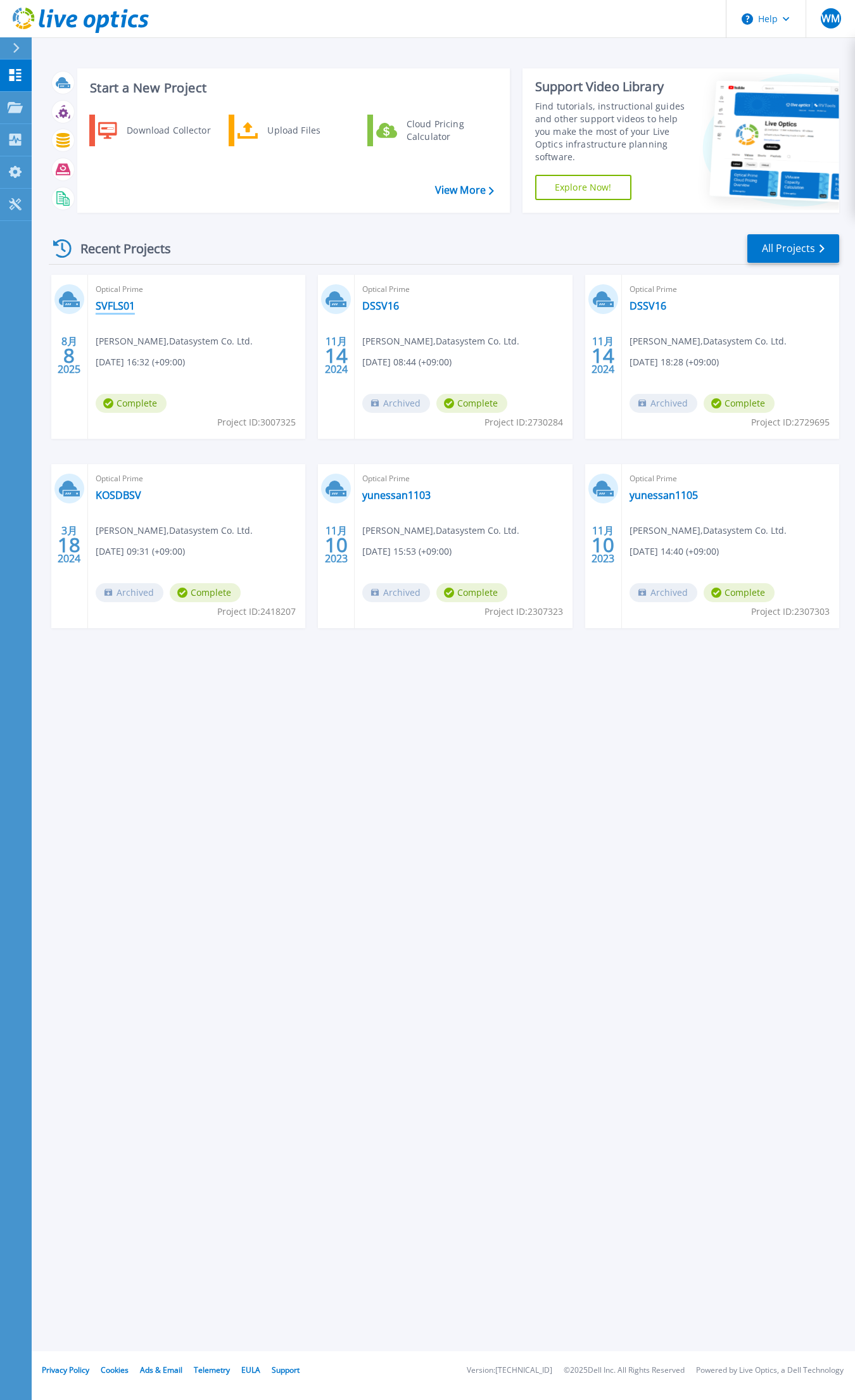
click at [122, 303] on link "SVFLS01" at bounding box center [115, 305] width 39 height 13
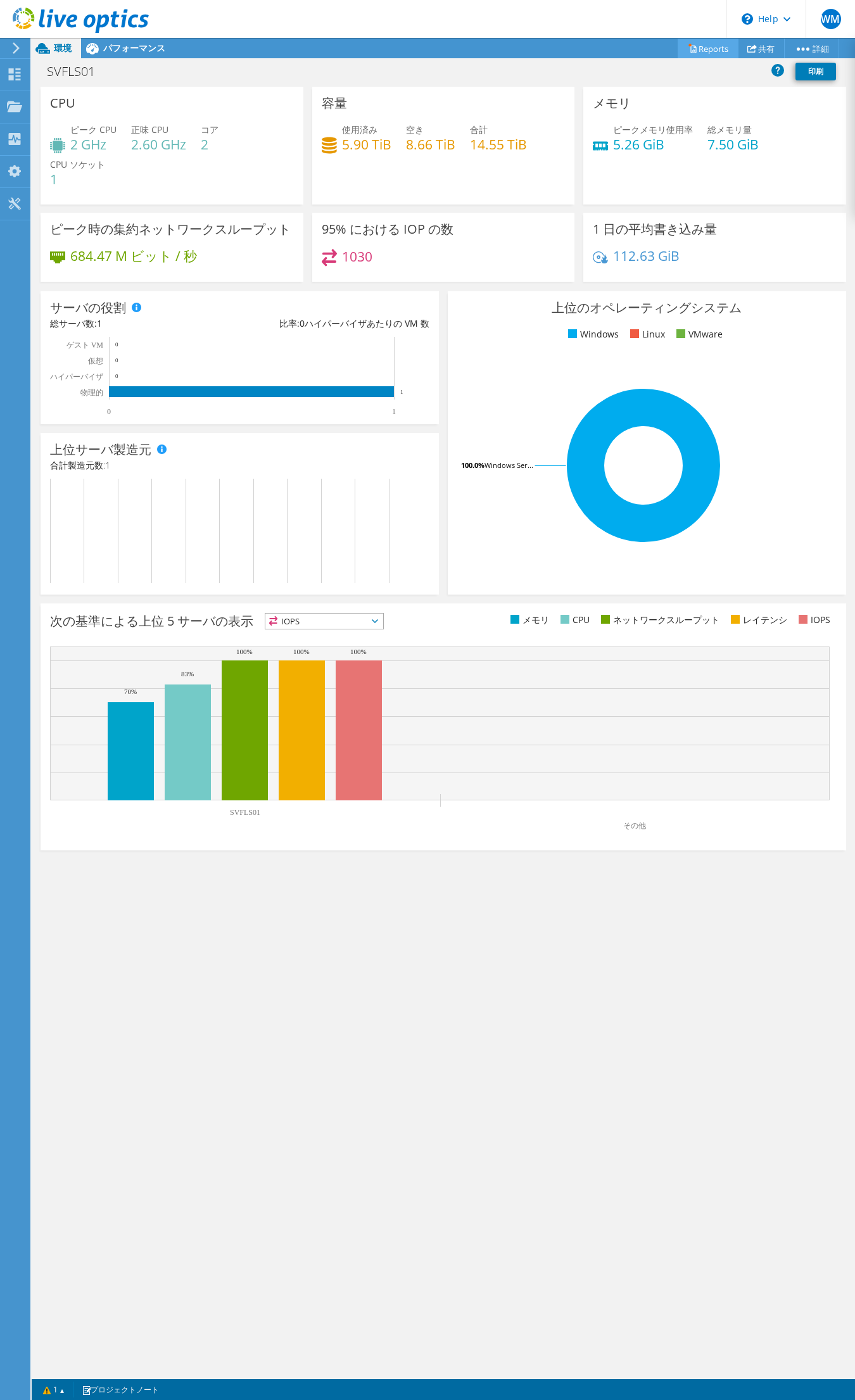
click at [695, 56] on link "Reports" at bounding box center [707, 48] width 61 height 20
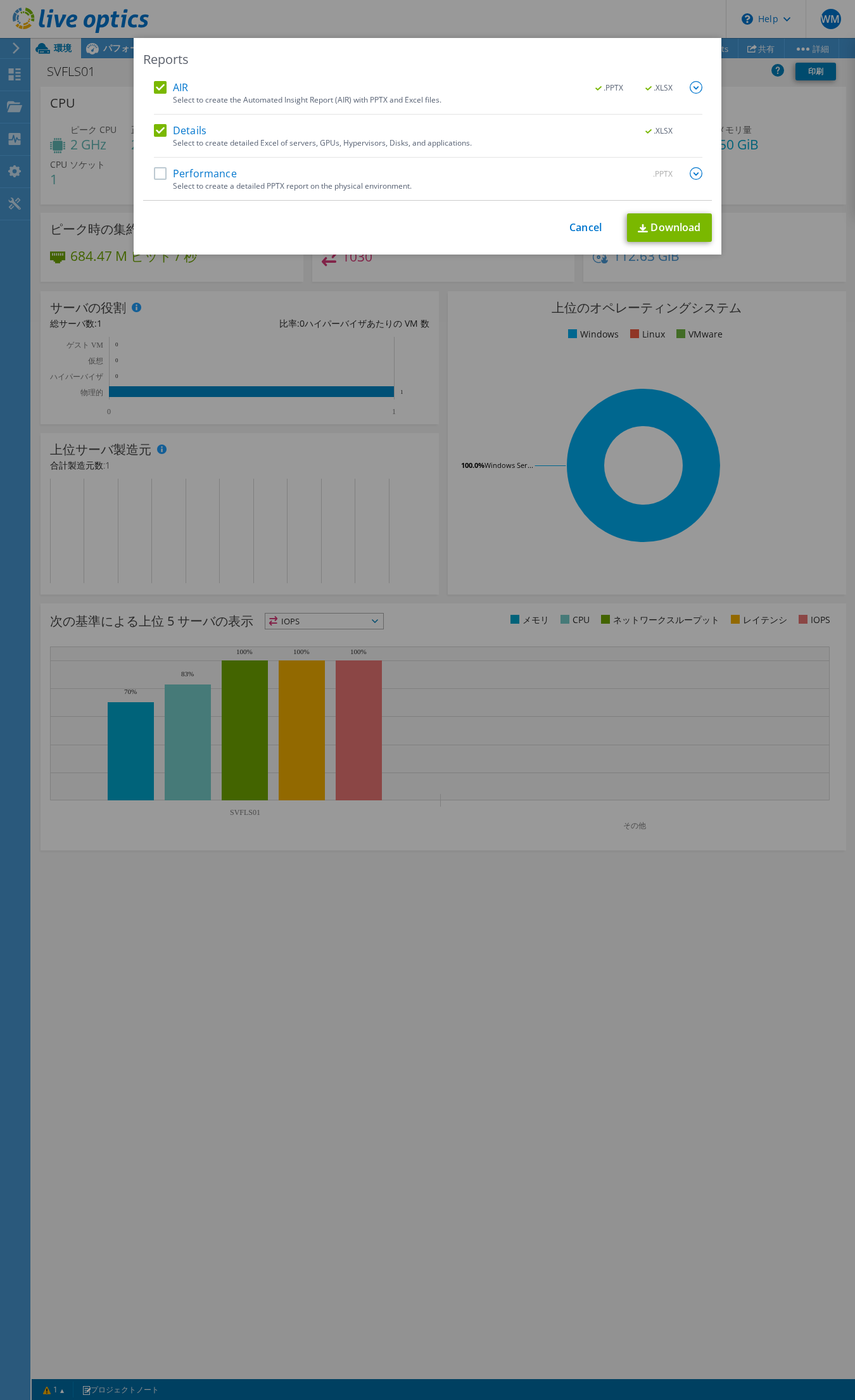
click at [154, 91] on label "AIR" at bounding box center [171, 87] width 34 height 13
click at [0, 0] on input "AIR" at bounding box center [0, 0] width 0 height 0
click at [154, 129] on label "Details" at bounding box center [179, 130] width 52 height 13
click at [0, 0] on input "Details" at bounding box center [0, 0] width 0 height 0
click at [154, 173] on label "Performance" at bounding box center [195, 173] width 83 height 13
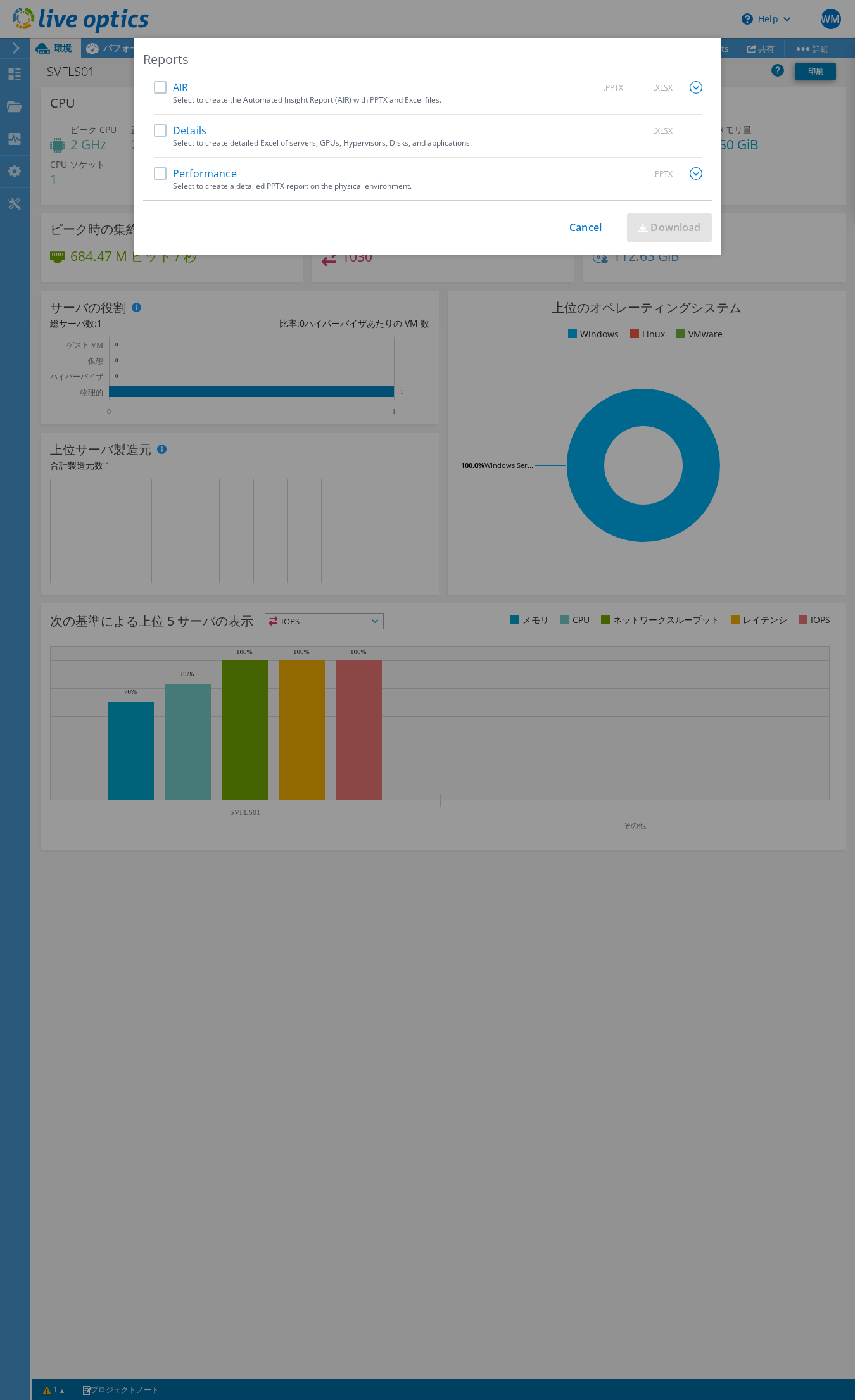
click at [0, 0] on input "Performance" at bounding box center [0, 0] width 0 height 0
click at [689, 175] on img at bounding box center [695, 173] width 13 height 13
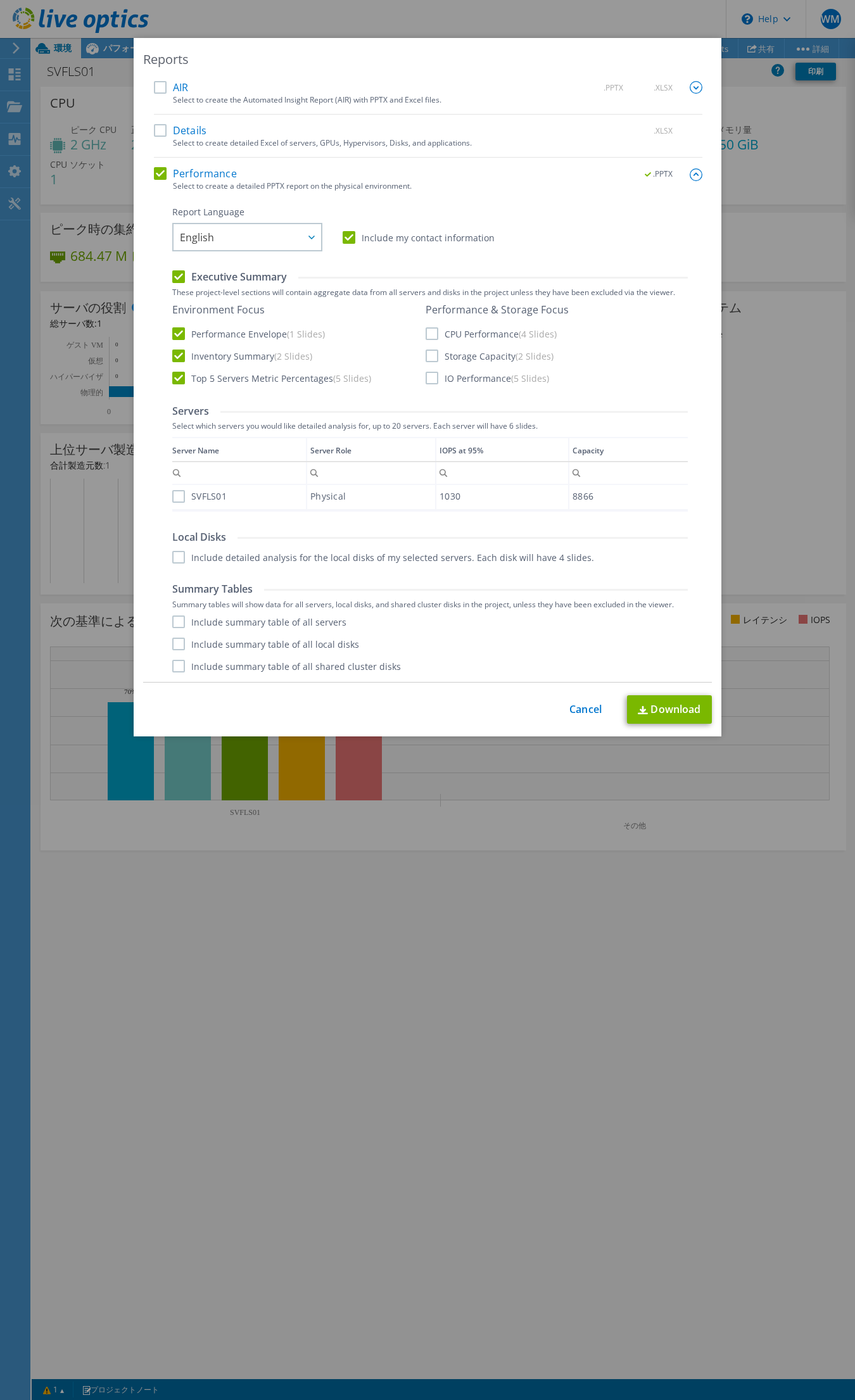
click at [428, 333] on label "CPU Performance (4 Slides)" at bounding box center [491, 334] width 131 height 13
click at [0, 0] on input "CPU Performance (4 Slides)" at bounding box center [0, 0] width 0 height 0
click at [434, 359] on label "Storage Capacity (2 Slides)" at bounding box center [489, 355] width 128 height 13
click at [0, 0] on input "Storage Capacity (2 Slides)" at bounding box center [0, 0] width 0 height 0
click at [428, 383] on label "IO Performance (5 Slides)" at bounding box center [487, 377] width 123 height 13
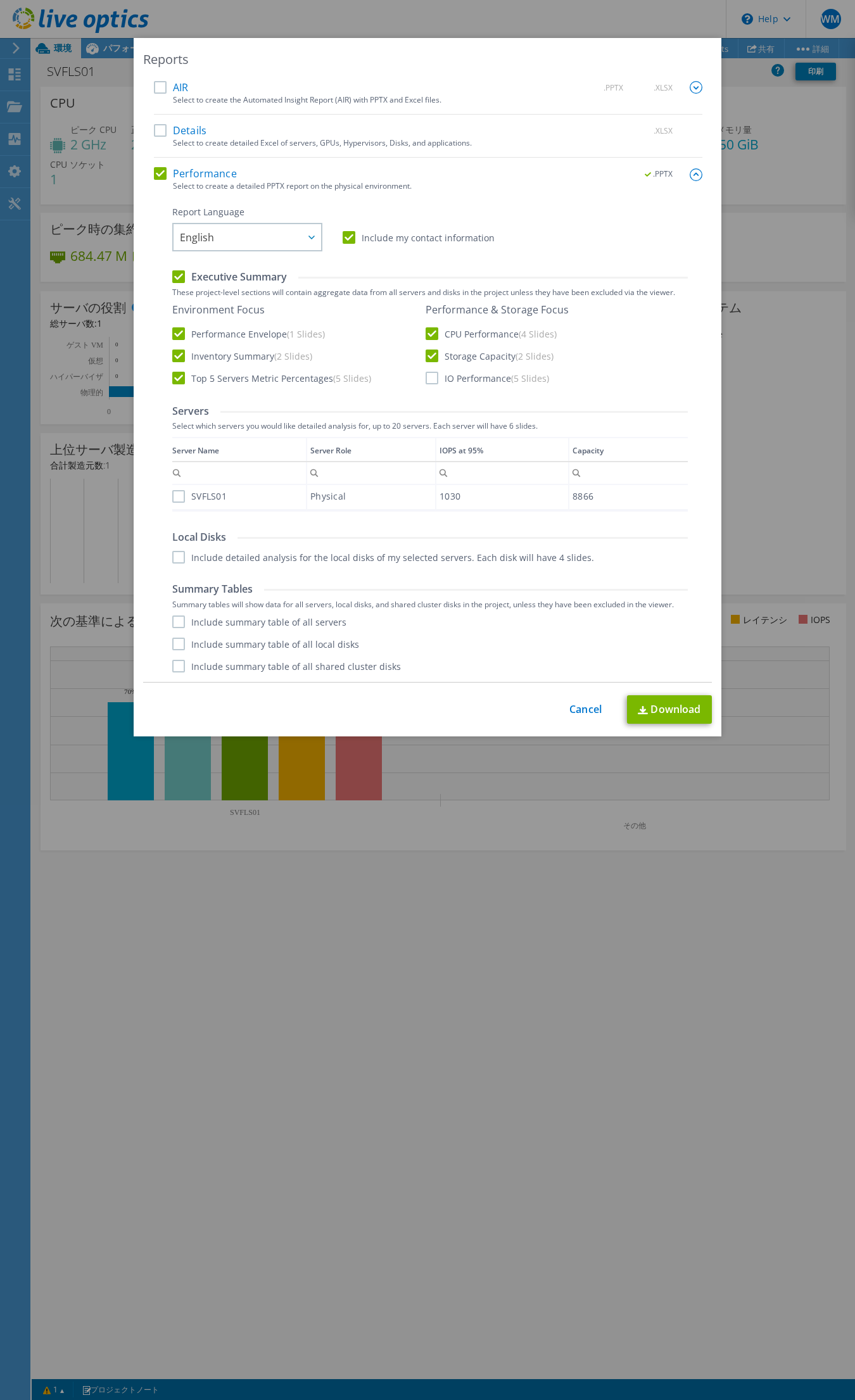
click at [0, 0] on input "IO Performance (5 Slides)" at bounding box center [0, 0] width 0 height 0
click at [222, 236] on span "English" at bounding box center [250, 237] width 141 height 26
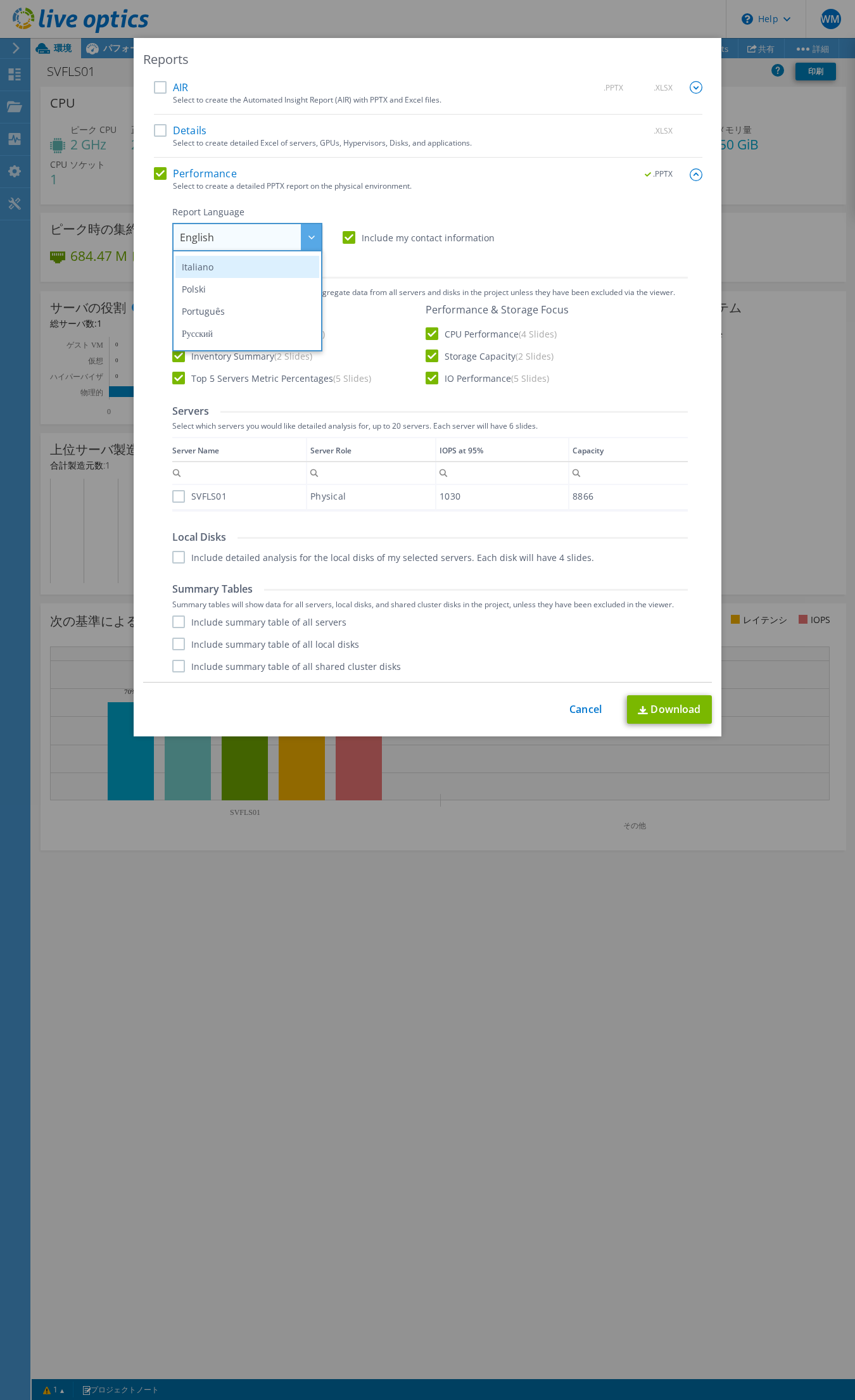
scroll to position [148, 0]
click at [222, 344] on li "日本語" at bounding box center [247, 337] width 144 height 22
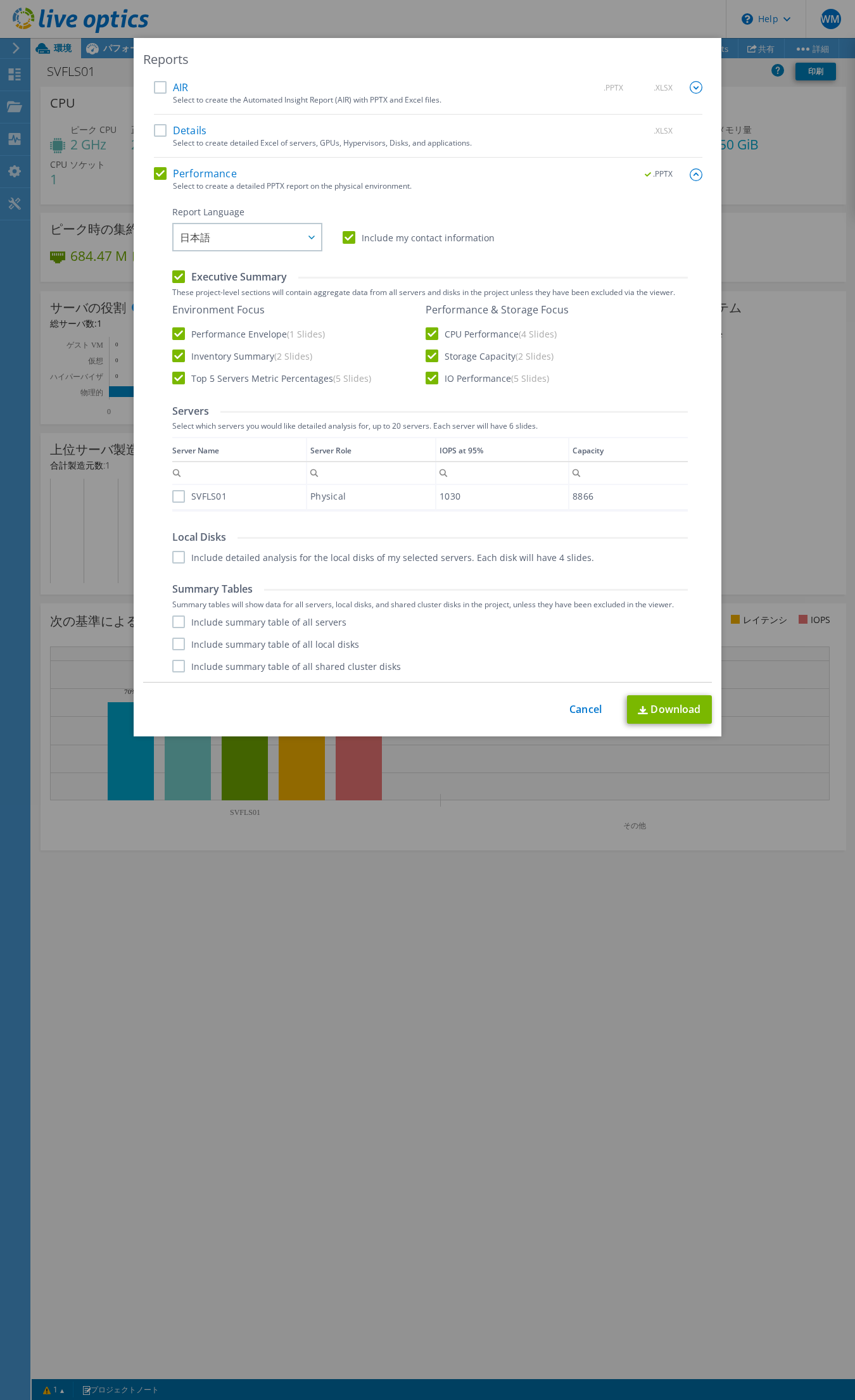
click at [172, 499] on div "Data grid" at bounding box center [173, 470] width 2 height 67
click at [172, 501] on div "SVFLS01" at bounding box center [239, 496] width 134 height 22
click at [172, 499] on label "SVFLS01" at bounding box center [199, 496] width 54 height 13
click at [0, 0] on input "SVFLS01" at bounding box center [0, 0] width 0 height 0
click at [172, 558] on label "Include detailed analysis for the local disks of my selected servers. Each disk…" at bounding box center [383, 557] width 422 height 13
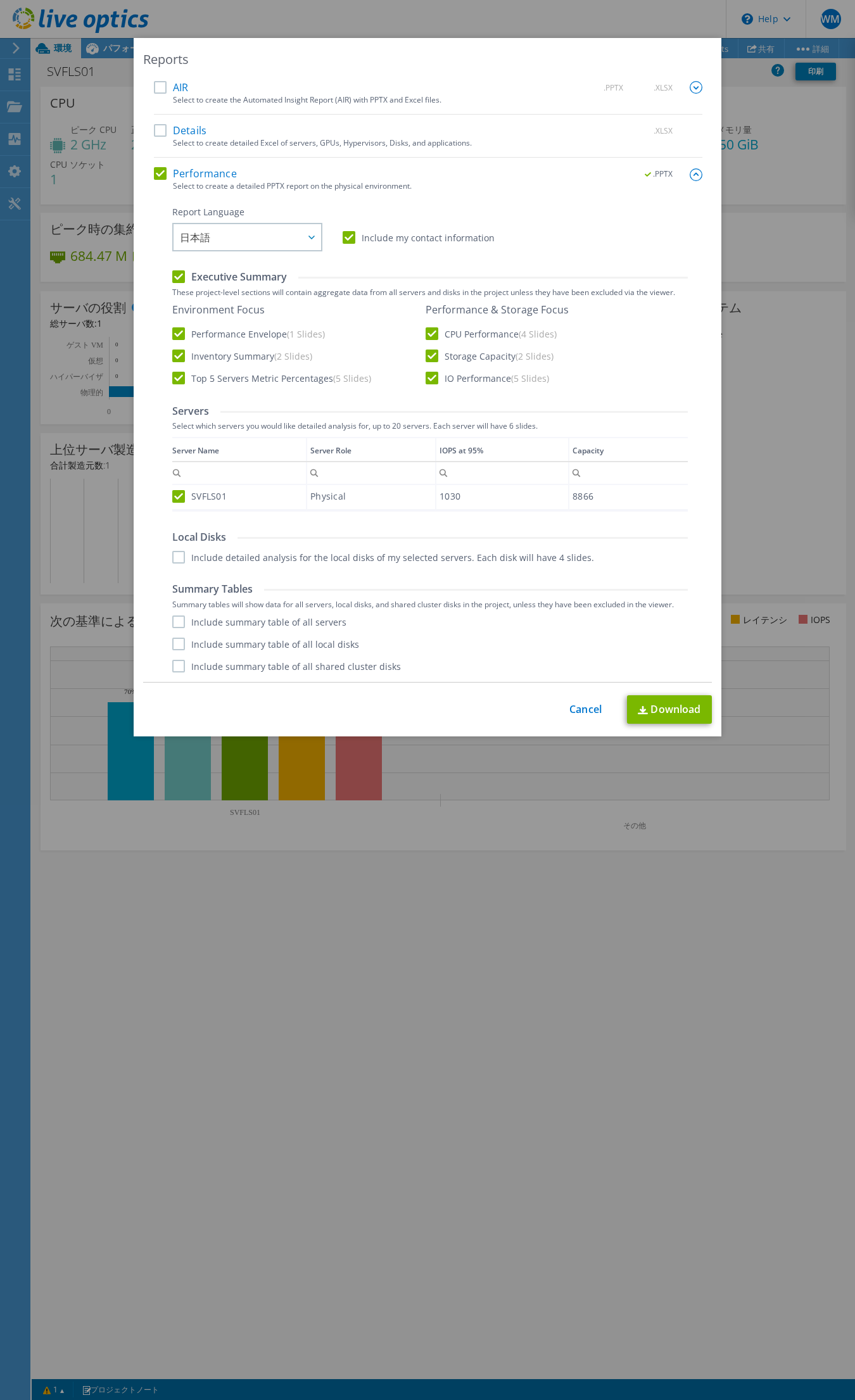
click at [0, 0] on input "Include detailed analysis for the local disks of my selected servers. Each disk…" at bounding box center [0, 0] width 0 height 0
click at [172, 616] on label "Include summary table of all servers" at bounding box center [259, 622] width 174 height 13
click at [0, 0] on input "Include summary table of all servers" at bounding box center [0, 0] width 0 height 0
click at [172, 642] on label "Include summary table of all local disks" at bounding box center [266, 643] width 187 height 13
click at [0, 0] on input "Include summary table of all local disks" at bounding box center [0, 0] width 0 height 0
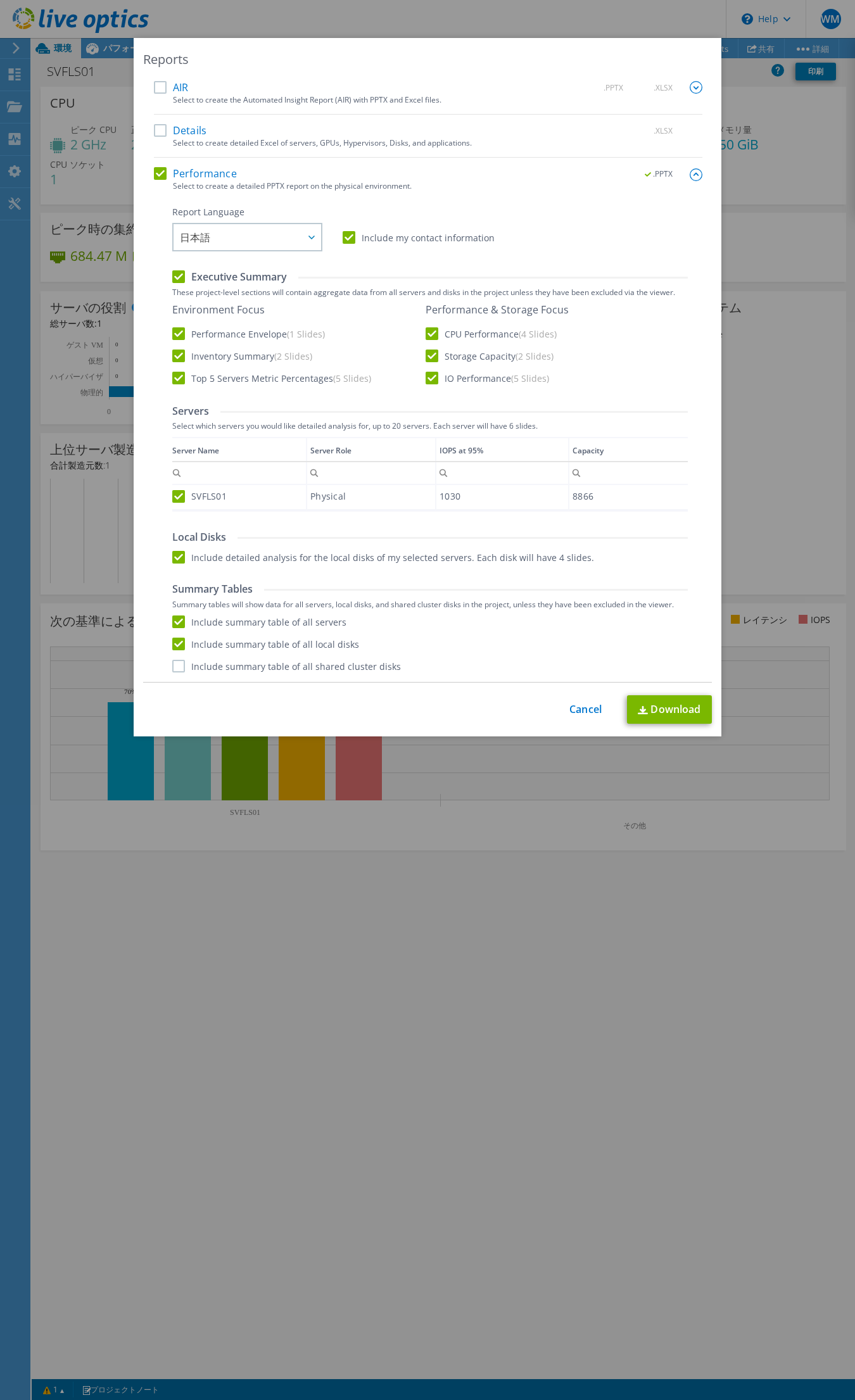
click at [178, 672] on div "Performance .PPTX Select to create a detailed PPTX report on the physical envir…" at bounding box center [427, 425] width 548 height 515
click at [176, 666] on label "Include summary table of all shared cluster disks" at bounding box center [286, 666] width 228 height 13
click at [0, 0] on input "Include summary table of all shared cluster disks" at bounding box center [0, 0] width 0 height 0
click at [665, 708] on link "Download" at bounding box center [669, 709] width 85 height 28
